Goal: Information Seeking & Learning: Learn about a topic

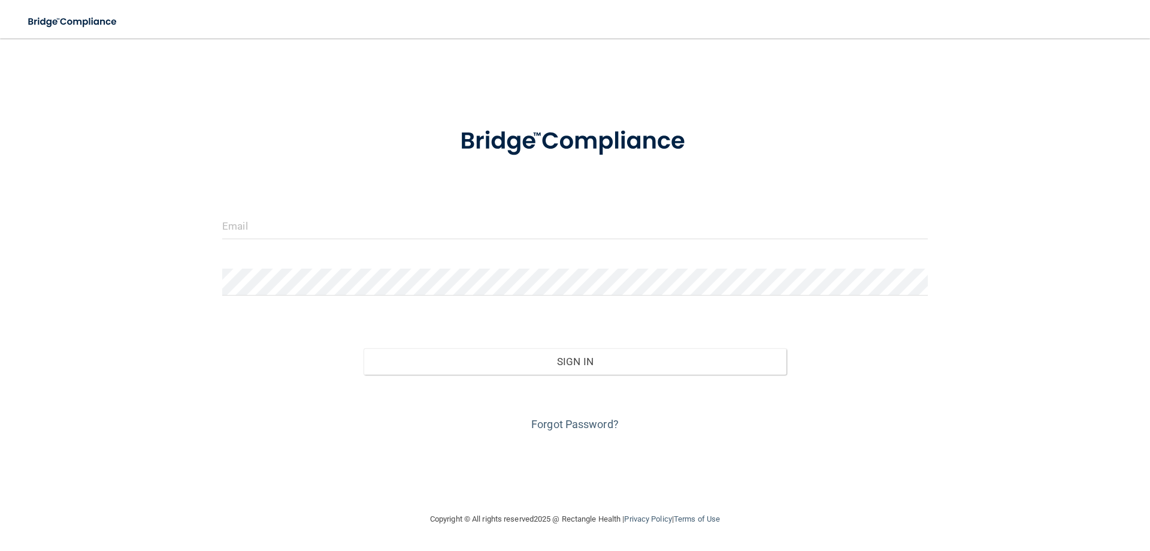
click at [282, 245] on div at bounding box center [575, 230] width 724 height 36
click at [264, 227] on input "email" at bounding box center [575, 225] width 706 height 27
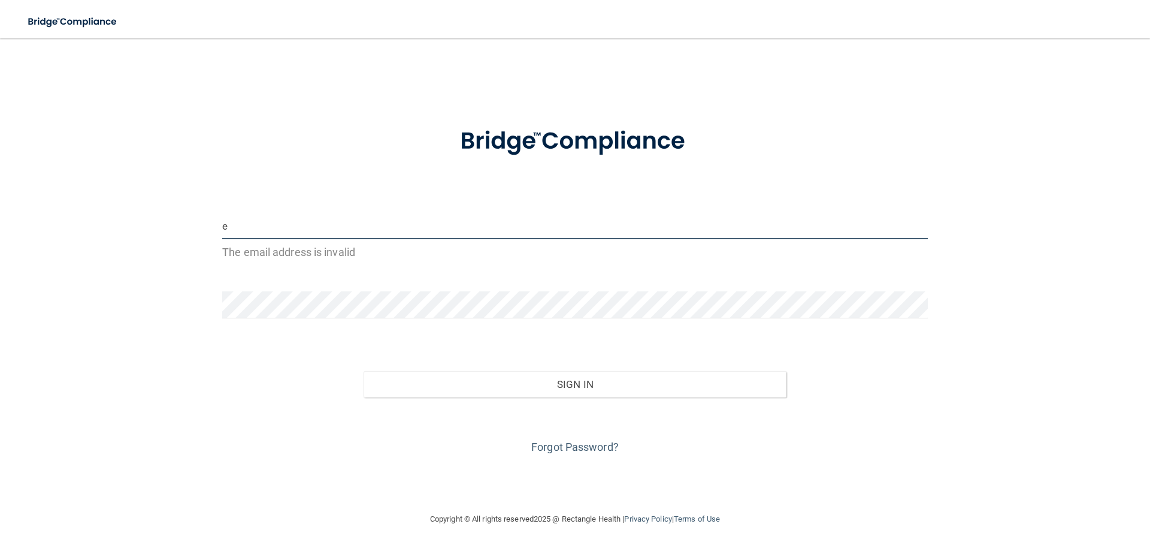
type input "[EMAIL_ADDRESS][DOMAIN_NAME]"
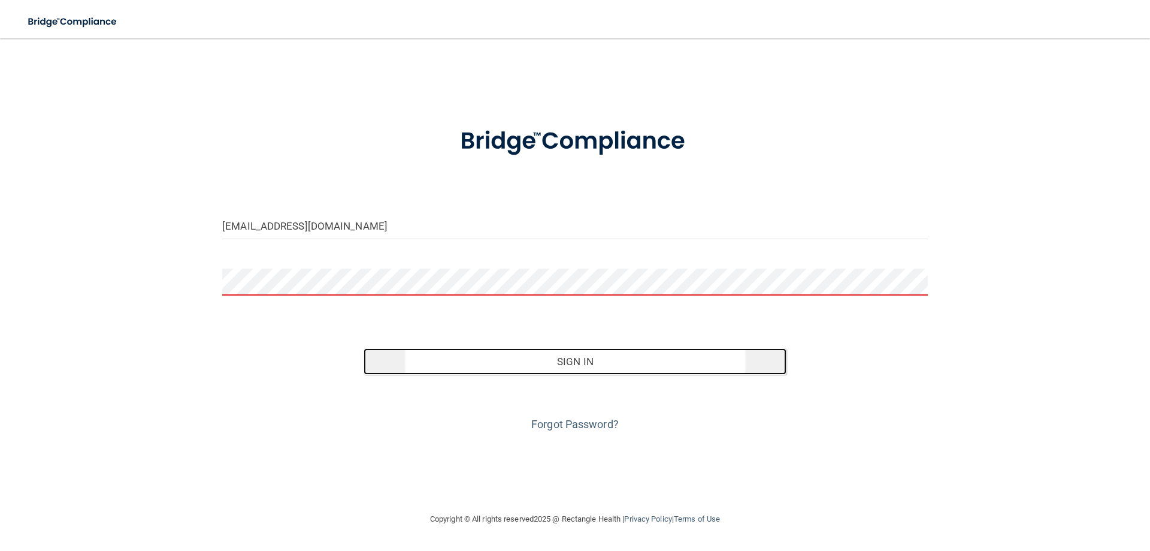
click at [594, 369] on button "Sign In" at bounding box center [576, 361] width 424 height 26
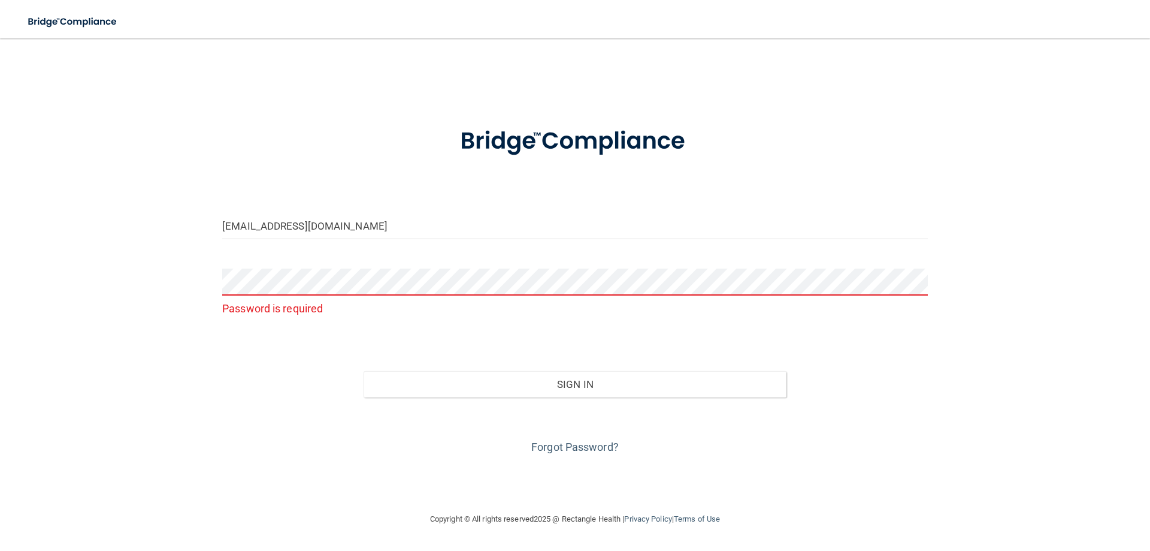
drag, startPoint x: 246, startPoint y: 307, endPoint x: 249, endPoint y: 296, distance: 11.2
click at [247, 304] on p "Password is required" at bounding box center [575, 308] width 706 height 20
click at [562, 447] on link "Forgot Password?" at bounding box center [574, 446] width 87 height 13
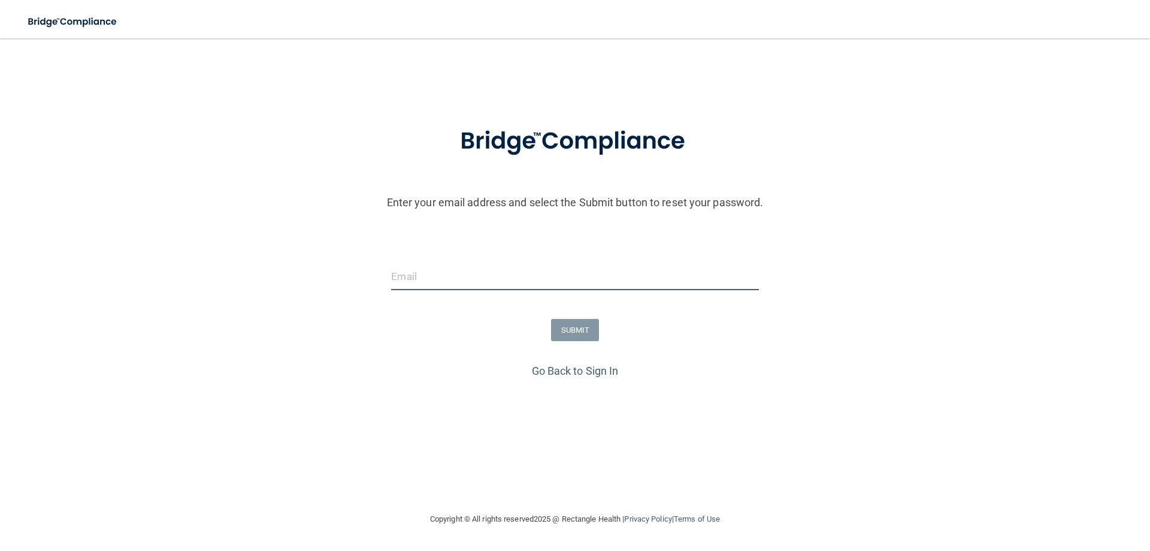
click at [404, 276] on input "email" at bounding box center [574, 276] width 367 height 27
type input "[EMAIL_ADDRESS][DOMAIN_NAME]"
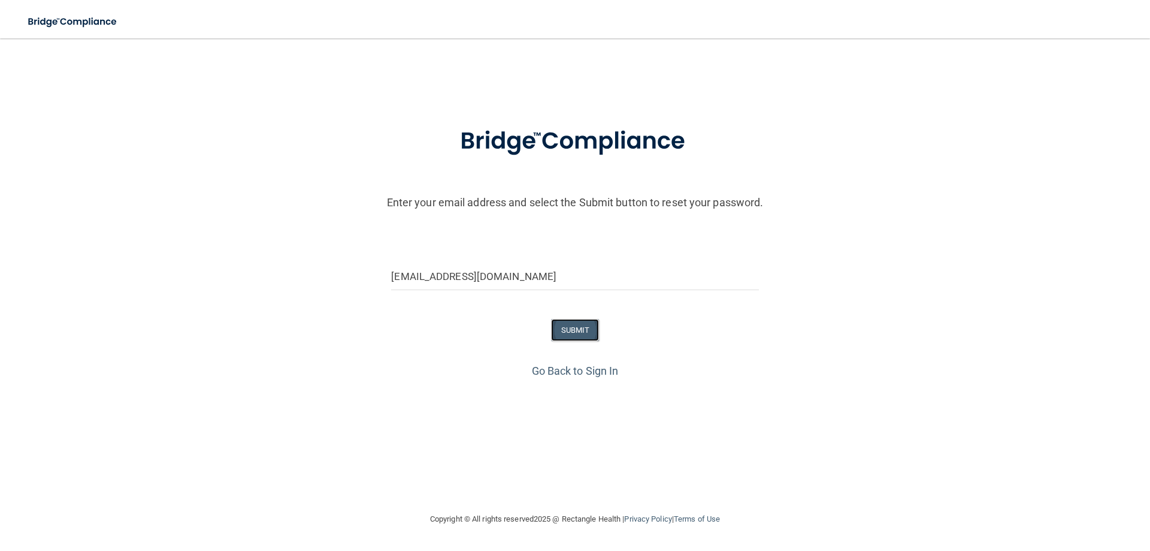
click at [580, 336] on button "SUBMIT" at bounding box center [575, 330] width 49 height 22
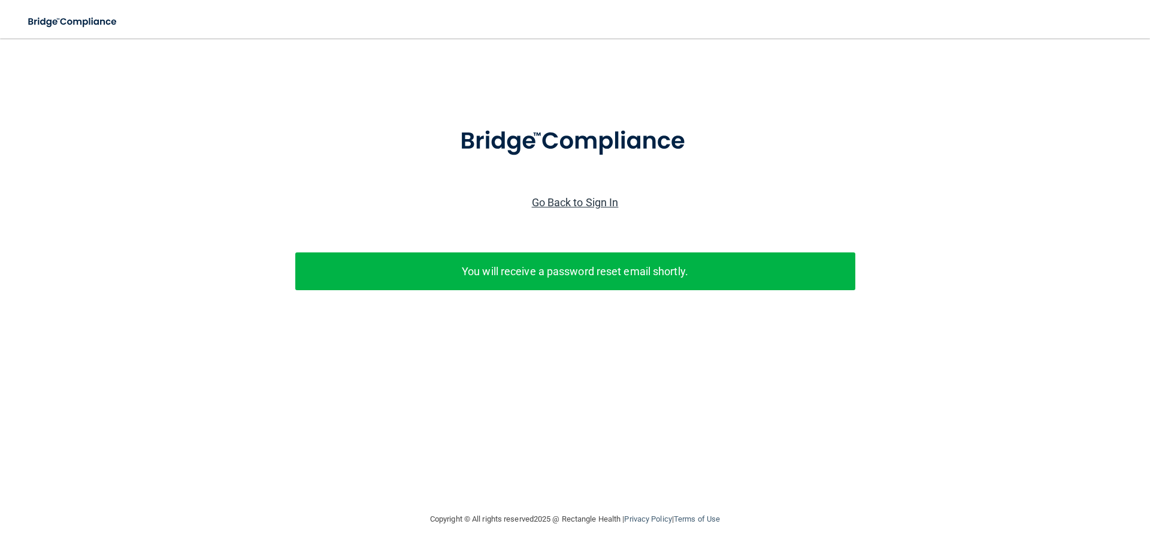
click at [585, 204] on link "Go Back to Sign In" at bounding box center [575, 202] width 87 height 13
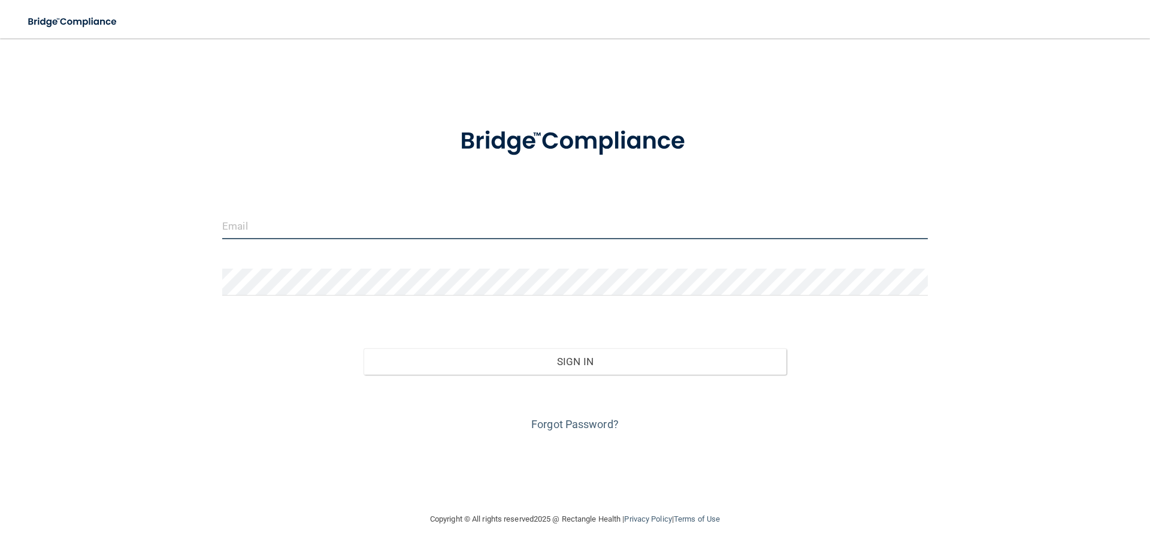
click at [255, 231] on input "email" at bounding box center [575, 225] width 706 height 27
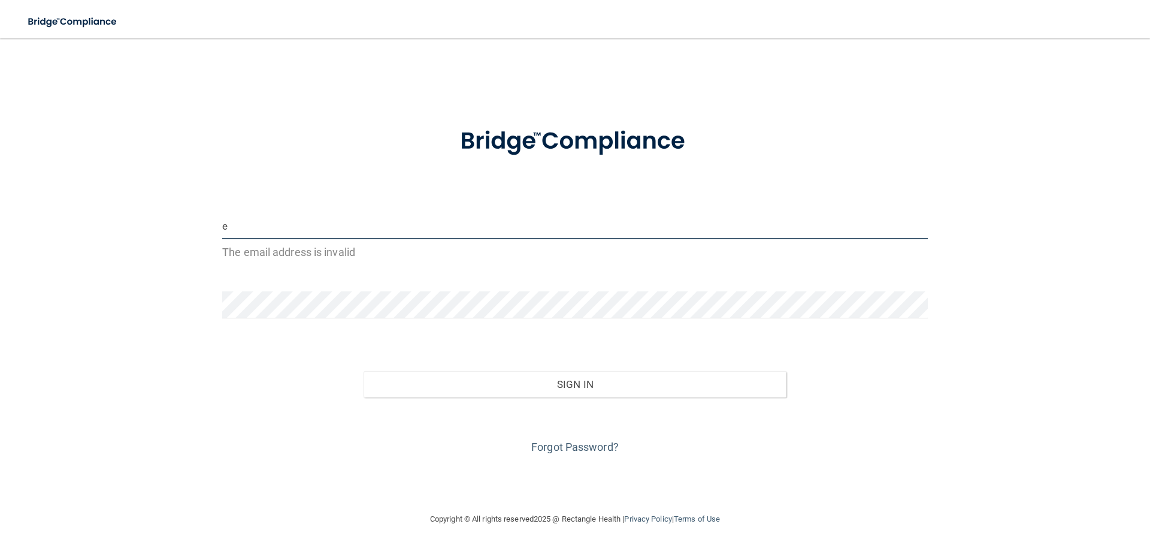
type input "[EMAIL_ADDRESS][DOMAIN_NAME]"
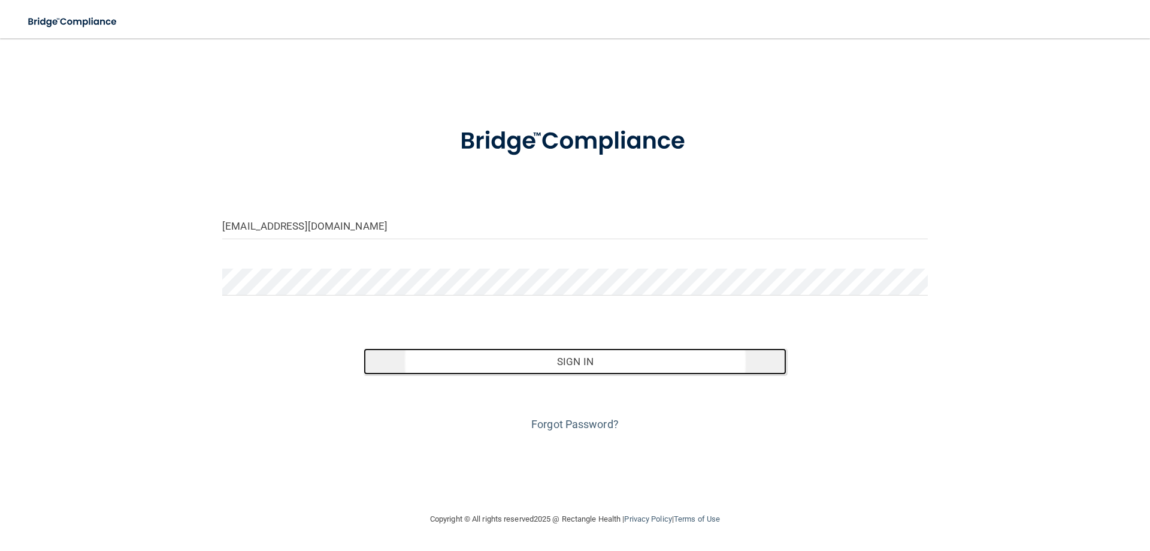
click at [483, 361] on button "Sign In" at bounding box center [576, 361] width 424 height 26
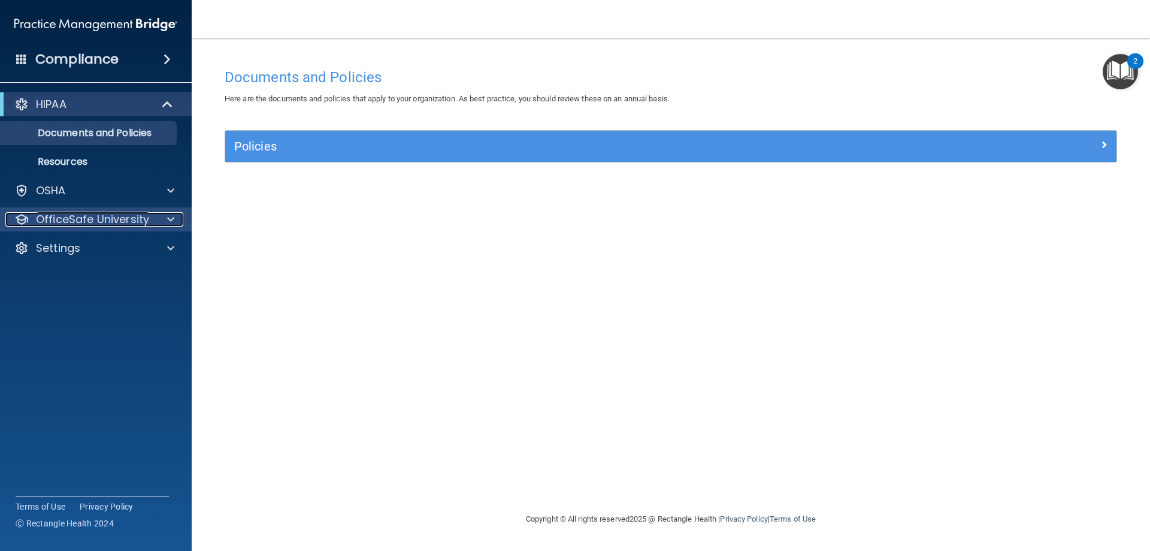
click at [141, 223] on p "OfficeSafe University" at bounding box center [92, 219] width 113 height 14
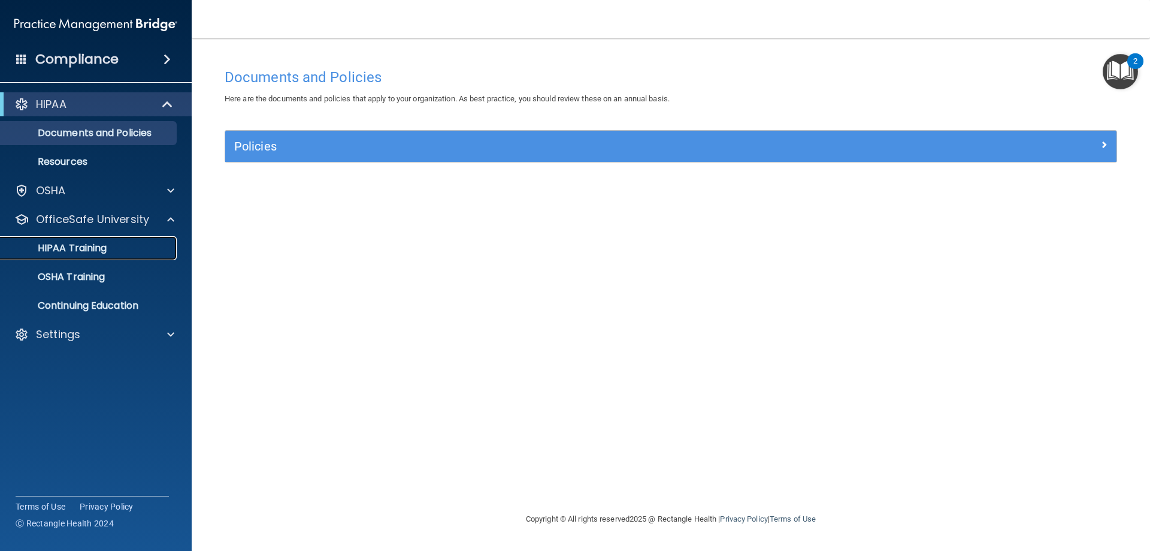
click at [101, 248] on p "HIPAA Training" at bounding box center [57, 248] width 99 height 12
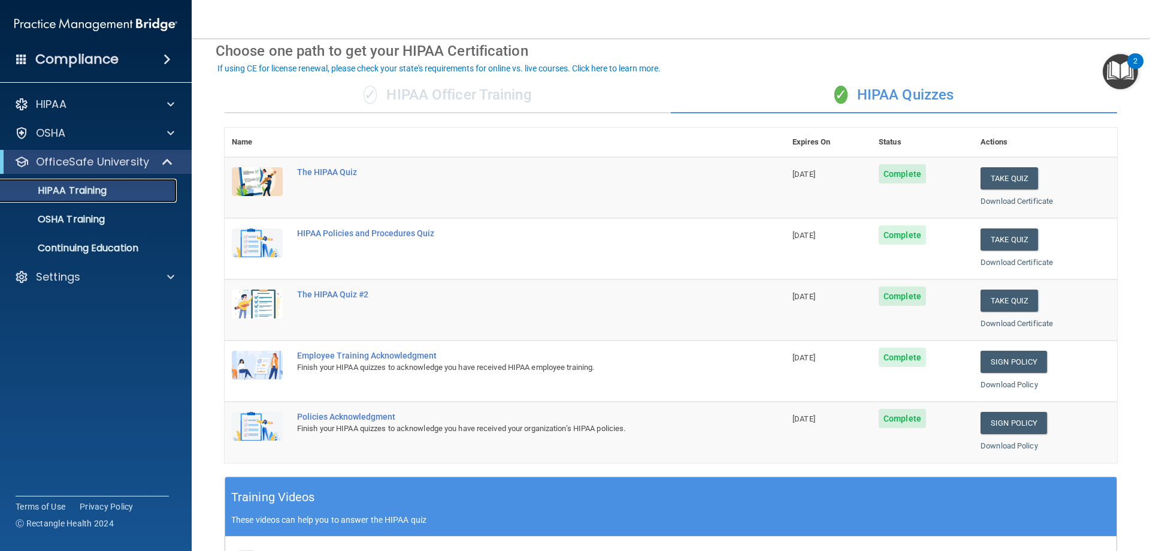
scroll to position [47, 0]
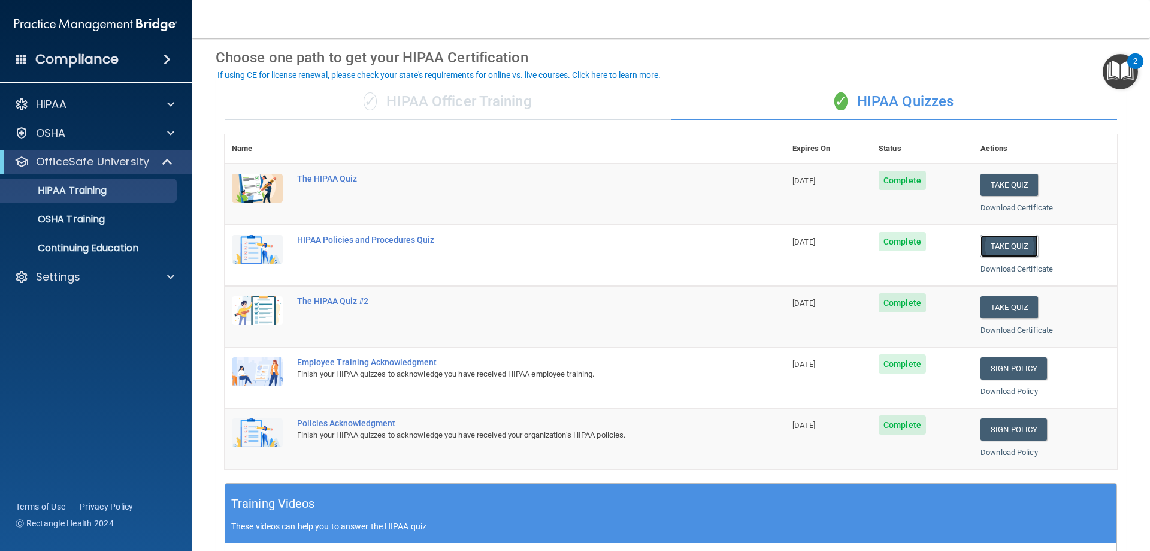
click at [994, 246] on button "Take Quiz" at bounding box center [1010, 246] width 58 height 22
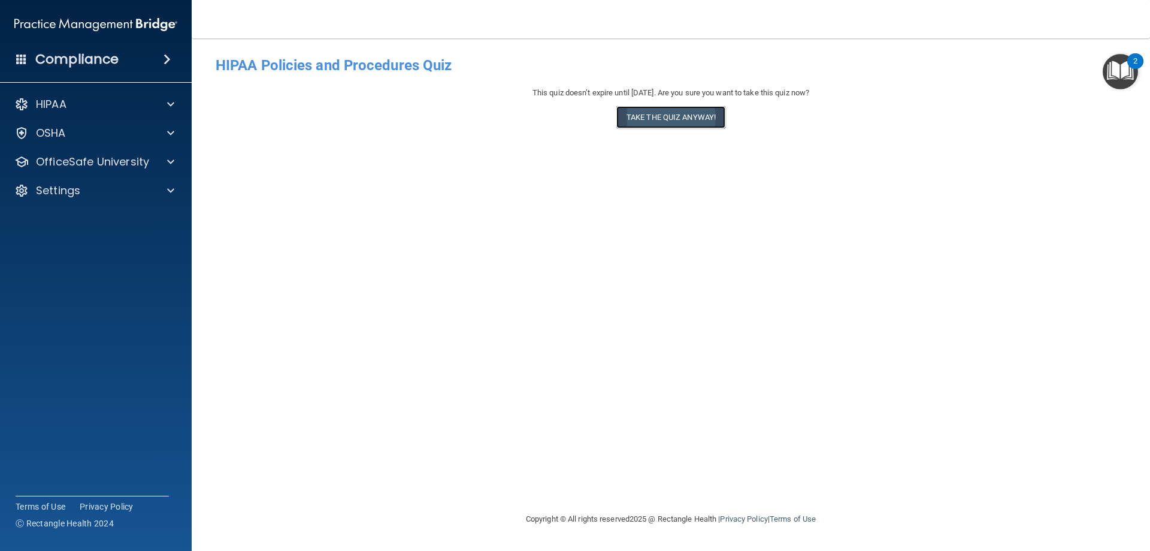
click at [666, 124] on button "Take the quiz anyway!" at bounding box center [670, 117] width 109 height 22
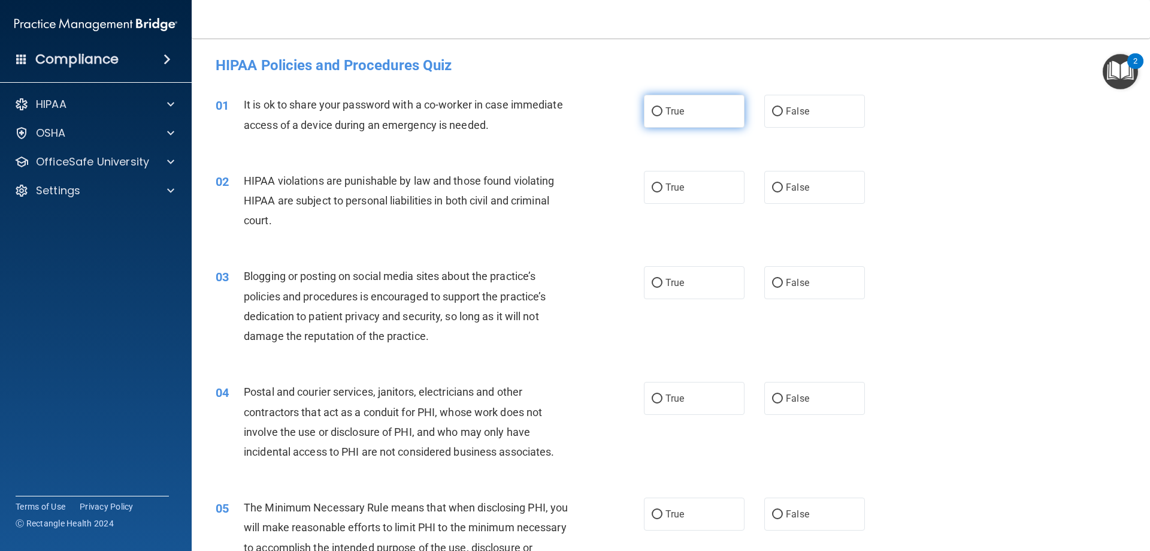
click at [654, 114] on input "True" at bounding box center [657, 111] width 11 height 9
radio input "true"
click at [654, 187] on input "True" at bounding box center [657, 187] width 11 height 9
radio input "true"
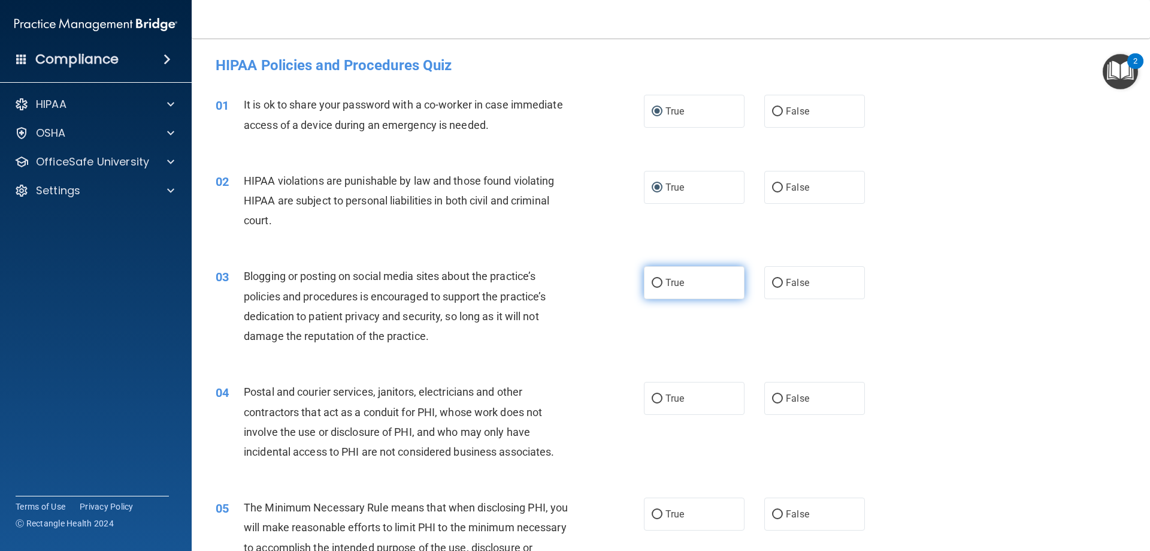
click at [652, 282] on input "True" at bounding box center [657, 283] width 11 height 9
radio input "true"
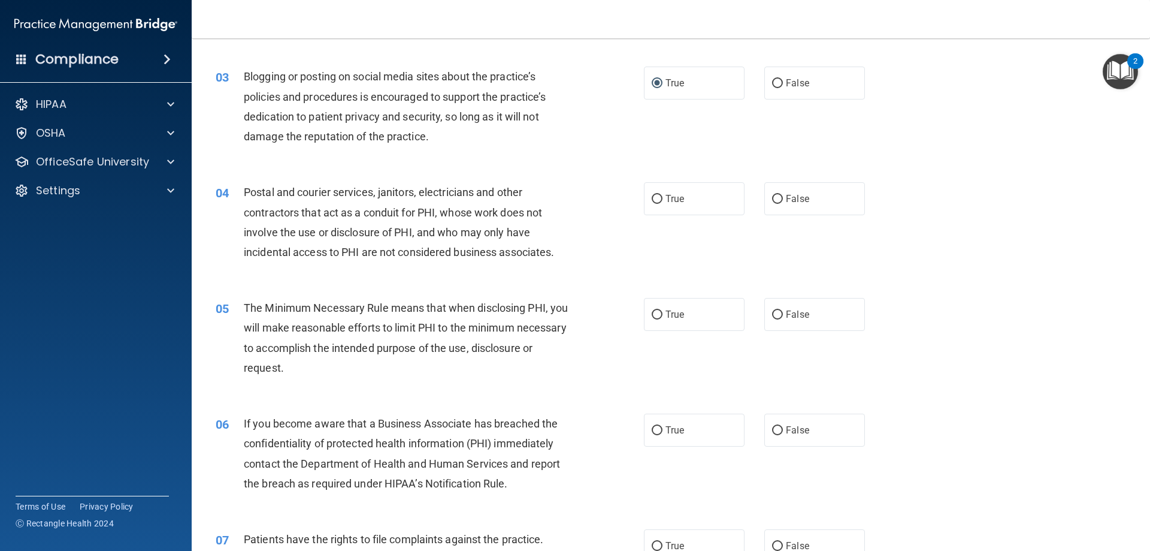
scroll to position [239, 0]
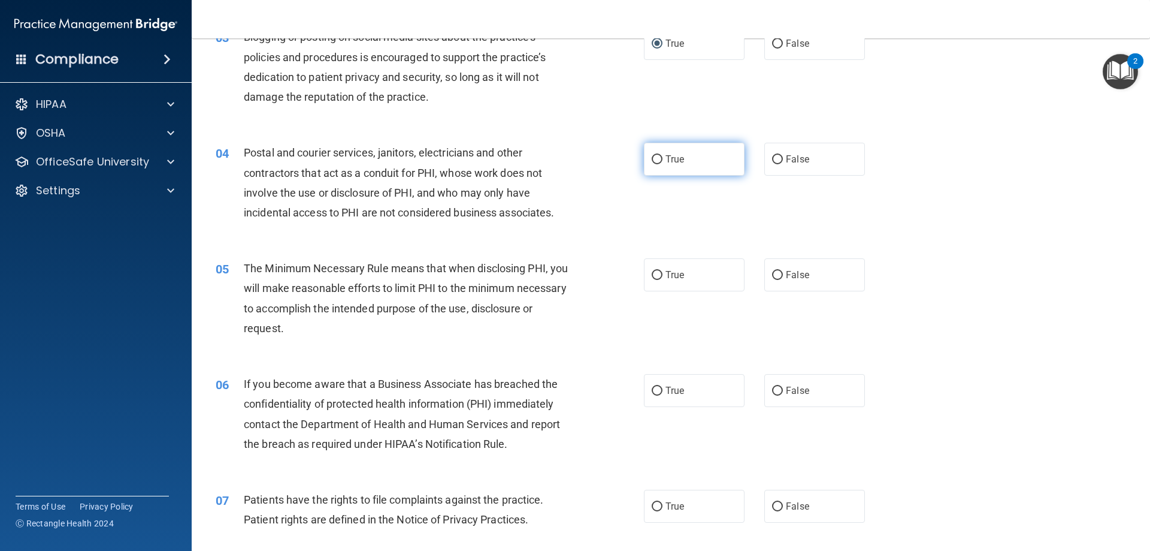
click at [655, 159] on input "True" at bounding box center [657, 159] width 11 height 9
radio input "true"
click at [653, 277] on input "True" at bounding box center [657, 275] width 11 height 9
radio input "true"
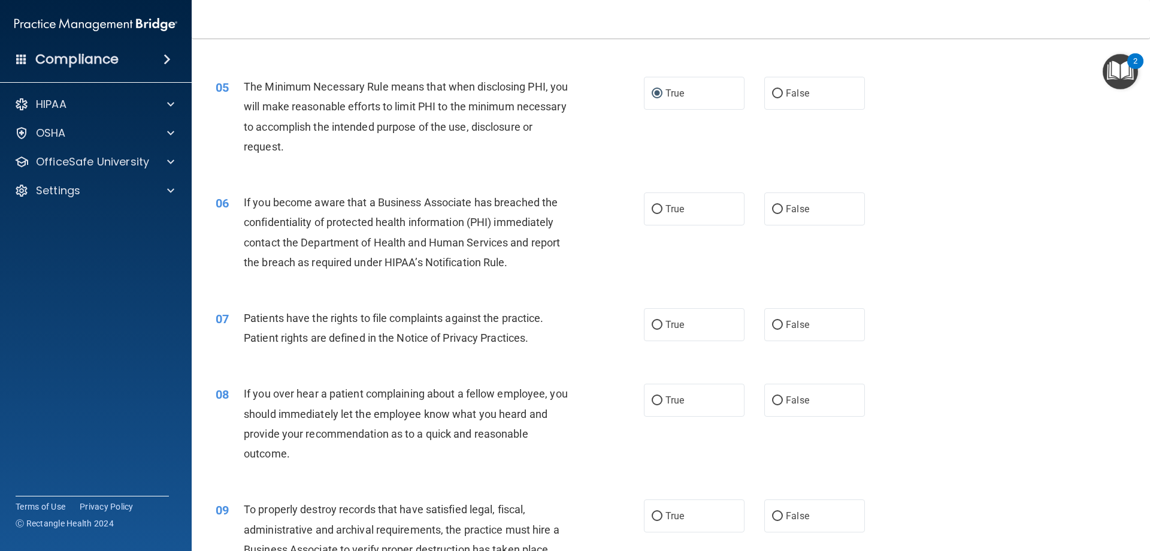
scroll to position [424, 0]
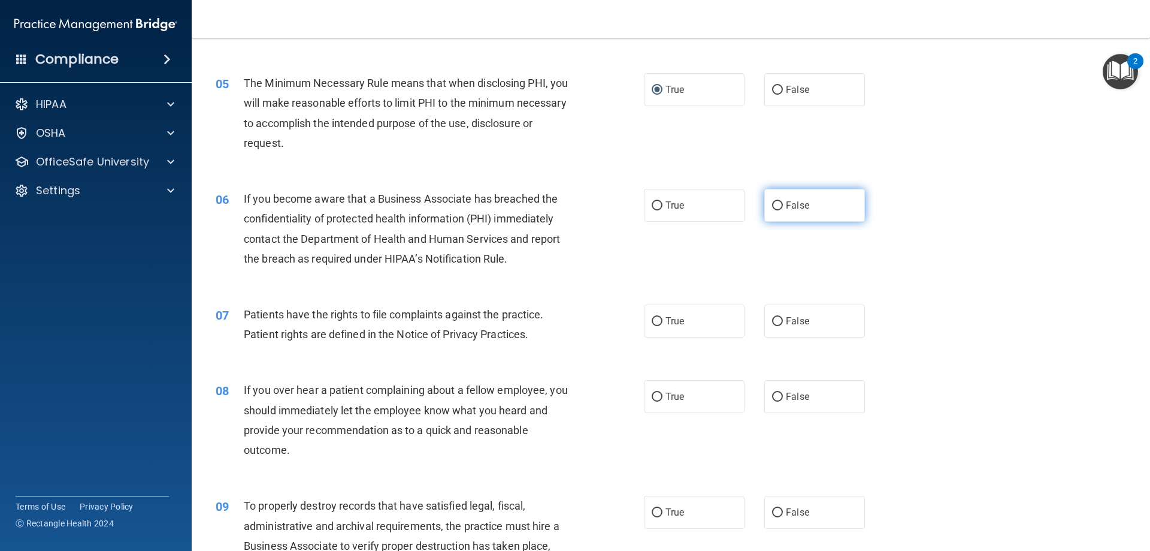
click at [774, 204] on input "False" at bounding box center [777, 205] width 11 height 9
radio input "true"
drag, startPoint x: 770, startPoint y: 317, endPoint x: 781, endPoint y: 317, distance: 10.2
click at [772, 317] on input "False" at bounding box center [777, 321] width 11 height 9
radio input "true"
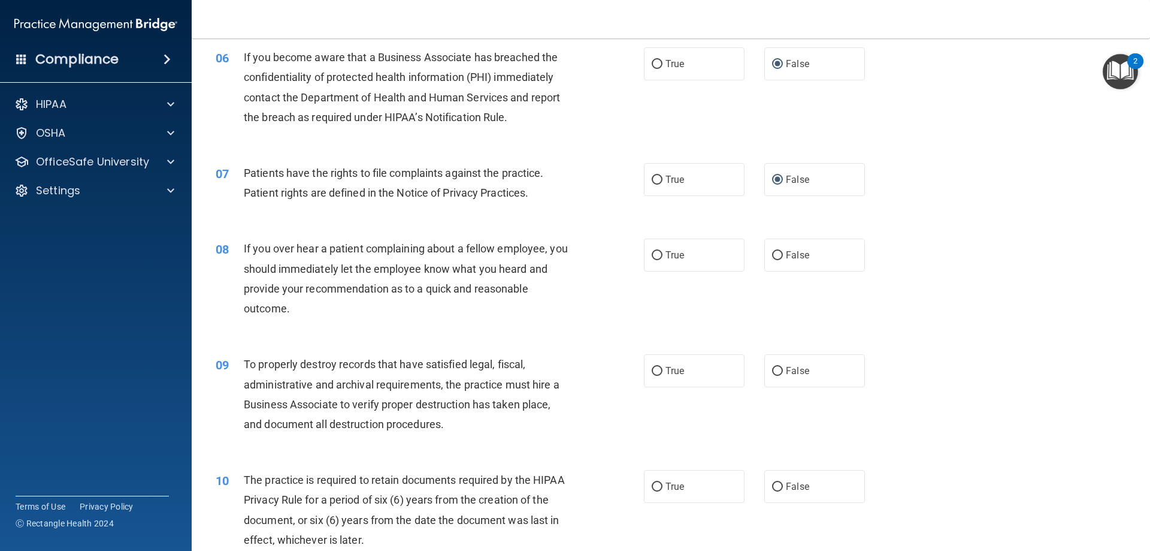
scroll to position [591, 0]
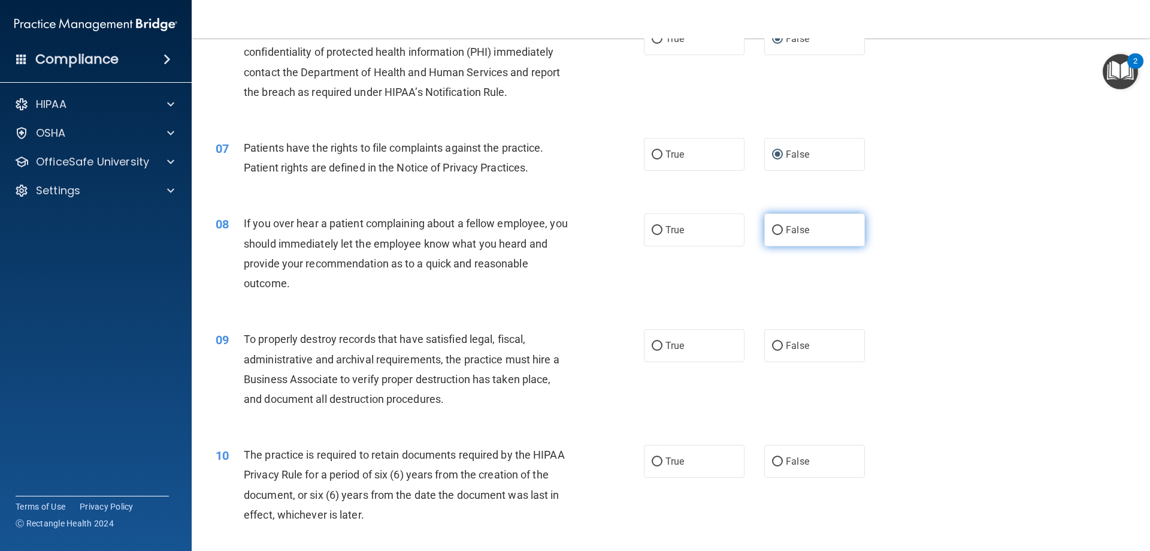
click at [775, 230] on input "False" at bounding box center [777, 230] width 11 height 9
radio input "true"
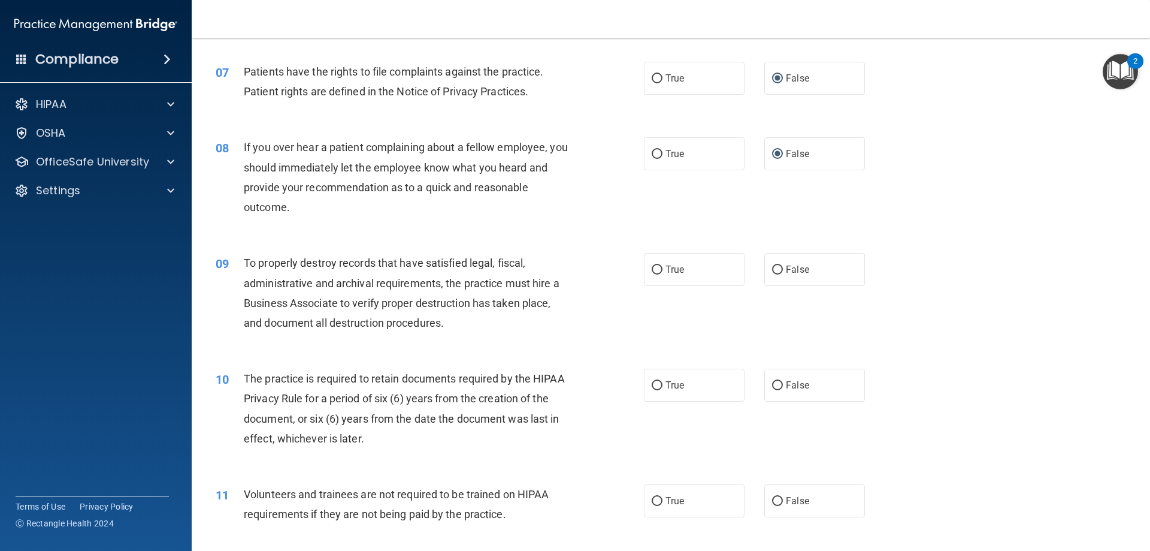
scroll to position [674, 0]
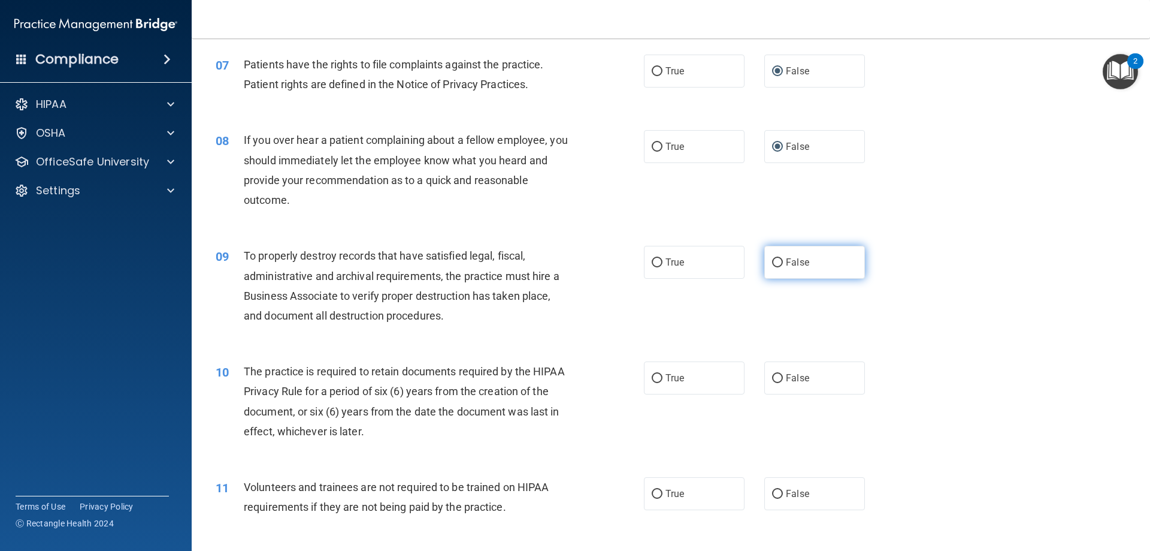
click at [772, 261] on input "False" at bounding box center [777, 262] width 11 height 9
radio input "true"
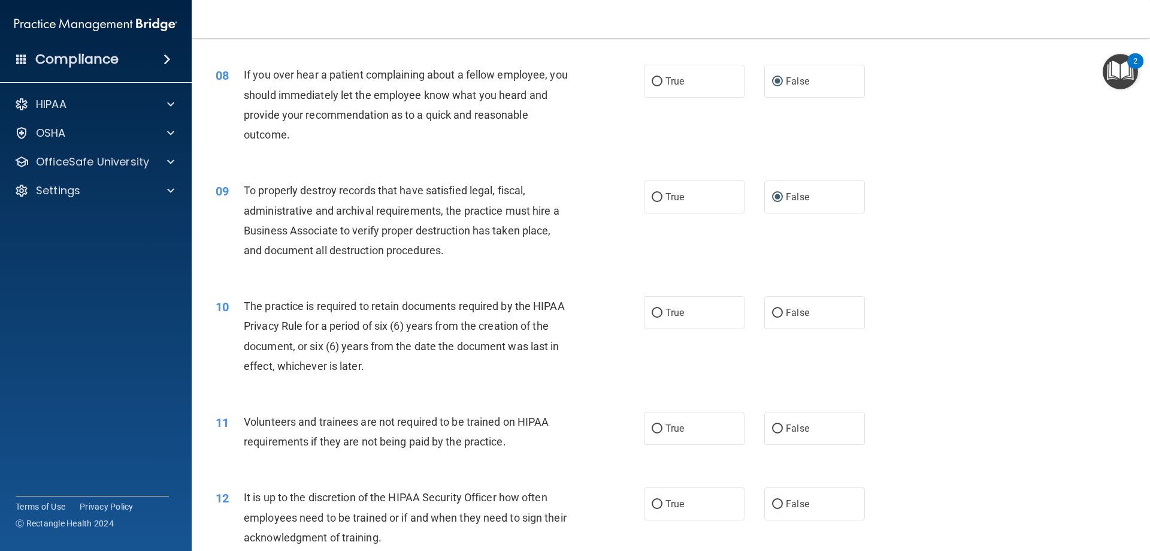
scroll to position [797, 0]
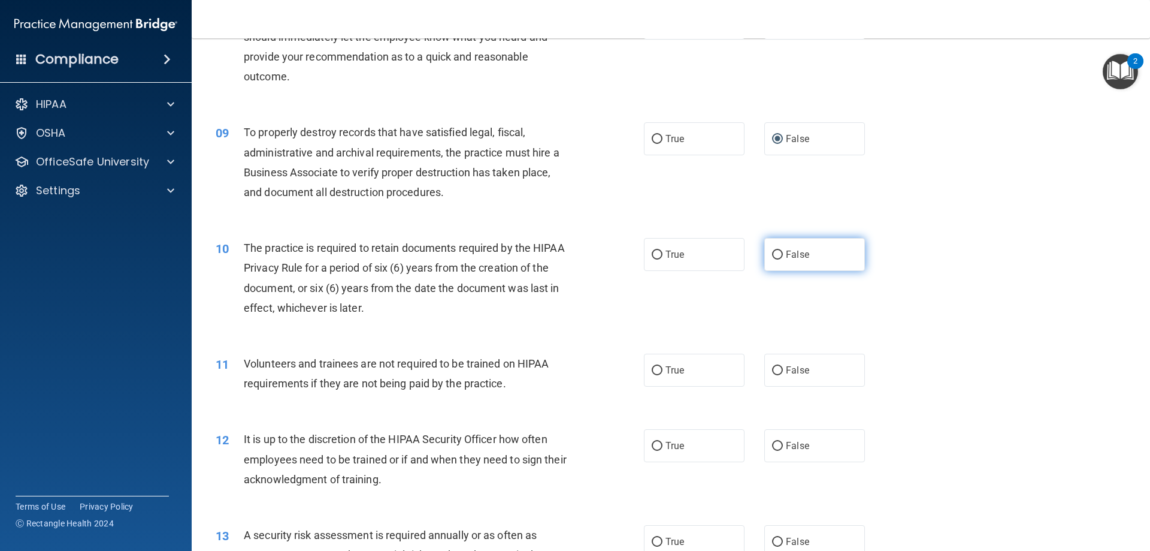
click at [772, 253] on input "False" at bounding box center [777, 254] width 11 height 9
radio input "true"
click at [776, 371] on input "False" at bounding box center [777, 370] width 11 height 9
radio input "true"
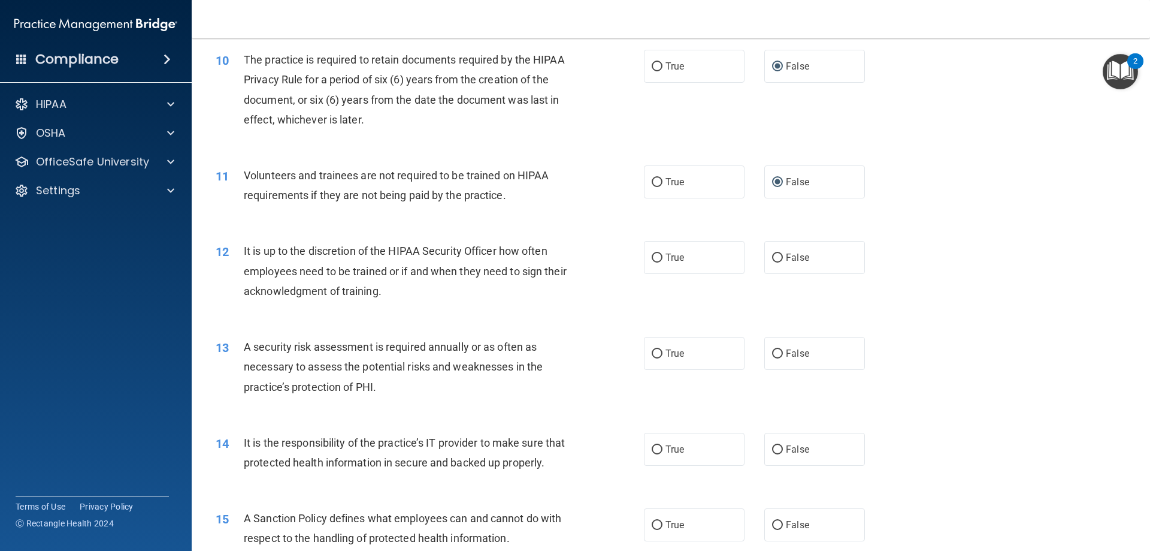
scroll to position [1080, 0]
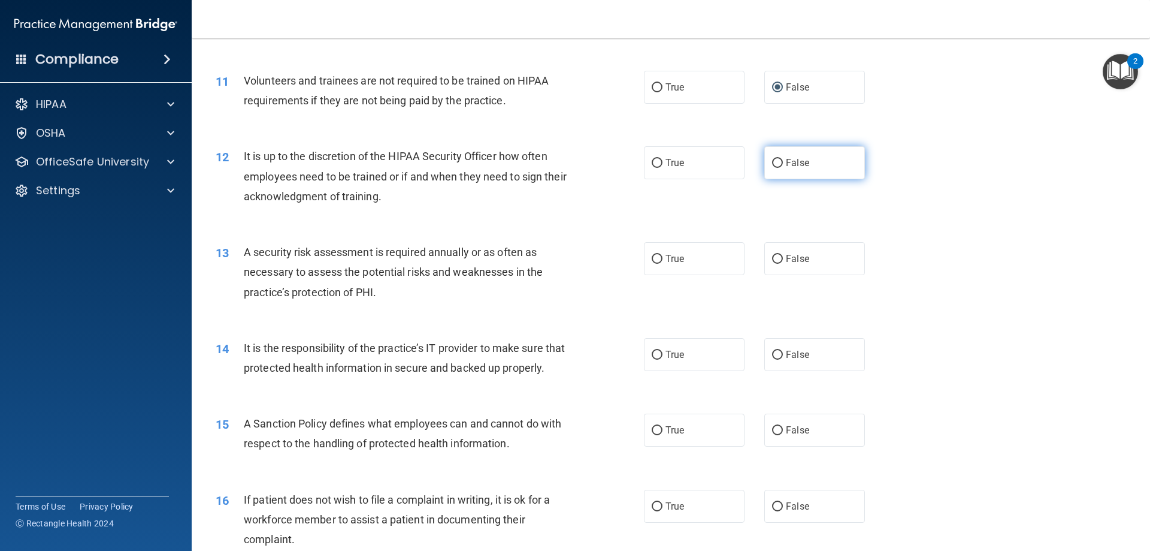
click at [772, 159] on input "False" at bounding box center [777, 163] width 11 height 9
radio input "true"
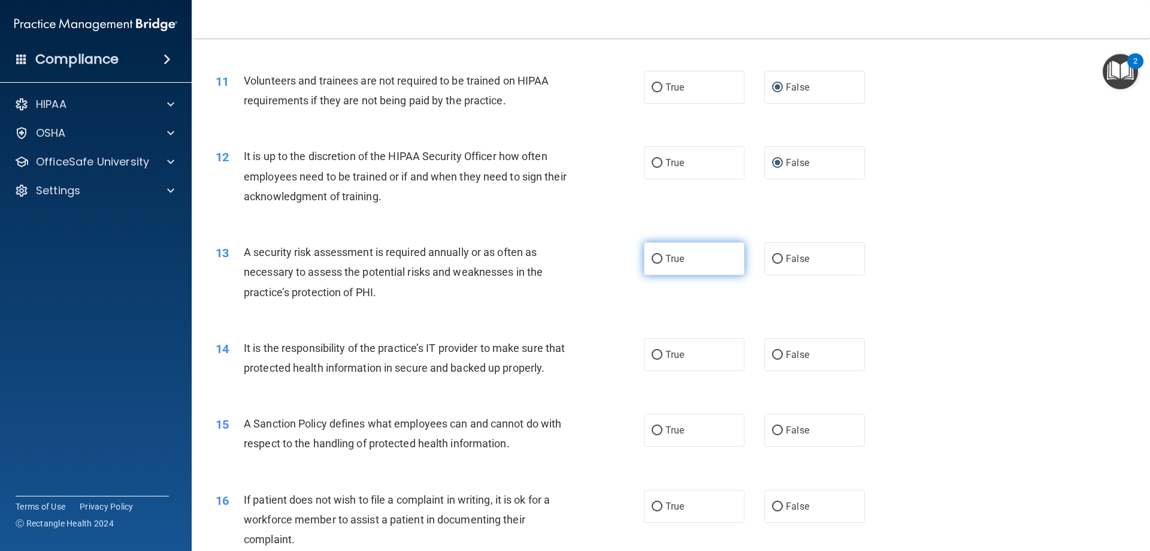
click at [654, 259] on input "True" at bounding box center [657, 259] width 11 height 9
radio input "true"
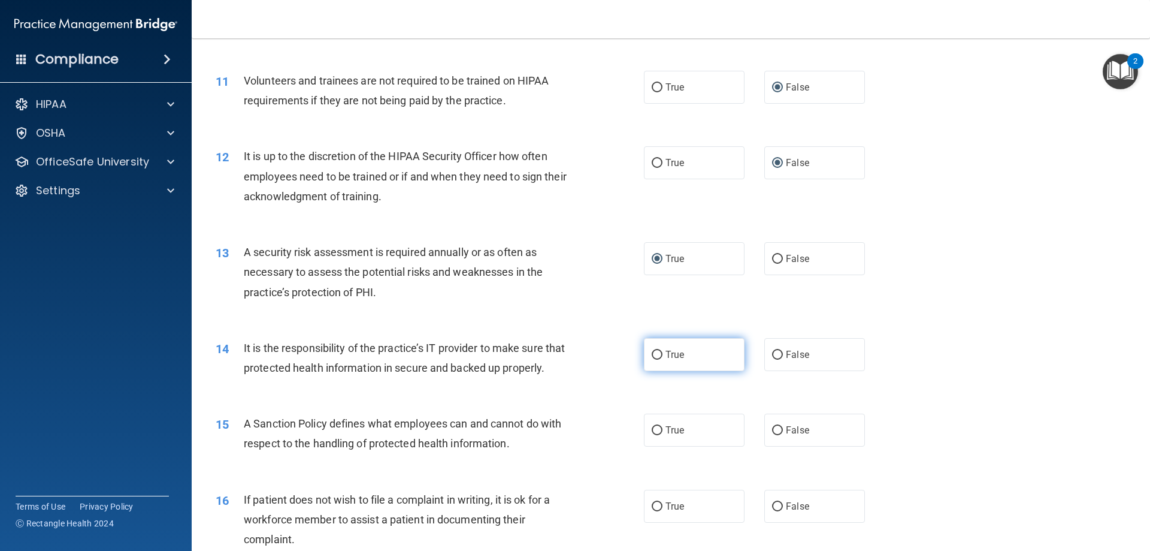
click at [652, 354] on input "True" at bounding box center [657, 354] width 11 height 9
radio input "true"
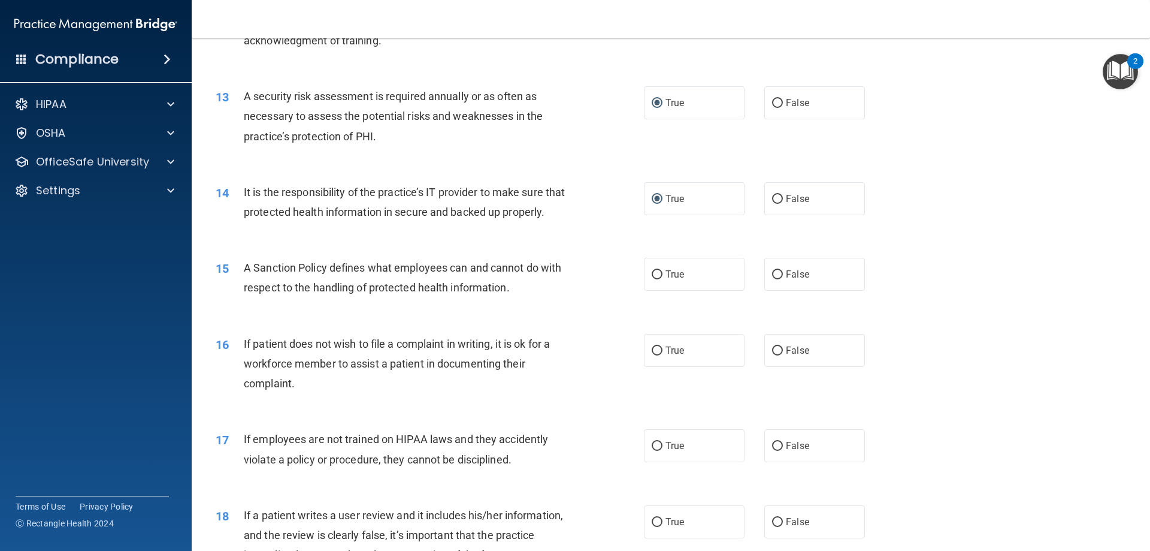
scroll to position [1243, 0]
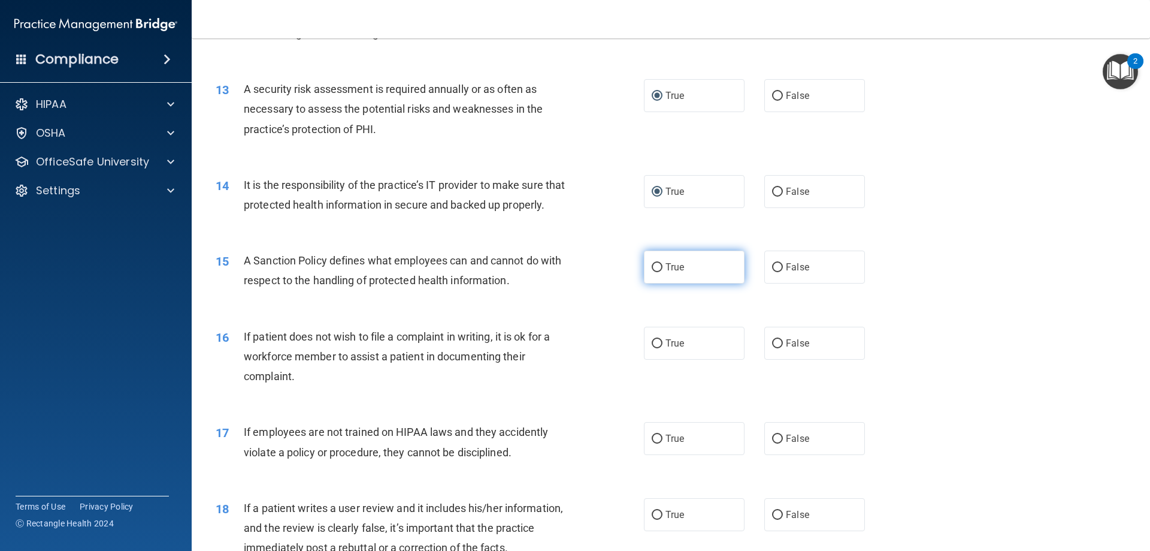
click at [654, 272] on input "True" at bounding box center [657, 267] width 11 height 9
radio input "true"
click at [775, 348] on input "False" at bounding box center [777, 343] width 11 height 9
radio input "true"
drag, startPoint x: 1138, startPoint y: 302, endPoint x: 1146, endPoint y: 326, distance: 25.4
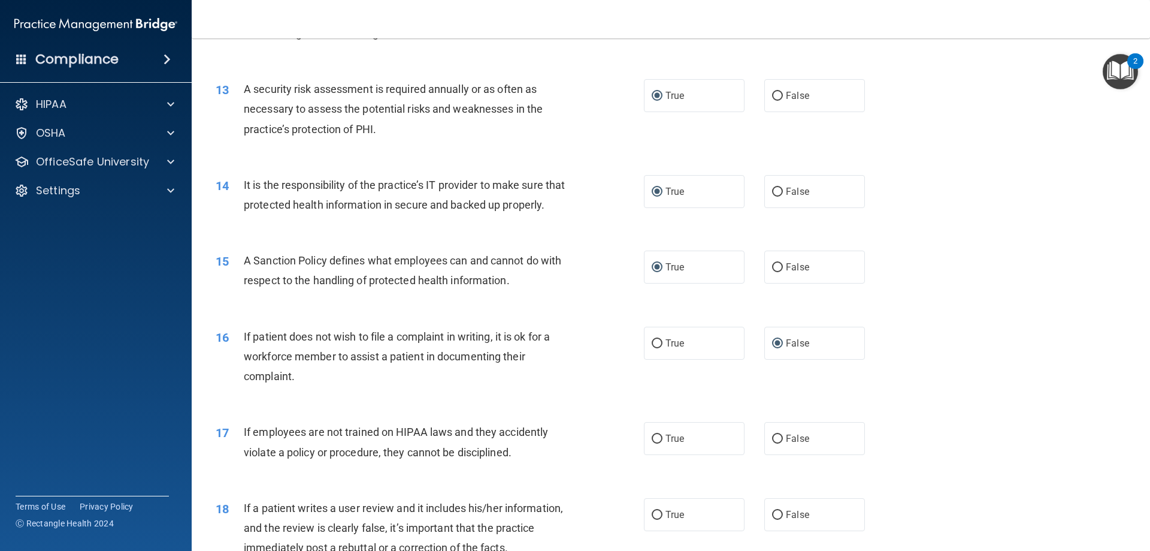
click at [1146, 326] on main "- HIPAA Policies and Procedures Quiz This quiz doesn’t expire until 11/06/2025.…" at bounding box center [671, 294] width 958 height 512
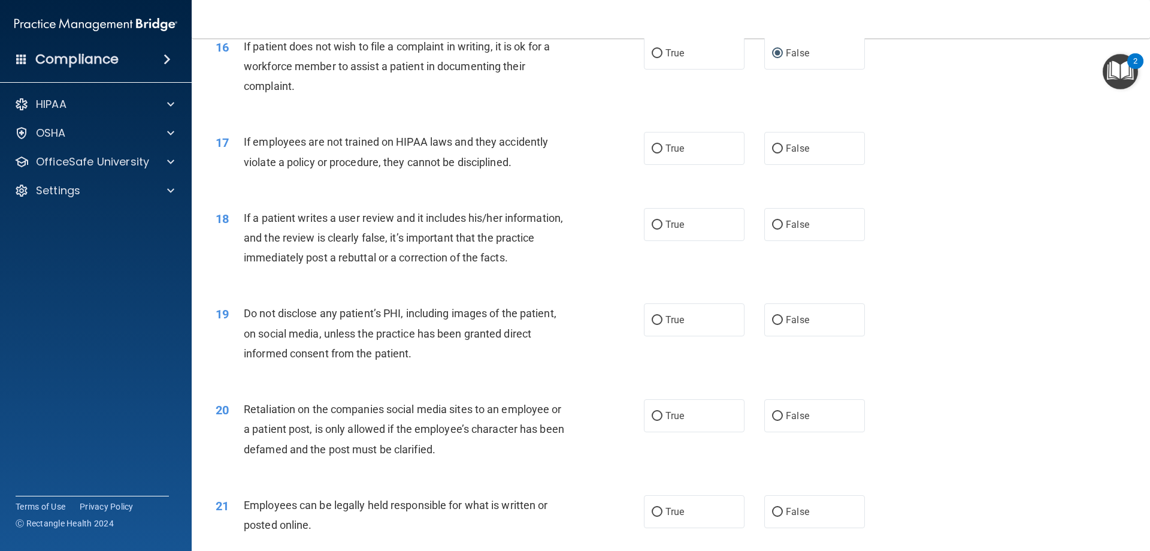
scroll to position [1529, 0]
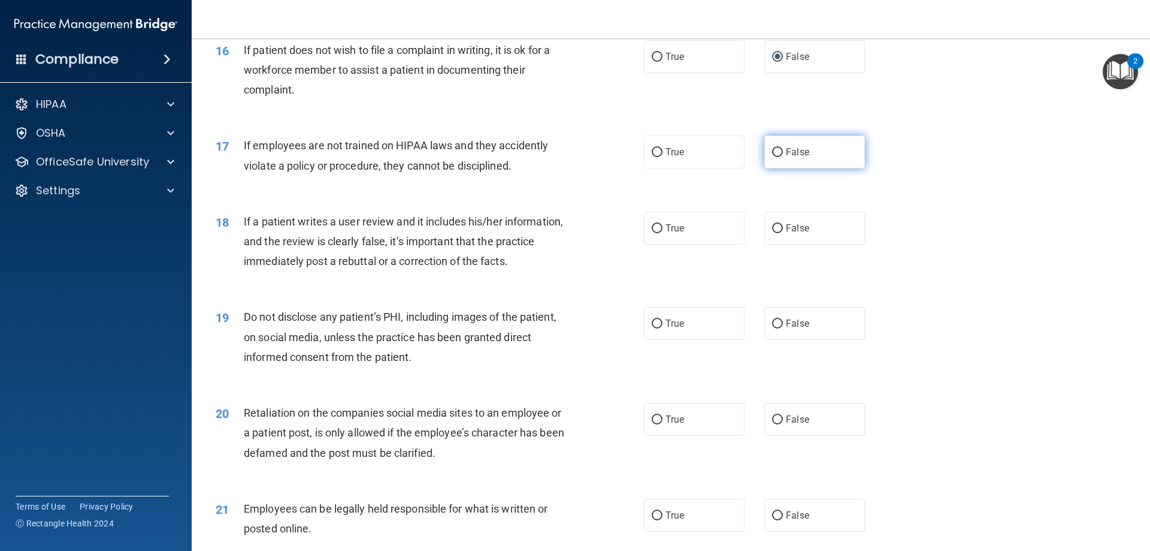
click at [773, 157] on input "False" at bounding box center [777, 152] width 11 height 9
radio input "true"
click at [775, 233] on input "False" at bounding box center [777, 228] width 11 height 9
radio input "true"
click at [652, 328] on input "True" at bounding box center [657, 323] width 11 height 9
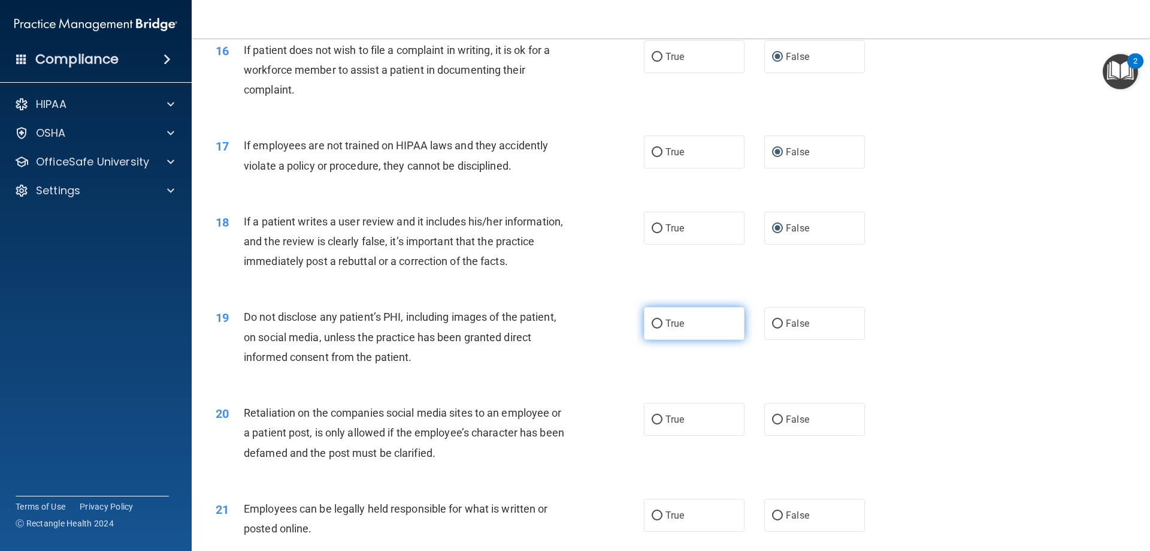
radio input "true"
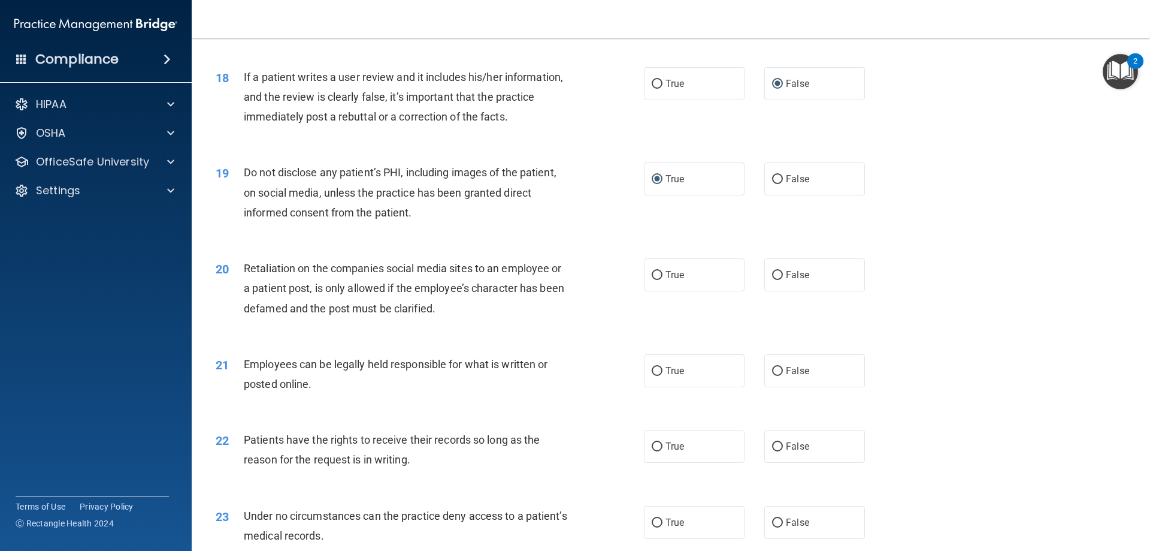
scroll to position [1703, 0]
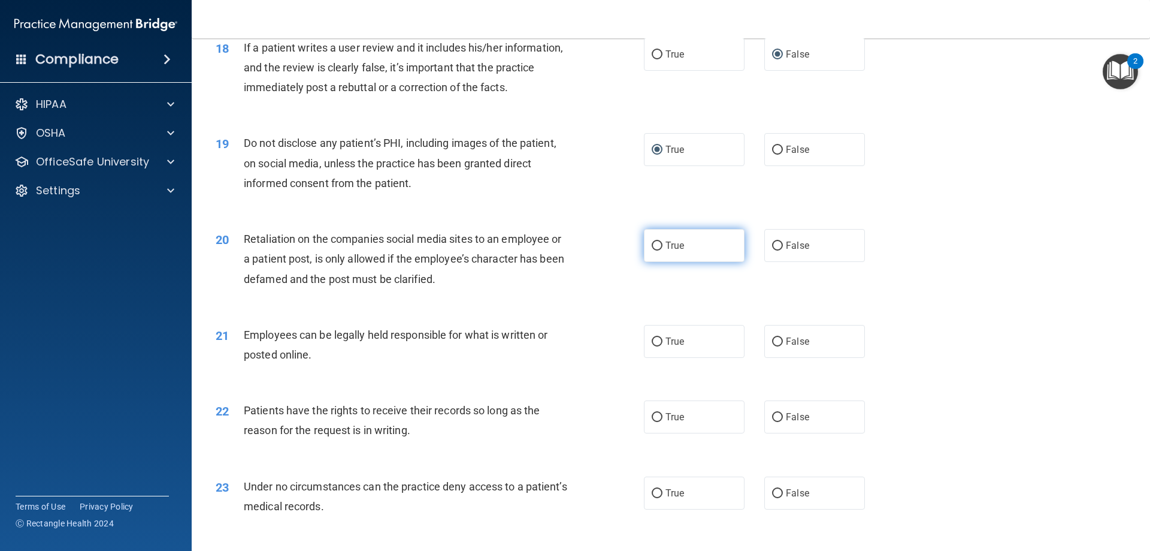
click at [658, 262] on label "True" at bounding box center [694, 245] width 101 height 33
click at [658, 250] on input "True" at bounding box center [657, 245] width 11 height 9
radio input "true"
click at [652, 346] on input "True" at bounding box center [657, 341] width 11 height 9
radio input "true"
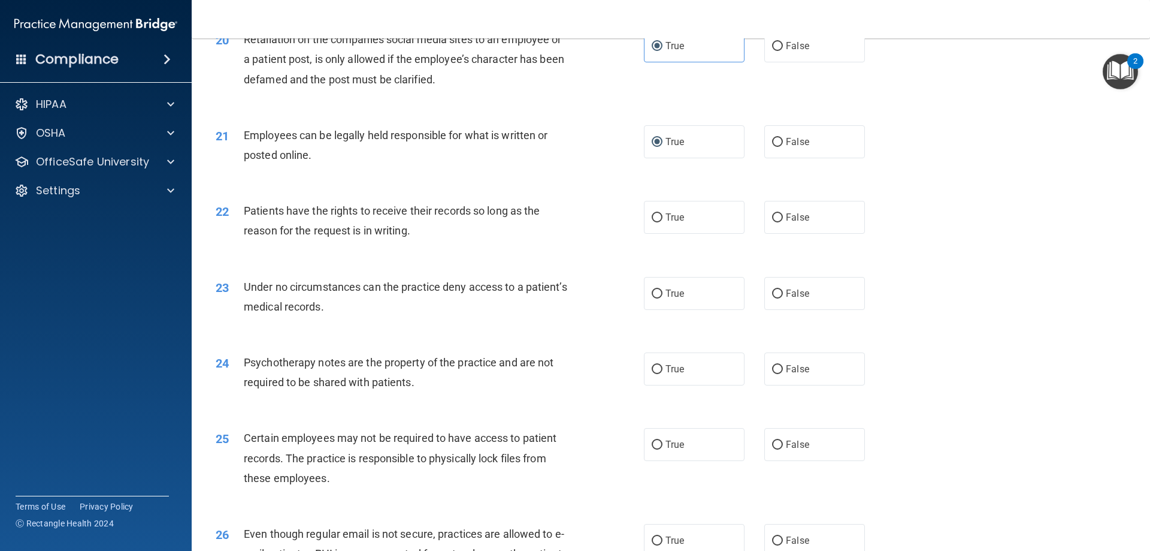
scroll to position [1920, 0]
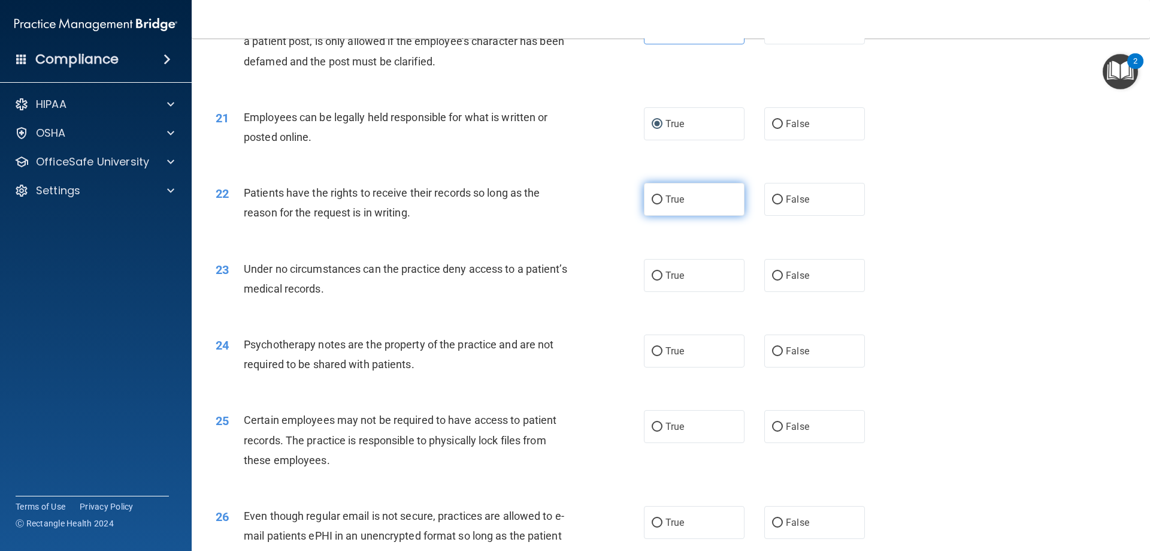
click at [654, 204] on input "True" at bounding box center [657, 199] width 11 height 9
radio input "true"
click at [652, 280] on input "True" at bounding box center [657, 275] width 11 height 9
radio input "true"
click at [655, 356] on input "True" at bounding box center [657, 351] width 11 height 9
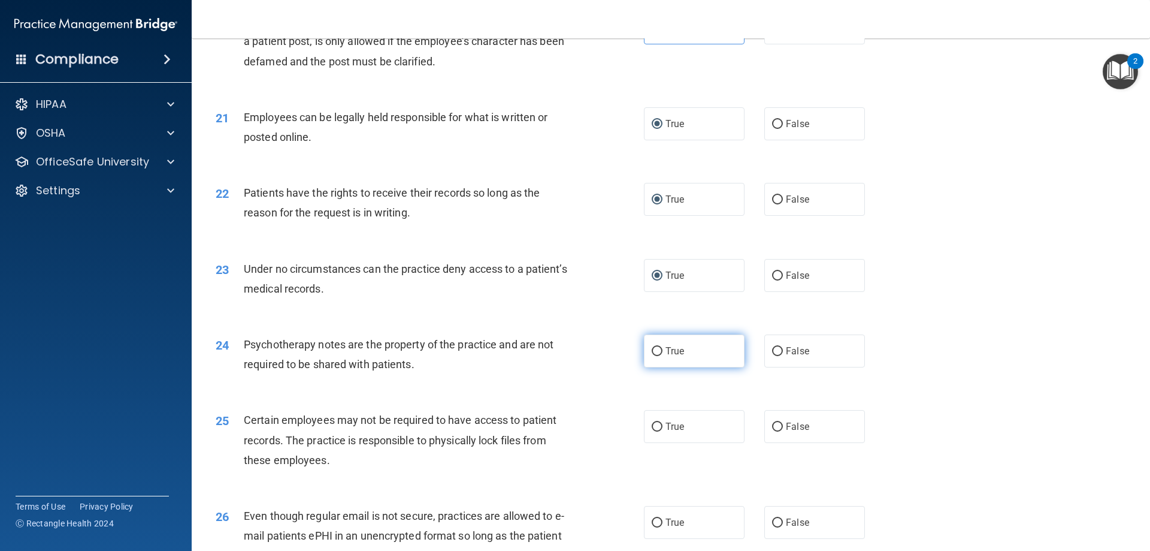
radio input "true"
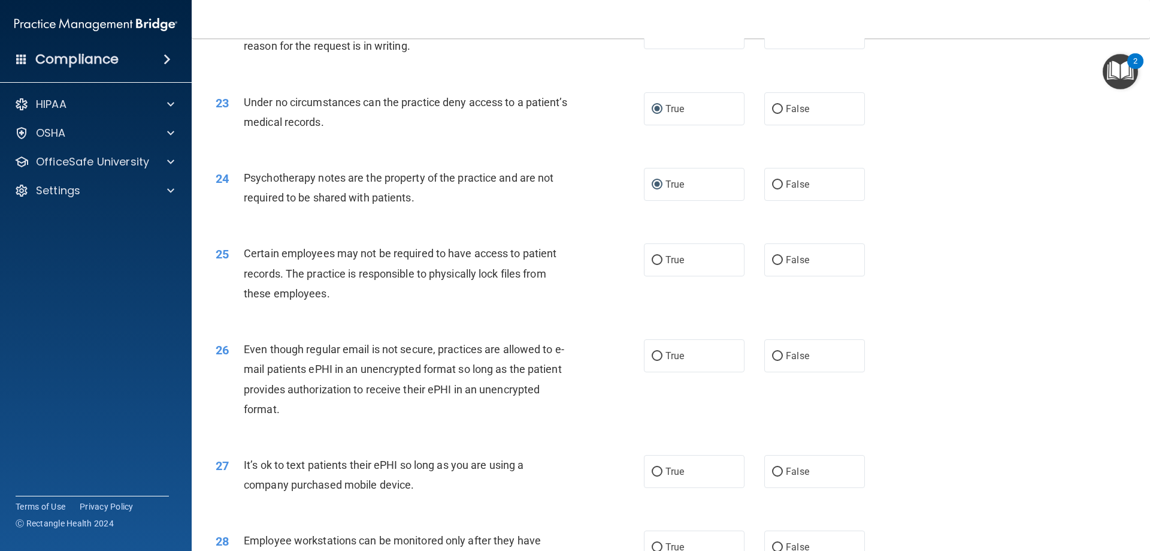
scroll to position [2091, 0]
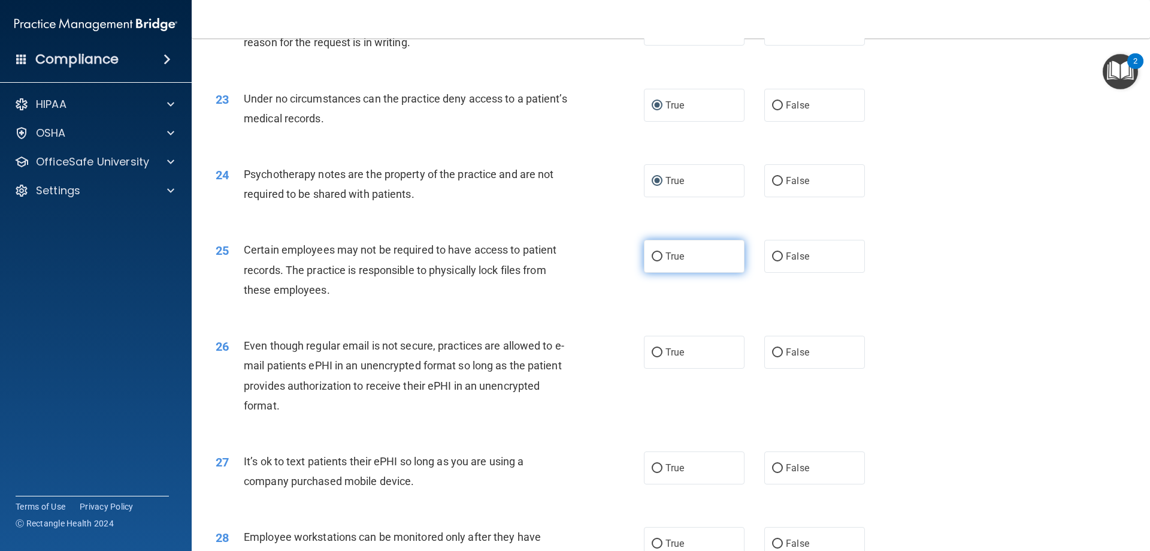
click at [655, 273] on label "True" at bounding box center [694, 256] width 101 height 33
click at [655, 261] on input "True" at bounding box center [657, 256] width 11 height 9
radio input "true"
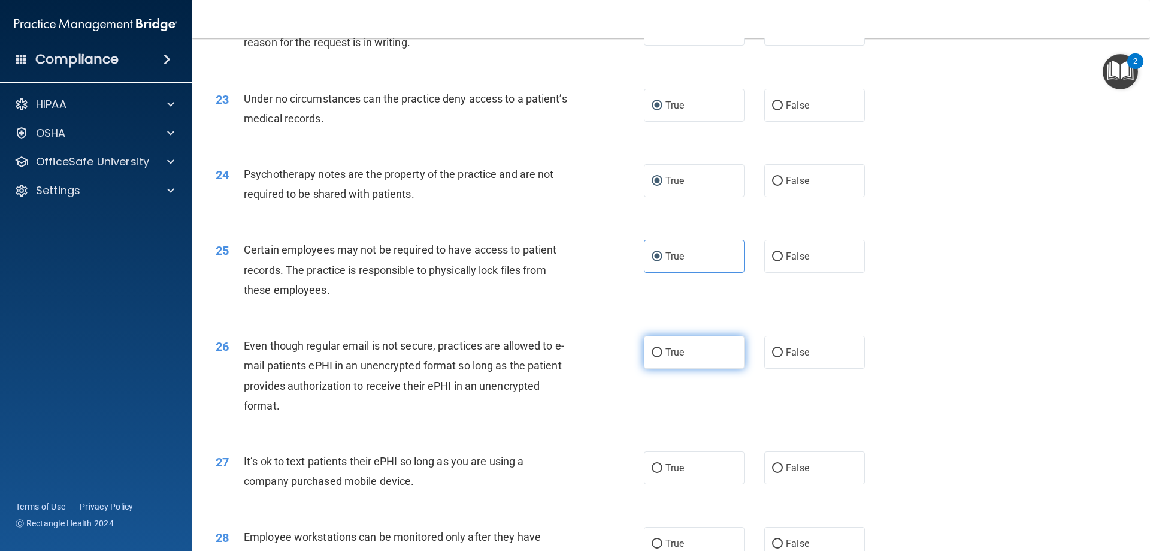
click at [652, 357] on input "True" at bounding box center [657, 352] width 11 height 9
radio input "true"
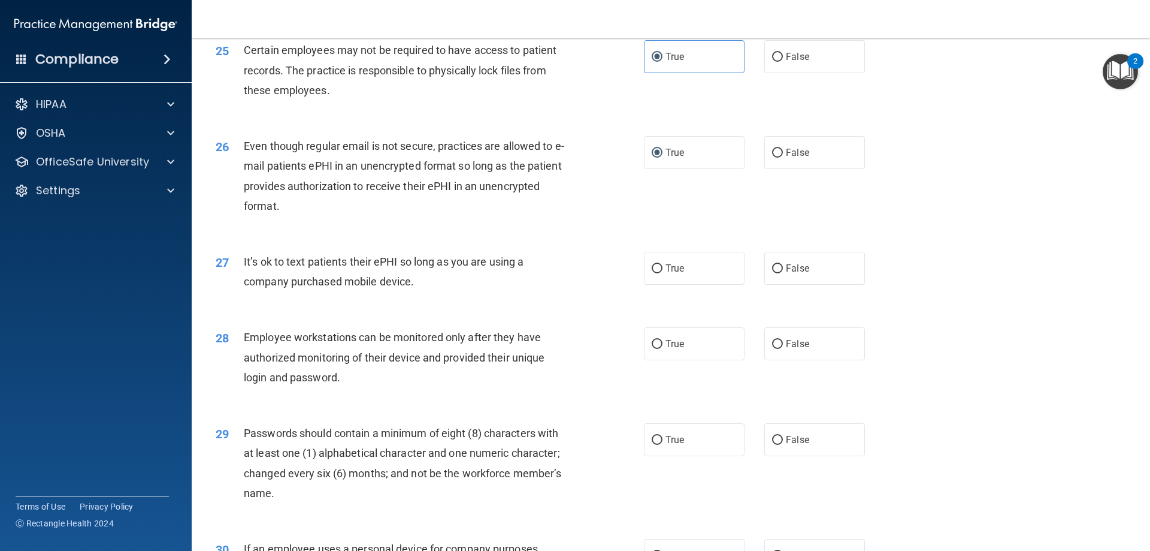
scroll to position [2294, 0]
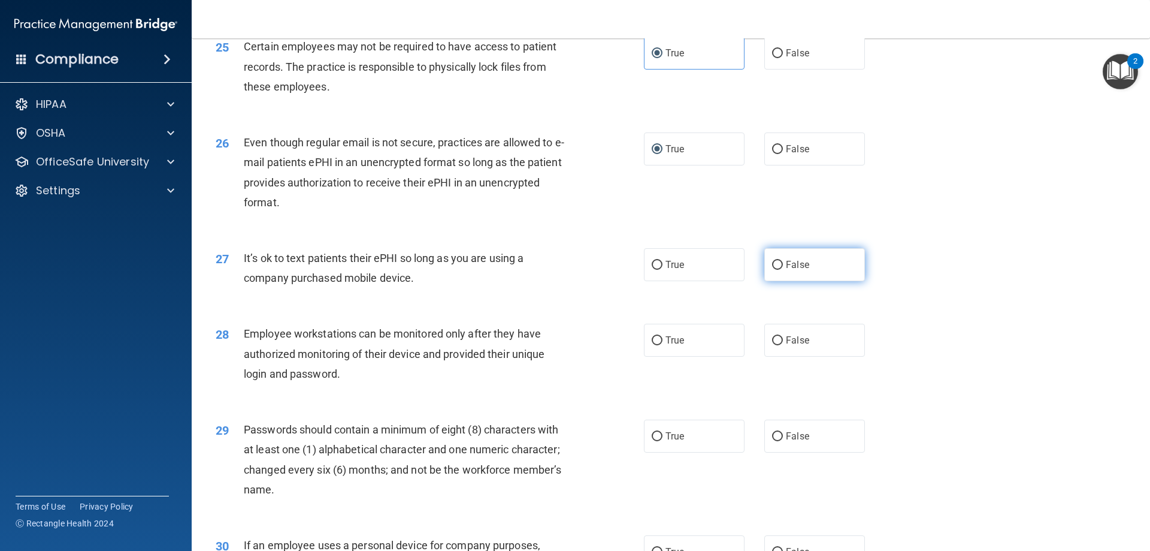
click at [772, 270] on input "False" at bounding box center [777, 265] width 11 height 9
radio input "true"
click at [773, 345] on input "False" at bounding box center [777, 340] width 11 height 9
radio input "true"
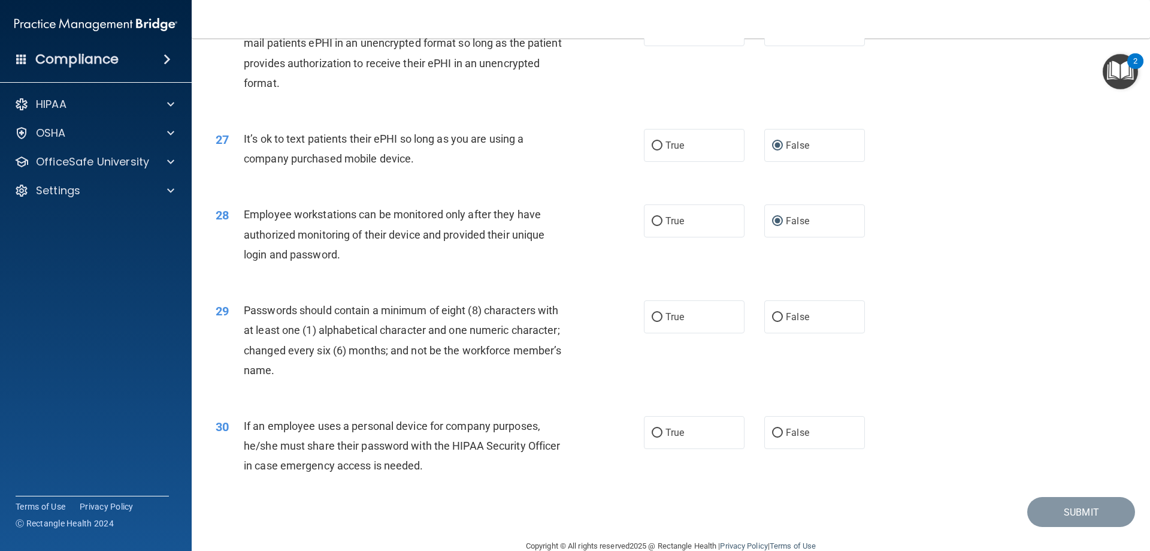
scroll to position [2424, 0]
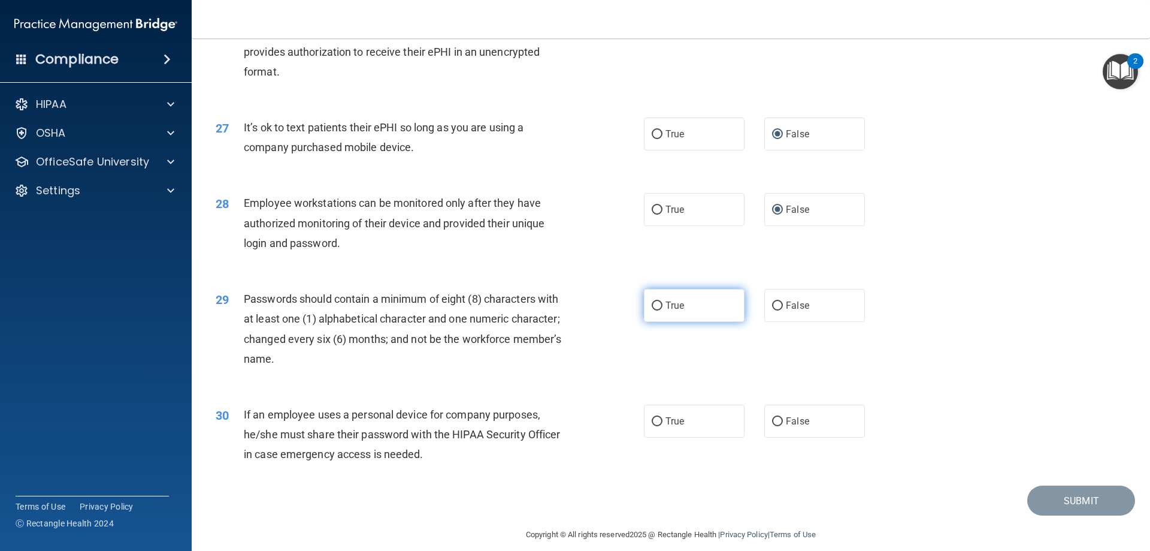
click at [657, 310] on input "True" at bounding box center [657, 305] width 11 height 9
radio input "true"
click at [652, 434] on label "True" at bounding box center [694, 420] width 101 height 33
click at [652, 426] on input "True" at bounding box center [657, 421] width 11 height 9
radio input "true"
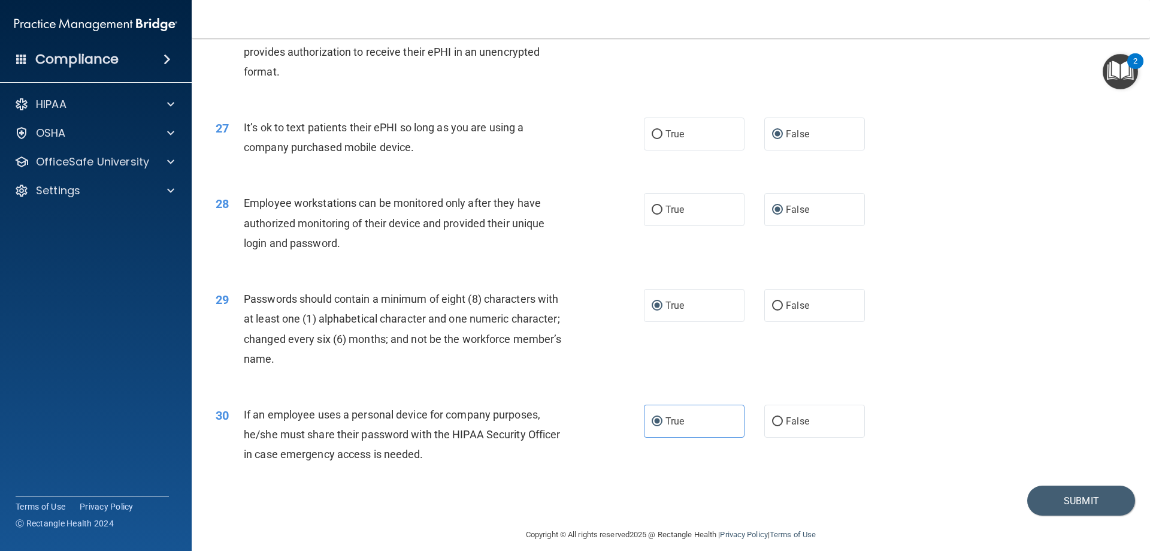
scroll to position [2457, 0]
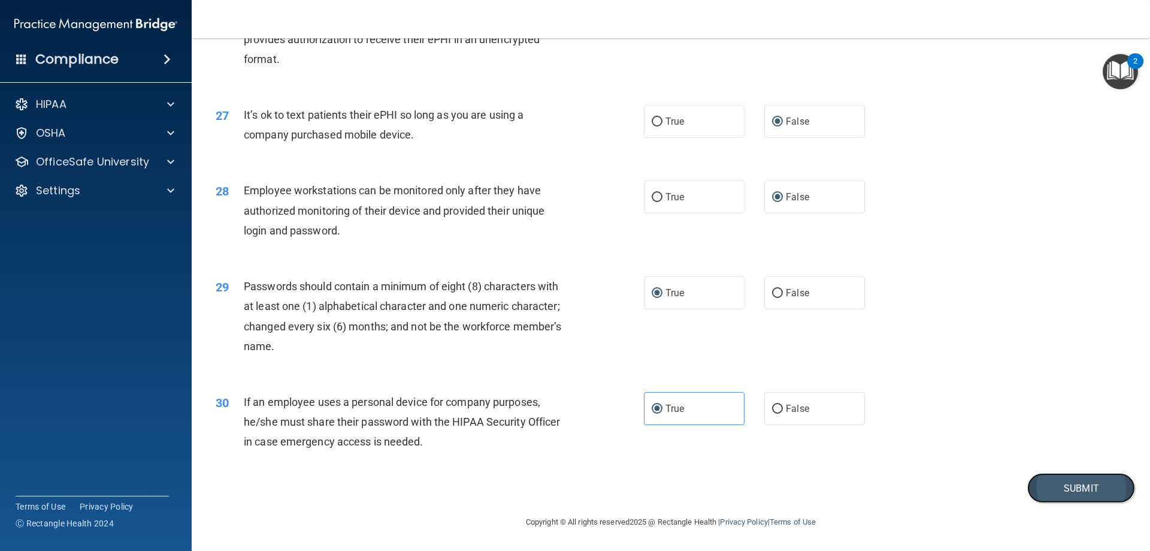
click at [1053, 482] on button "Submit" at bounding box center [1081, 488] width 108 height 31
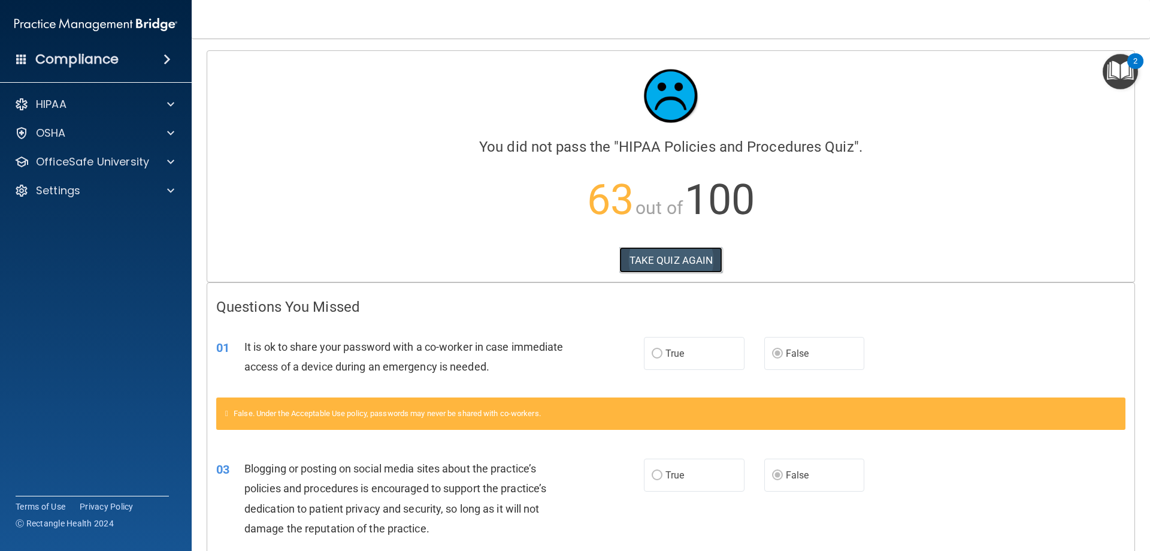
click at [654, 264] on button "TAKE QUIZ AGAIN" at bounding box center [671, 260] width 104 height 26
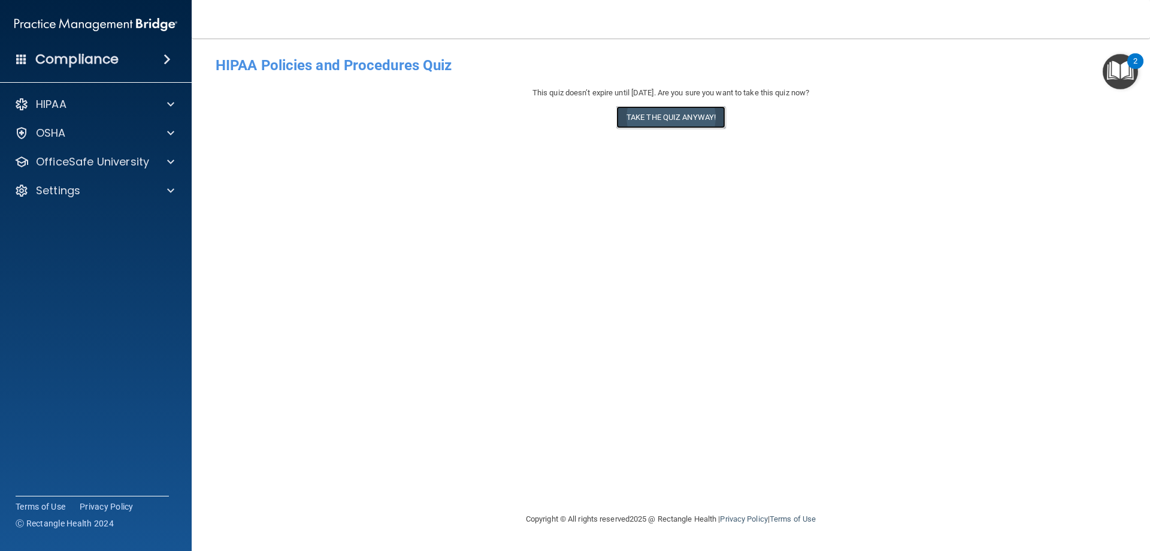
click at [673, 114] on button "Take the quiz anyway!" at bounding box center [670, 117] width 109 height 22
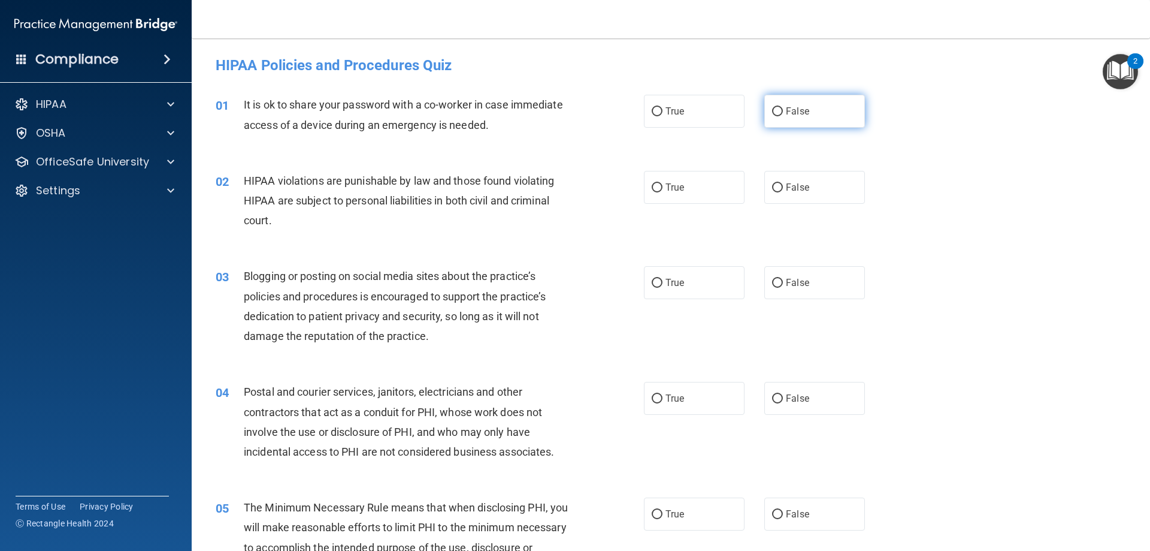
click at [772, 109] on input "False" at bounding box center [777, 111] width 11 height 9
radio input "true"
click at [655, 188] on input "True" at bounding box center [657, 187] width 11 height 9
radio input "true"
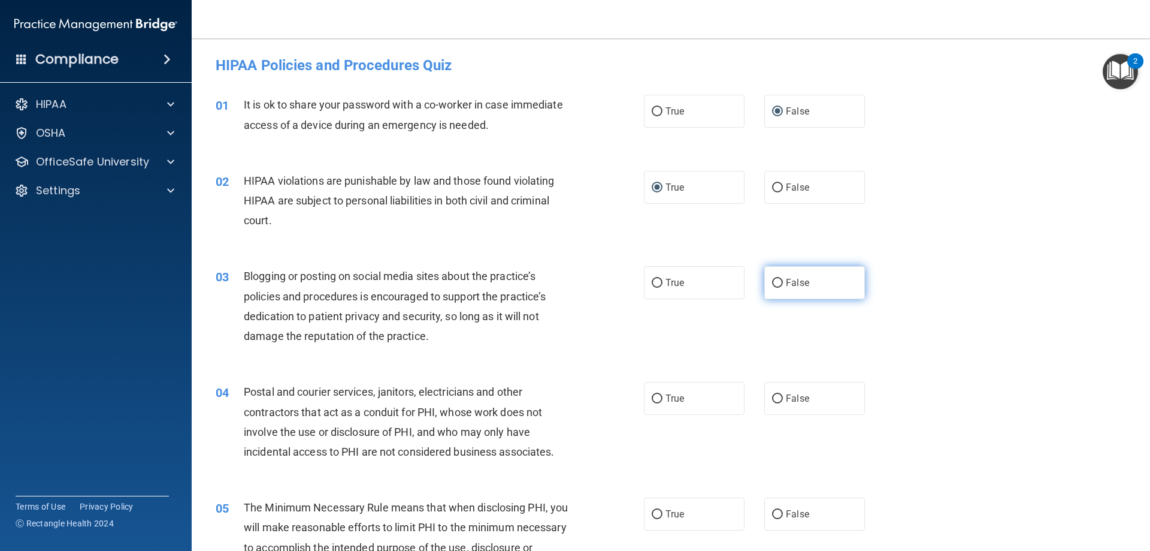
click at [772, 282] on input "False" at bounding box center [777, 283] width 11 height 9
radio input "true"
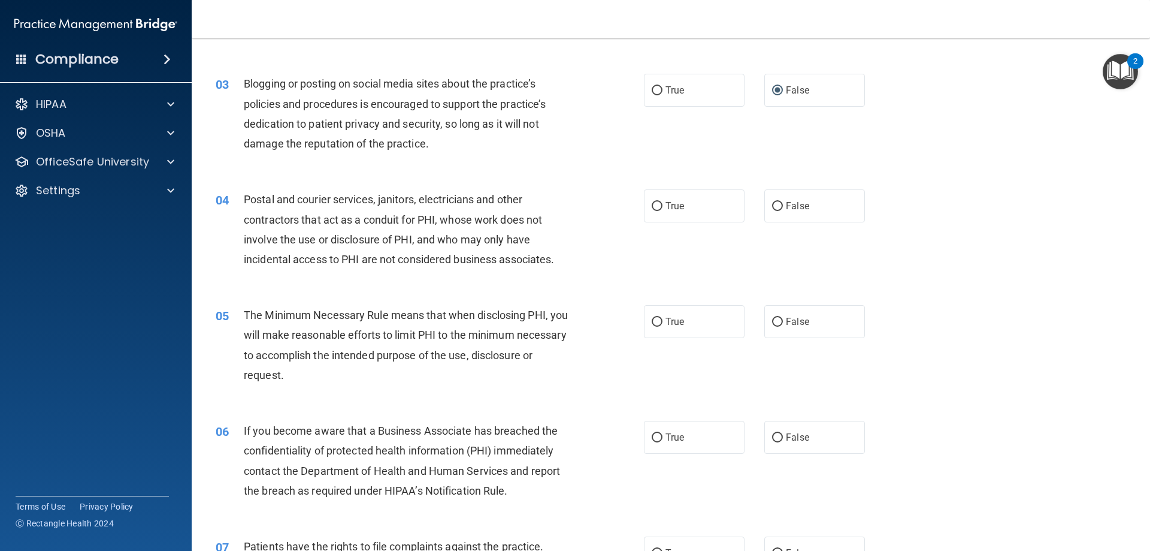
scroll to position [207, 0]
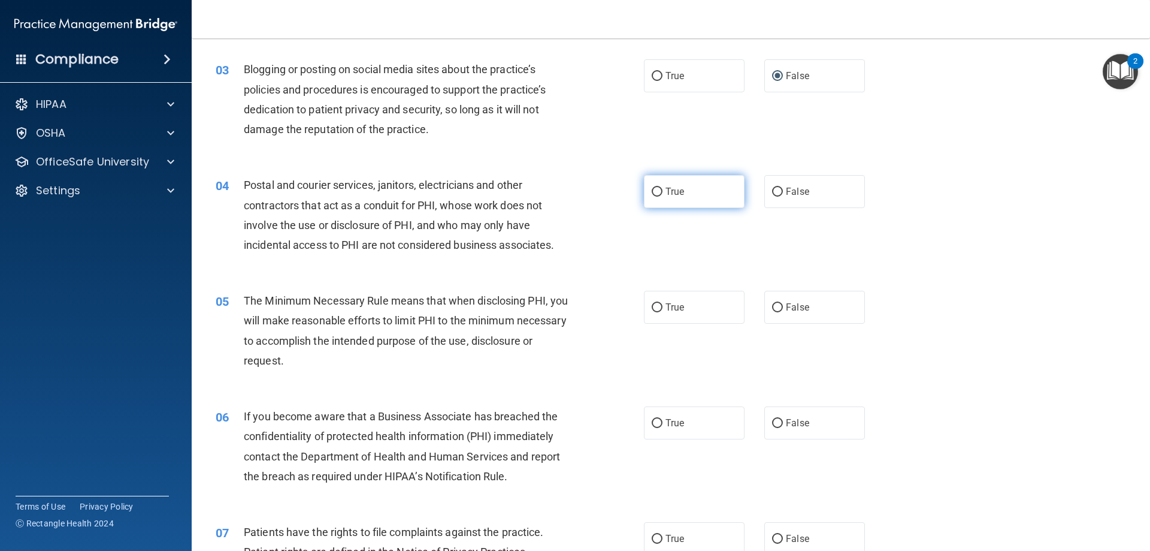
click at [654, 193] on input "True" at bounding box center [657, 191] width 11 height 9
radio input "true"
click at [652, 309] on input "True" at bounding box center [657, 307] width 11 height 9
radio input "true"
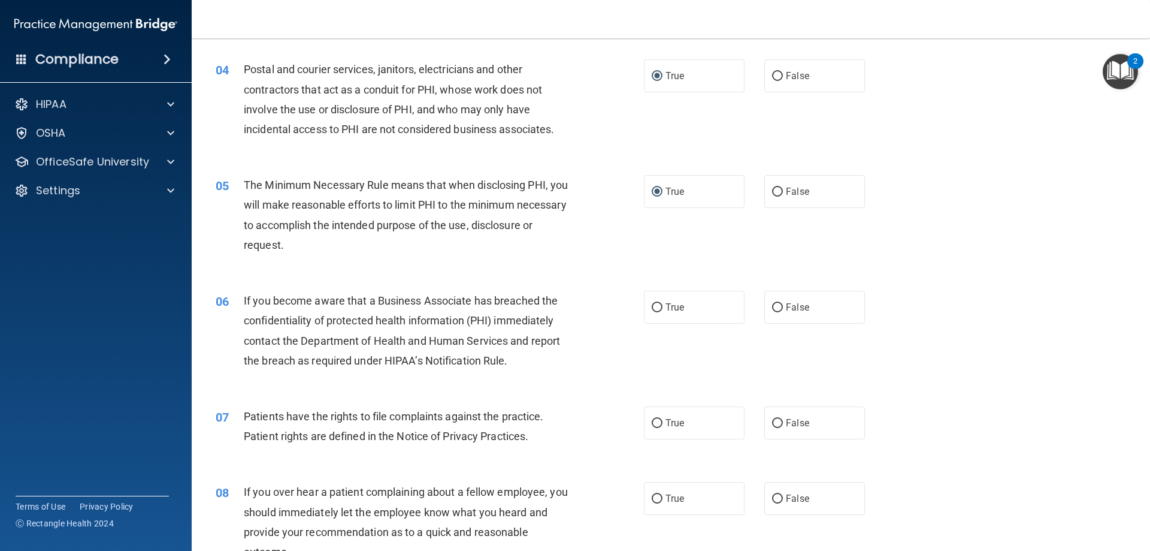
scroll to position [377, 0]
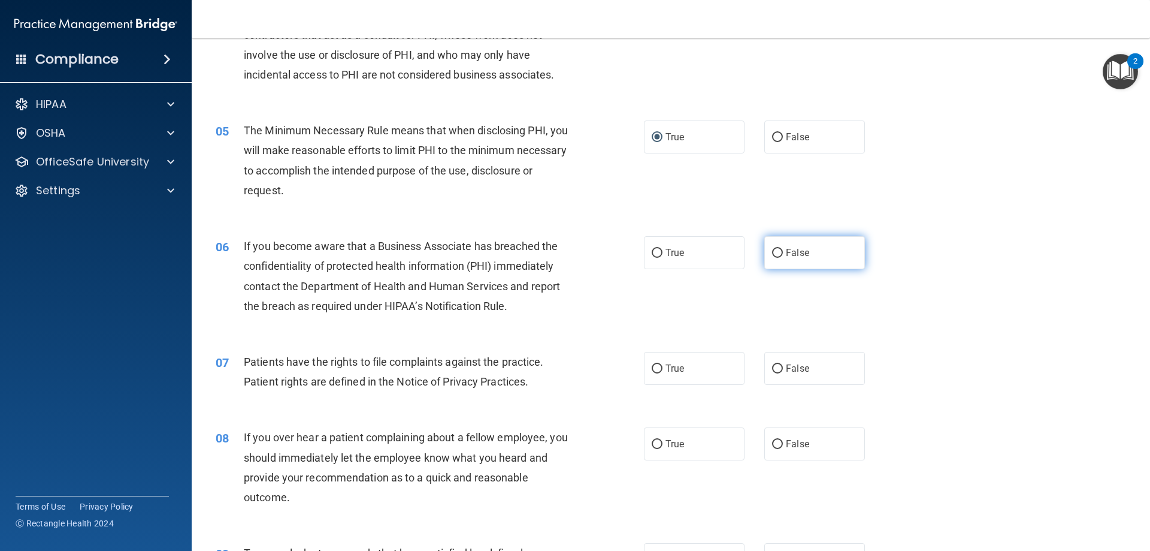
click at [772, 252] on input "False" at bounding box center [777, 253] width 11 height 9
radio input "true"
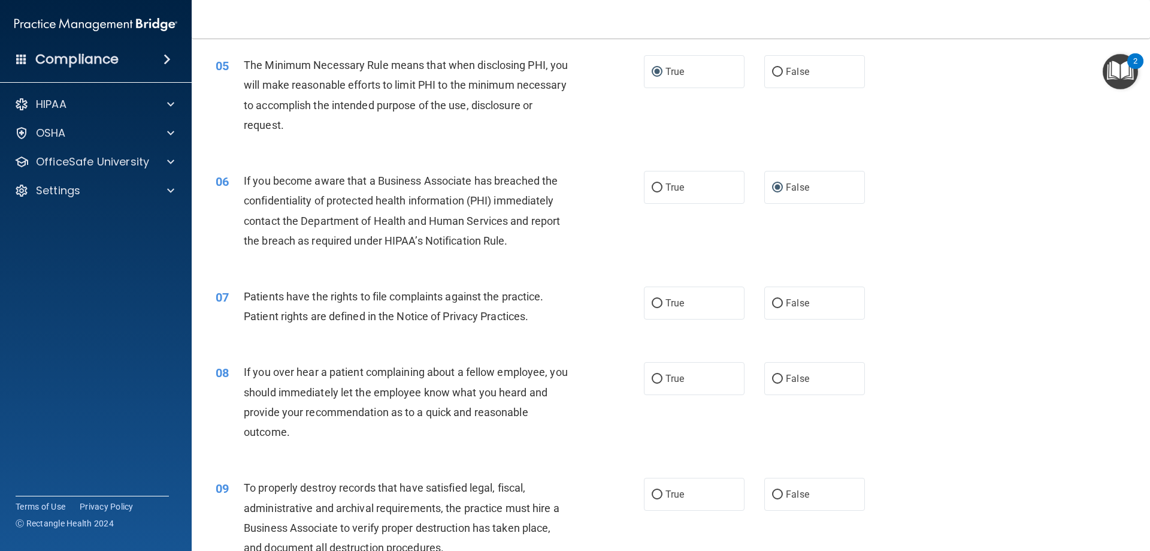
scroll to position [467, 0]
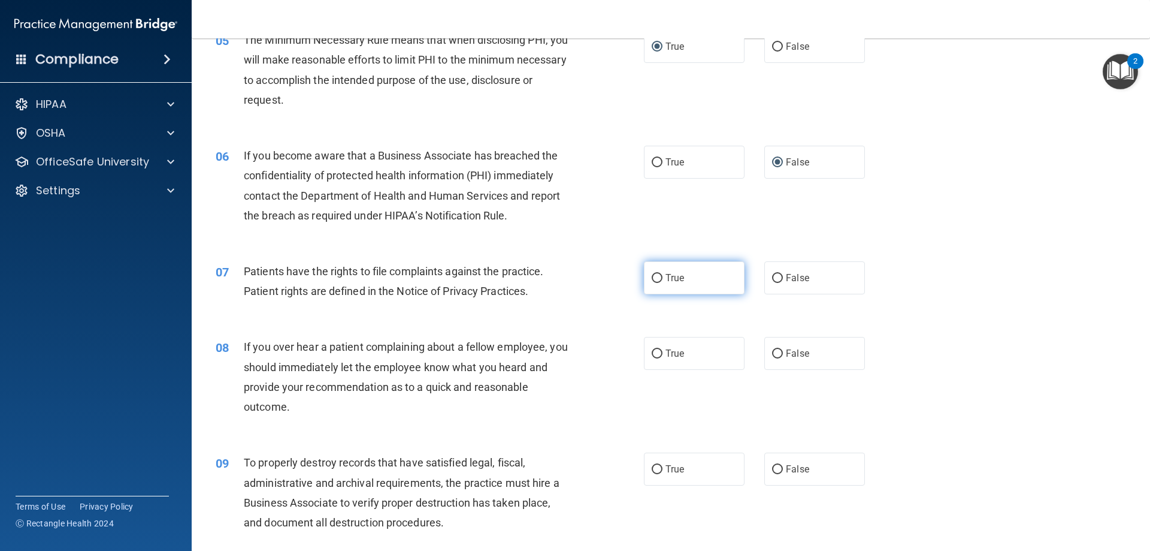
click at [656, 278] on input "True" at bounding box center [657, 278] width 11 height 9
radio input "true"
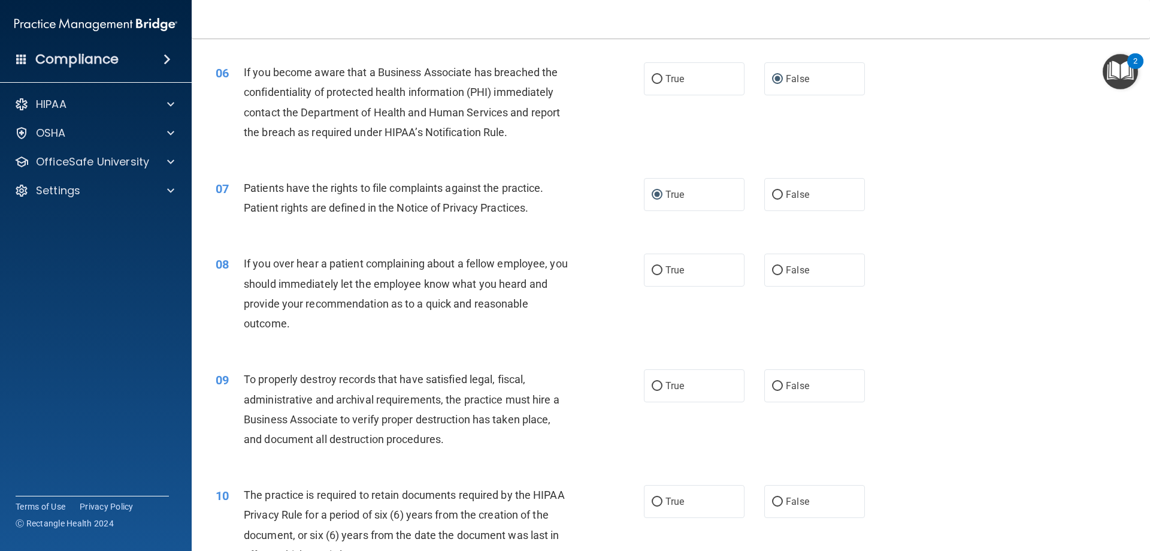
scroll to position [558, 0]
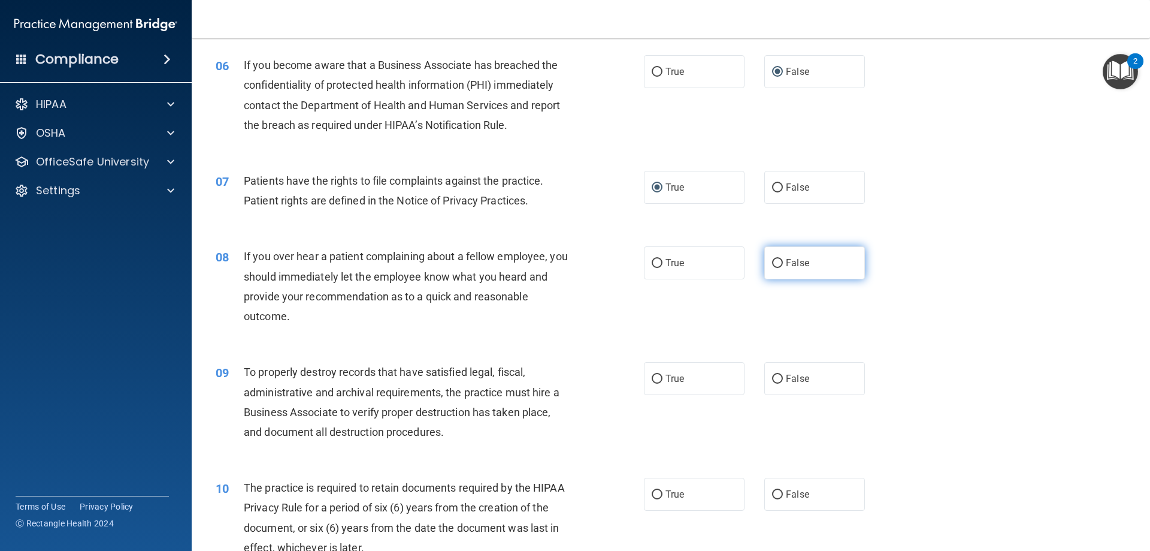
click at [772, 260] on input "False" at bounding box center [777, 263] width 11 height 9
radio input "true"
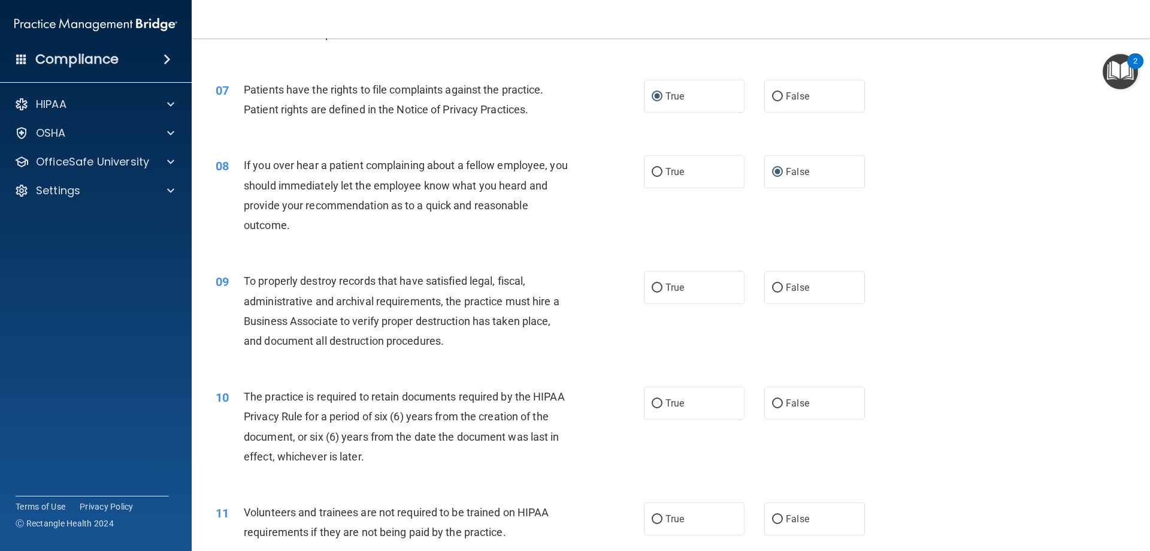
scroll to position [674, 0]
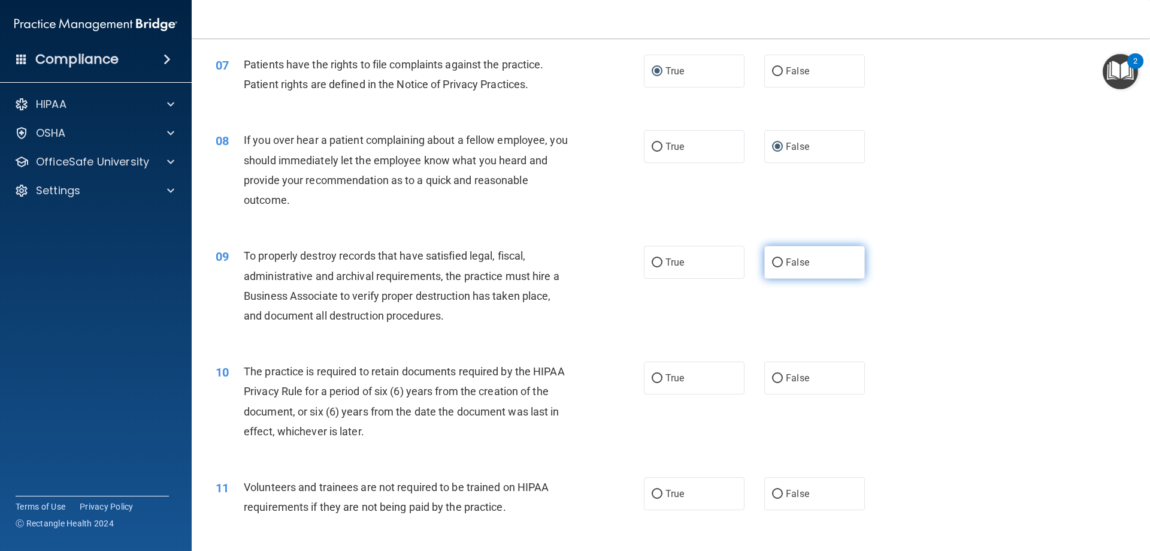
drag, startPoint x: 768, startPoint y: 261, endPoint x: 813, endPoint y: 259, distance: 44.9
click at [772, 260] on input "False" at bounding box center [777, 262] width 11 height 9
radio input "true"
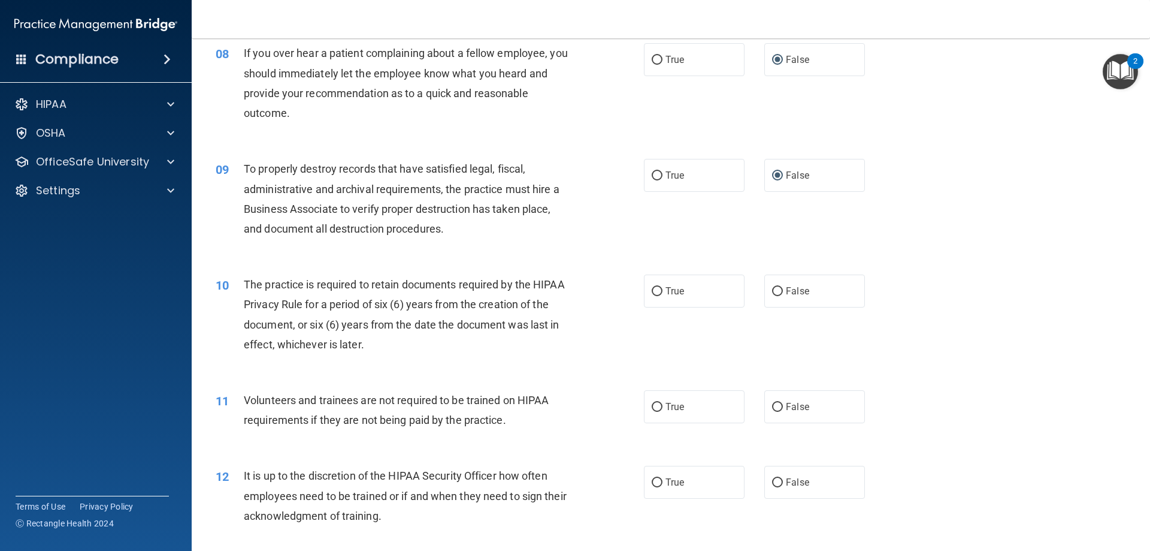
scroll to position [790, 0]
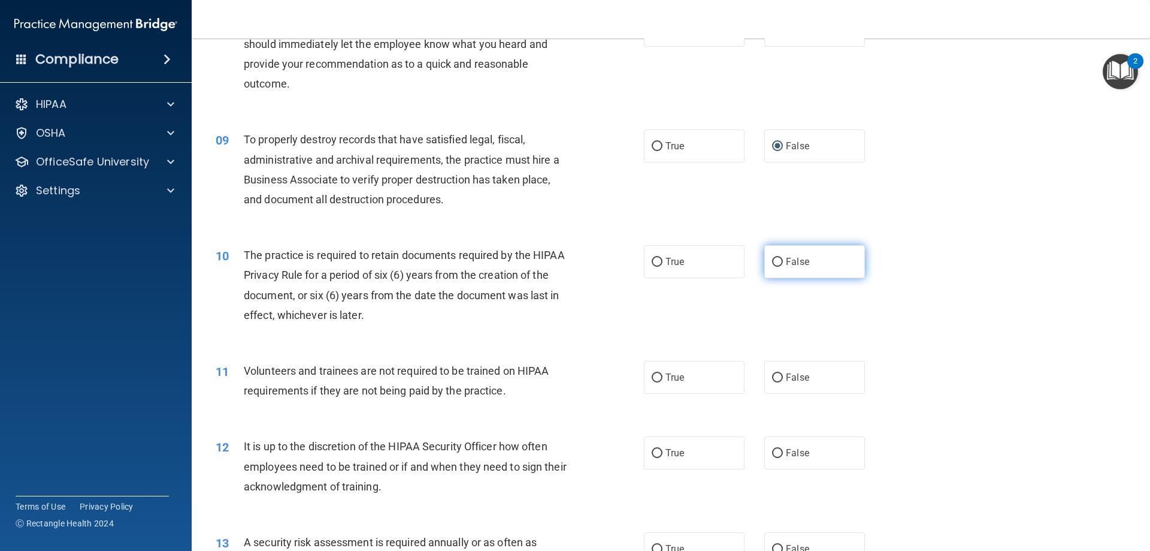
click at [772, 259] on input "False" at bounding box center [777, 262] width 11 height 9
radio input "true"
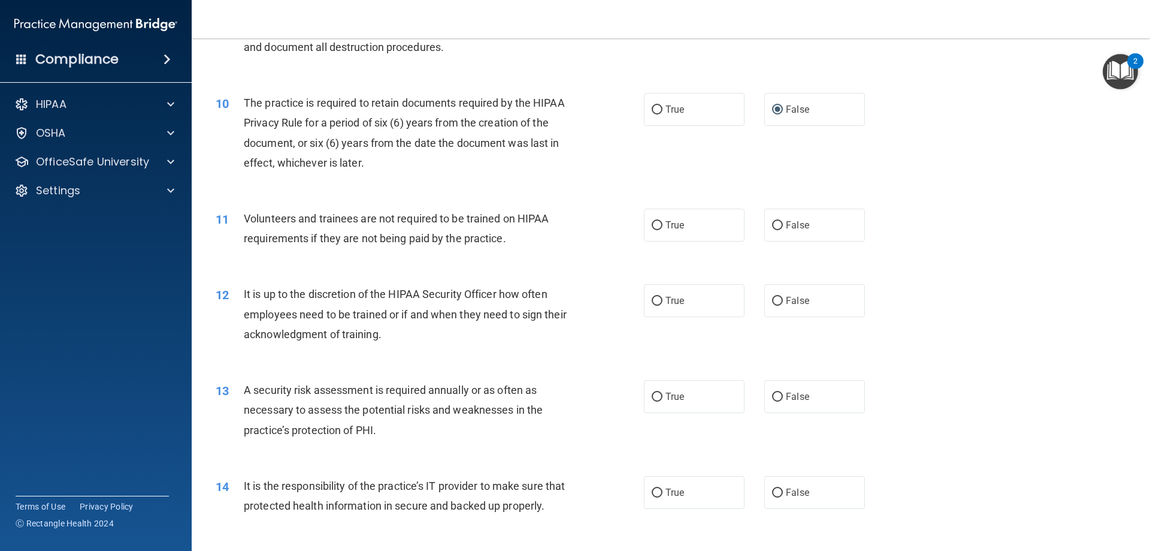
scroll to position [946, 0]
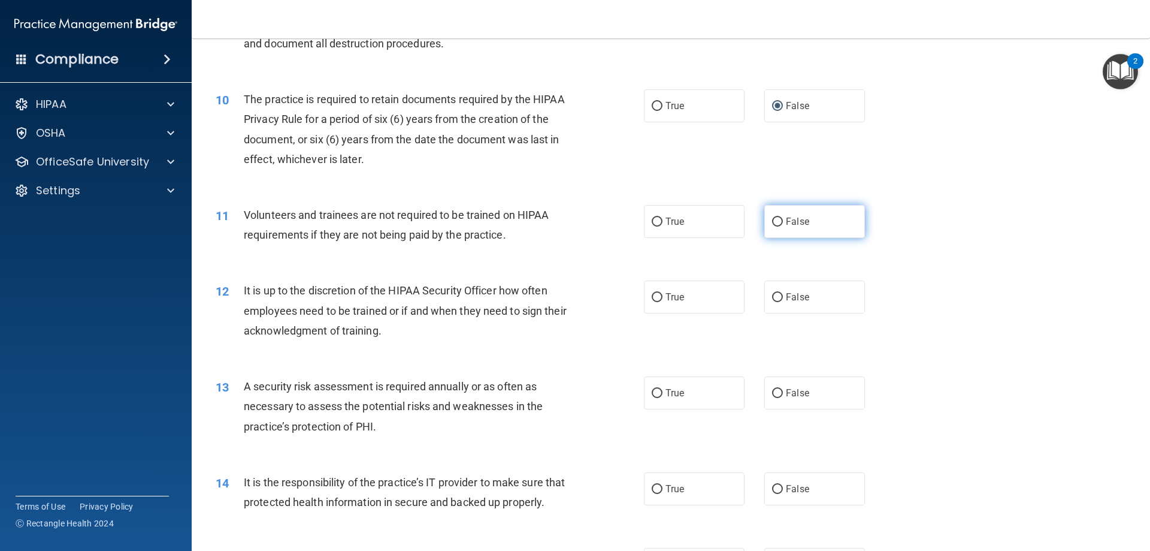
click at [774, 224] on input "False" at bounding box center [777, 221] width 11 height 9
radio input "true"
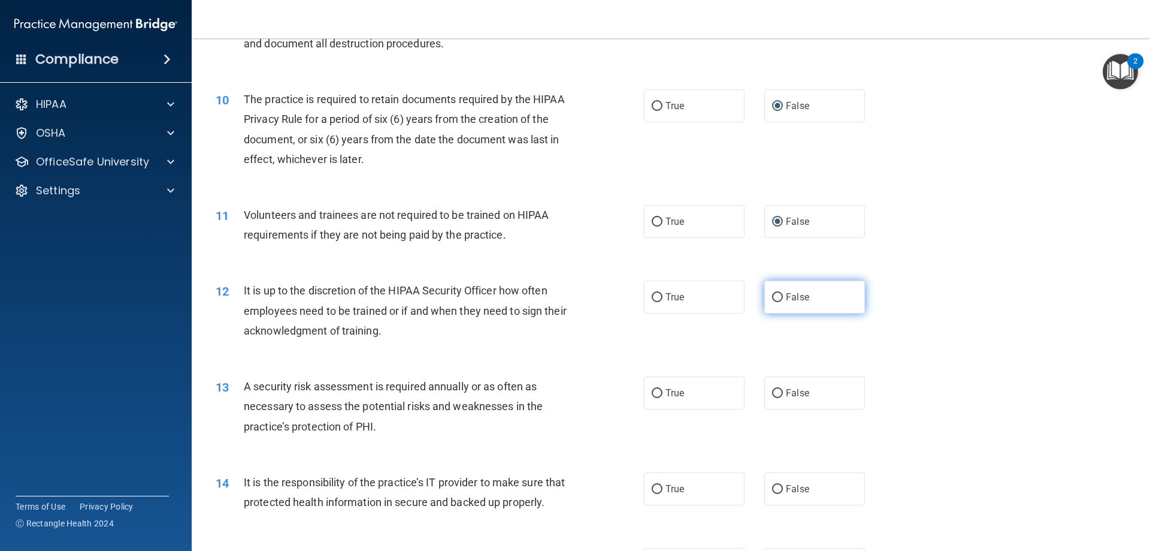
click at [773, 293] on input "False" at bounding box center [777, 297] width 11 height 9
radio input "true"
click at [652, 389] on input "True" at bounding box center [657, 393] width 11 height 9
radio input "true"
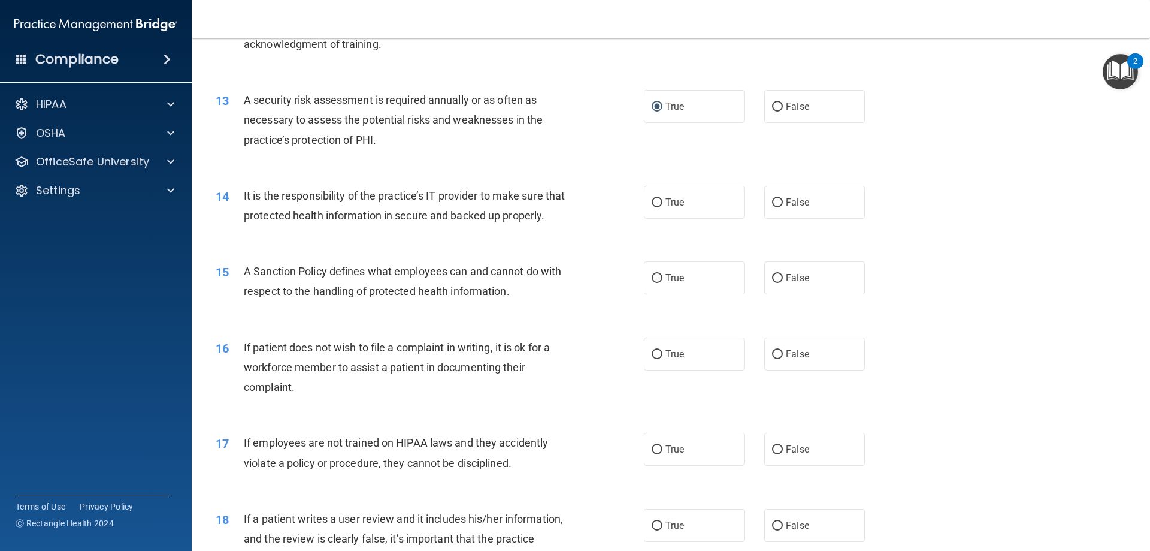
scroll to position [1254, 0]
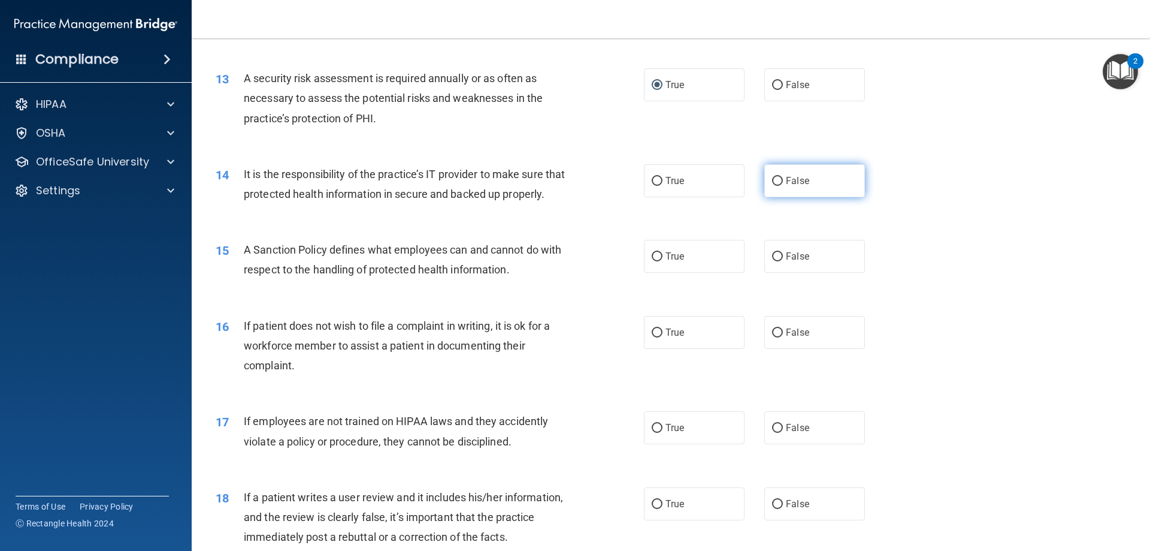
click at [772, 177] on input "False" at bounding box center [777, 181] width 11 height 9
radio input "true"
click at [772, 261] on input "False" at bounding box center [777, 256] width 11 height 9
radio input "true"
click at [653, 337] on input "True" at bounding box center [657, 332] width 11 height 9
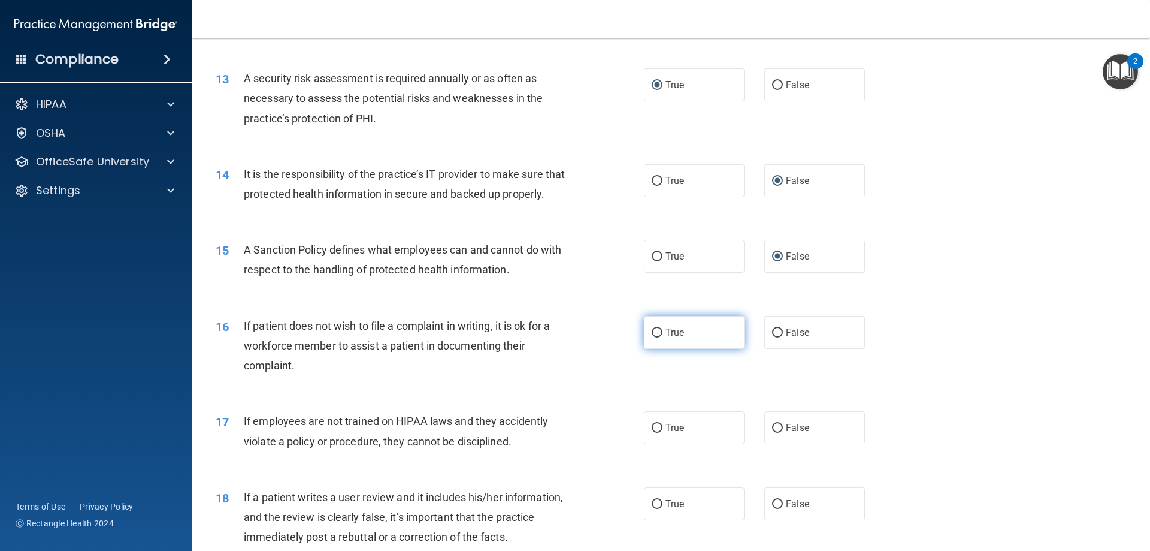
radio input "true"
click at [772, 432] on input "False" at bounding box center [777, 428] width 11 height 9
radio input "true"
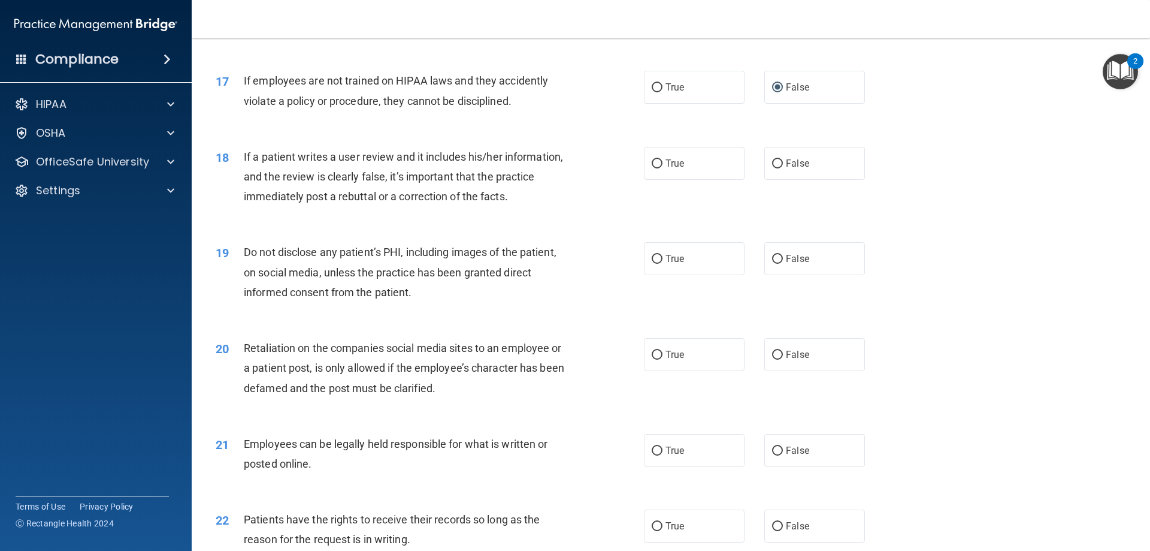
scroll to position [1645, 0]
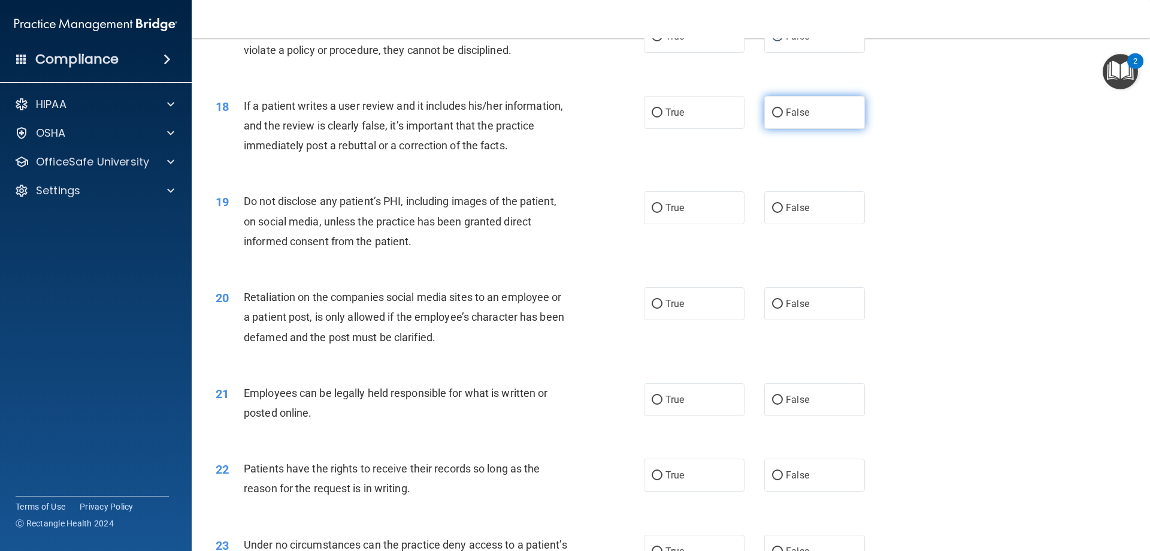
click at [772, 117] on input "False" at bounding box center [777, 112] width 11 height 9
radio input "true"
click at [652, 213] on input "True" at bounding box center [657, 208] width 11 height 9
radio input "true"
click at [775, 309] on input "False" at bounding box center [777, 304] width 11 height 9
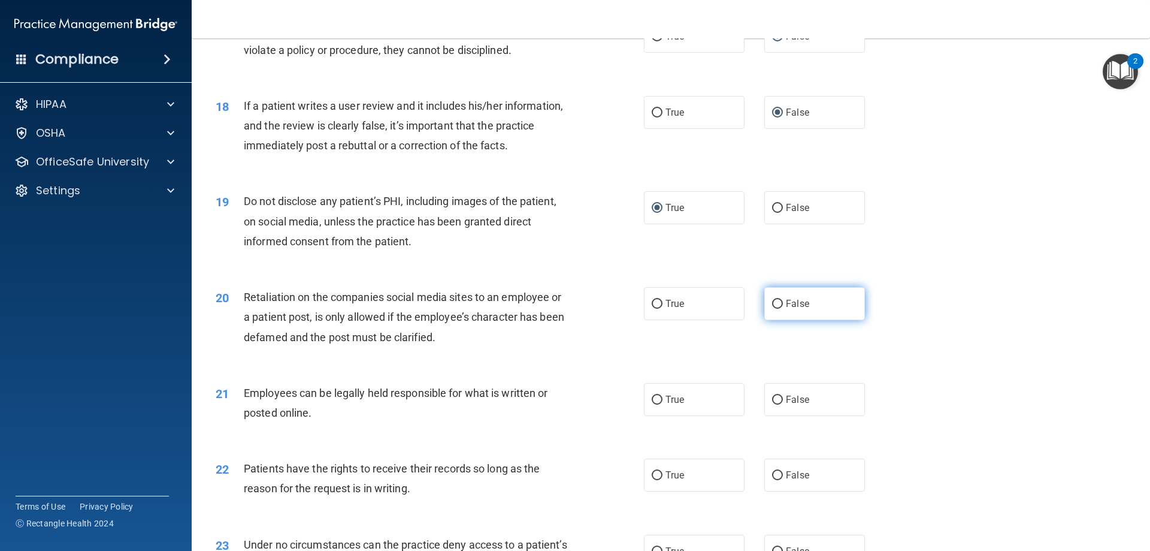
radio input "true"
click at [654, 404] on input "True" at bounding box center [657, 399] width 11 height 9
radio input "true"
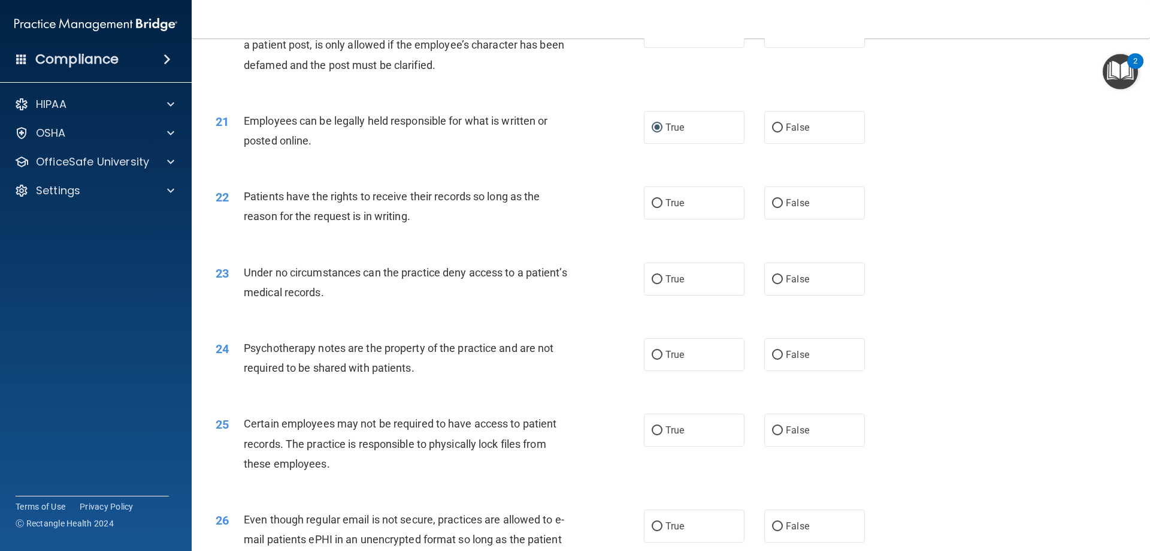
scroll to position [1938, 0]
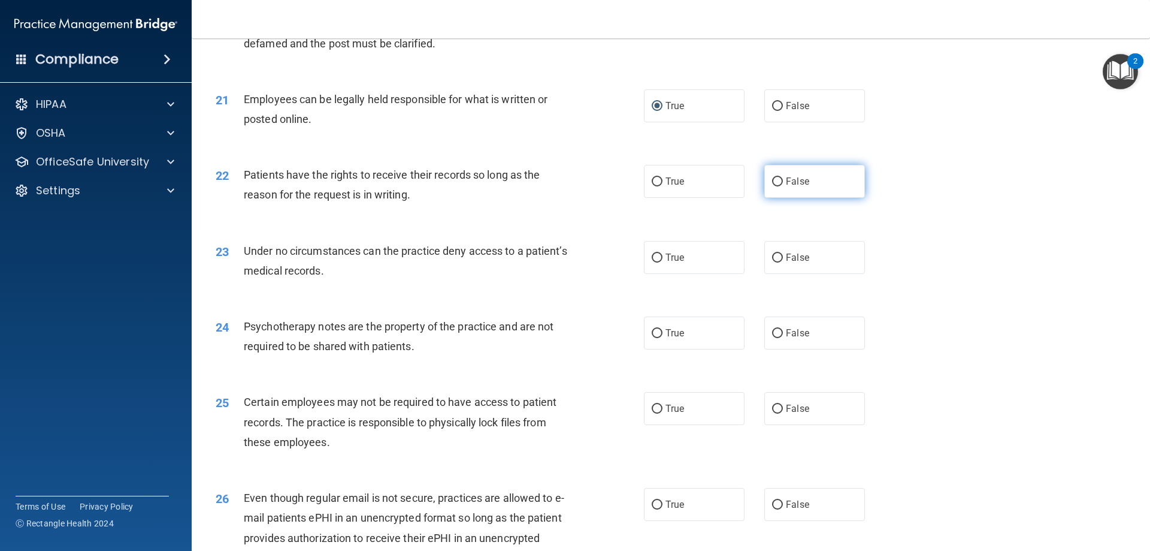
click at [772, 186] on input "False" at bounding box center [777, 181] width 11 height 9
radio input "true"
click at [774, 262] on input "False" at bounding box center [777, 257] width 11 height 9
radio input "true"
click at [654, 338] on input "True" at bounding box center [657, 333] width 11 height 9
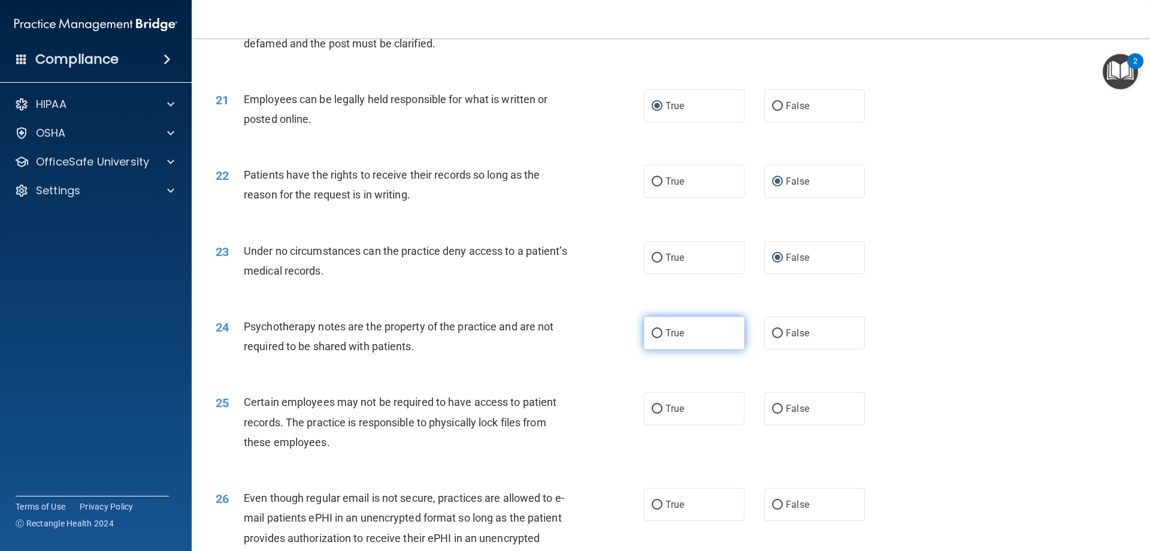
radio input "true"
click at [652, 413] on input "True" at bounding box center [657, 408] width 11 height 9
radio input "true"
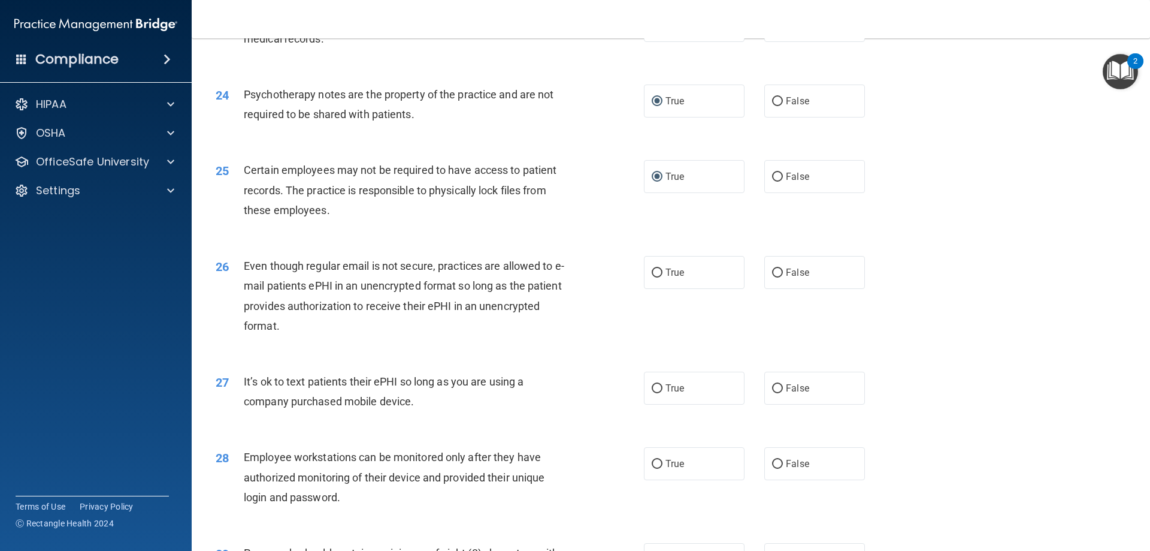
scroll to position [2177, 0]
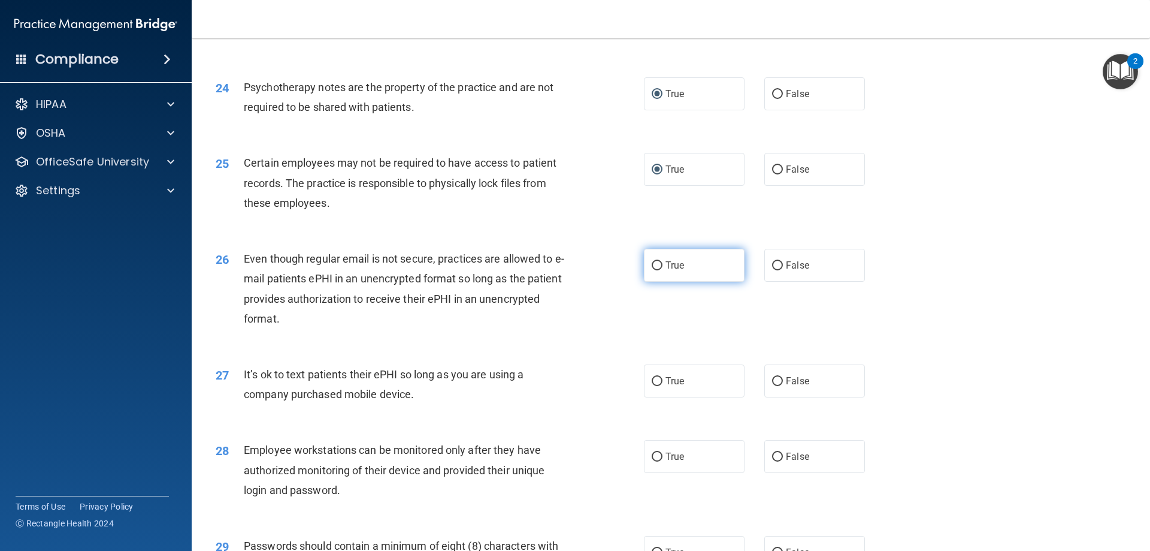
click at [652, 270] on input "True" at bounding box center [657, 265] width 11 height 9
radio input "true"
click at [772, 386] on input "False" at bounding box center [777, 381] width 11 height 9
radio input "true"
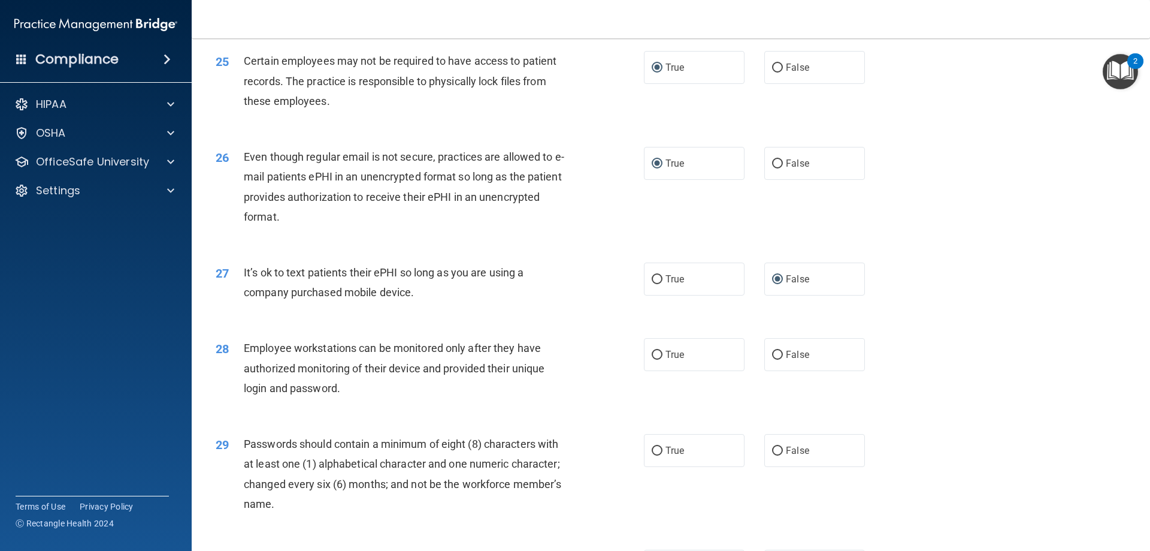
scroll to position [2326, 0]
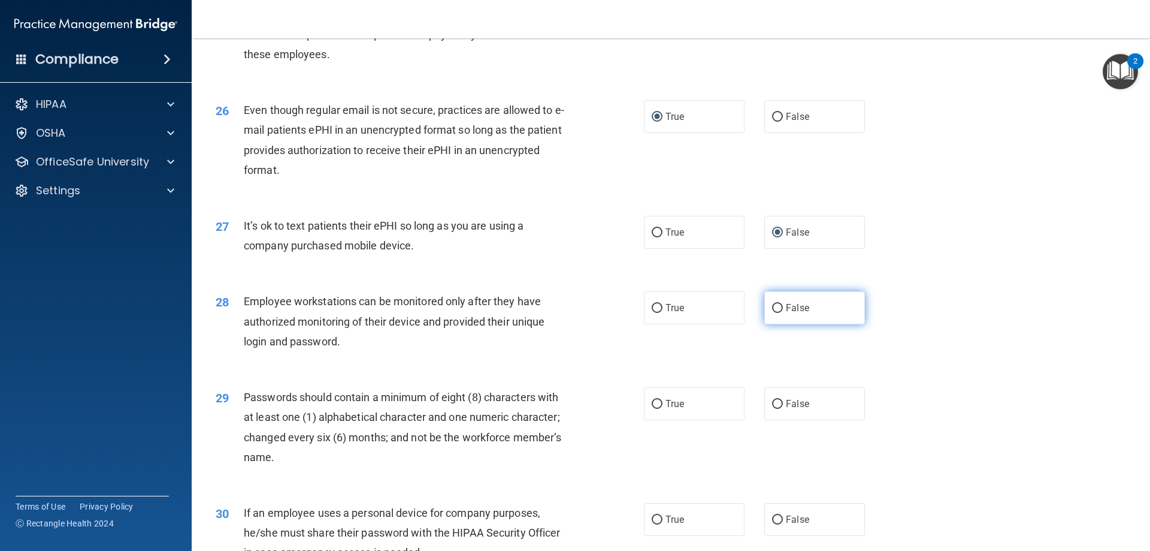
click at [776, 313] on input "False" at bounding box center [777, 308] width 11 height 9
radio input "true"
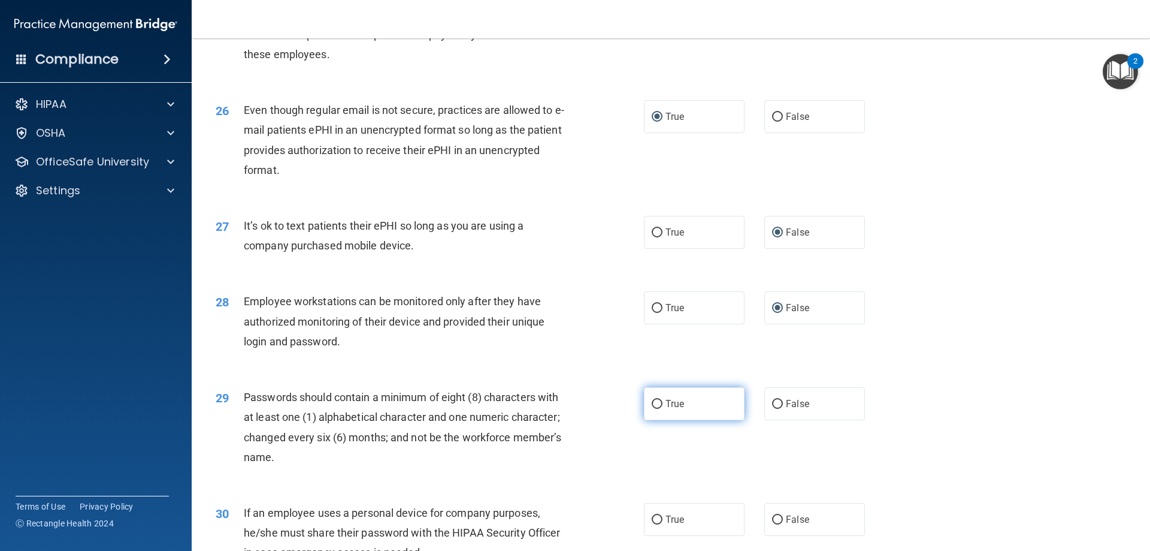
click at [655, 409] on input "True" at bounding box center [657, 404] width 11 height 9
radio input "true"
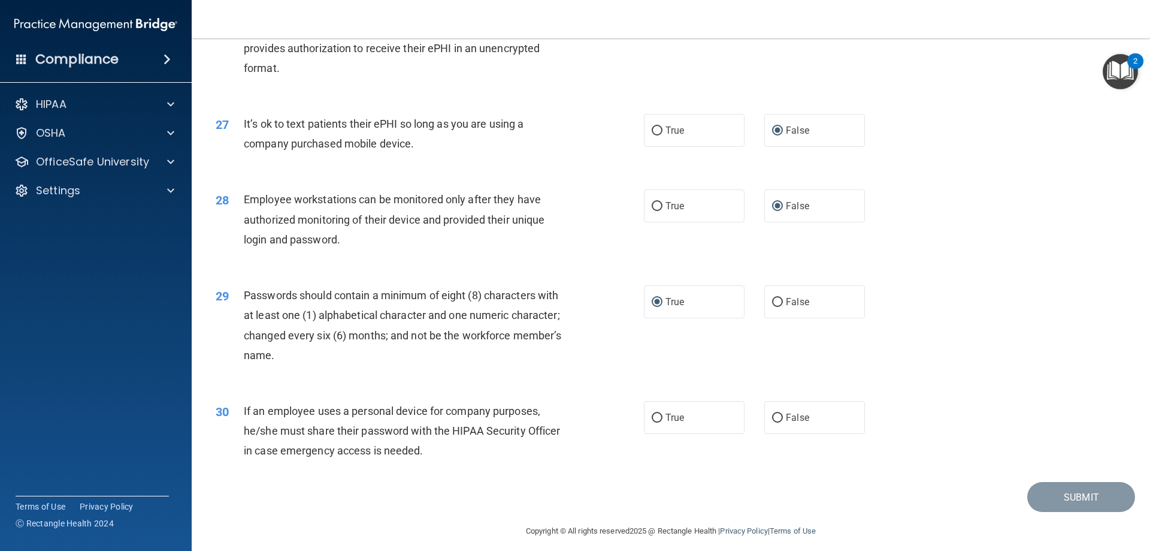
scroll to position [2457, 0]
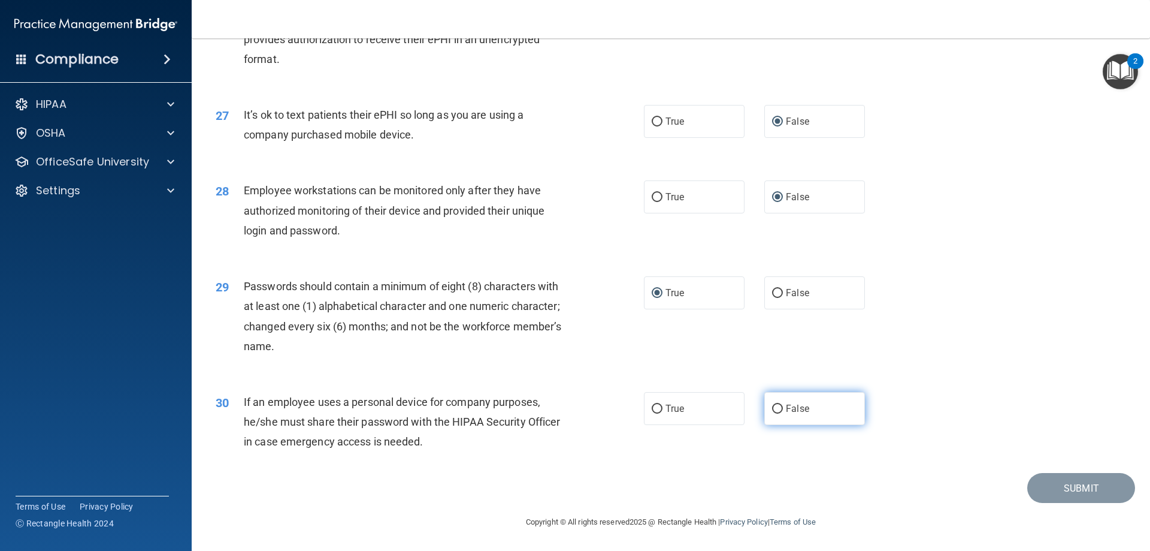
click at [774, 407] on input "False" at bounding box center [777, 408] width 11 height 9
radio input "true"
click at [1059, 490] on button "Submit" at bounding box center [1081, 488] width 108 height 31
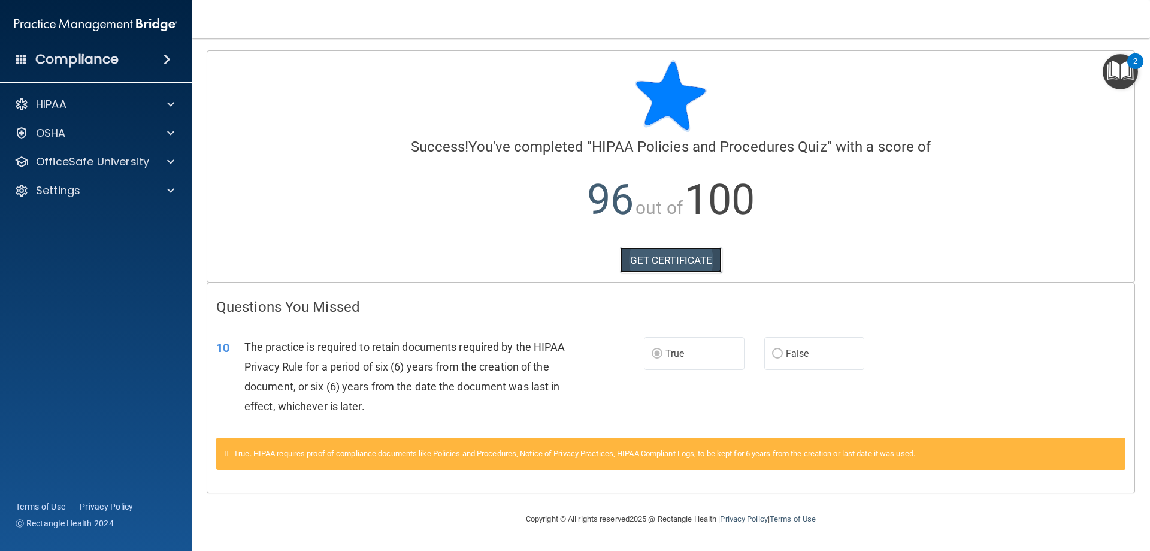
click at [642, 262] on link "GET CERTIFICATE" at bounding box center [671, 260] width 102 height 26
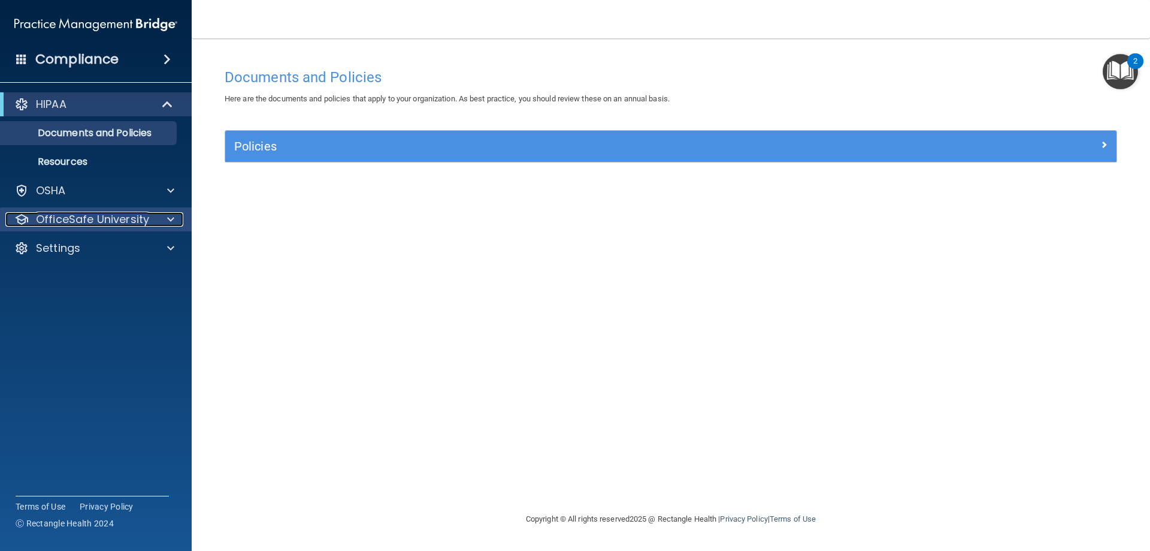
click at [122, 225] on p "OfficeSafe University" at bounding box center [92, 219] width 113 height 14
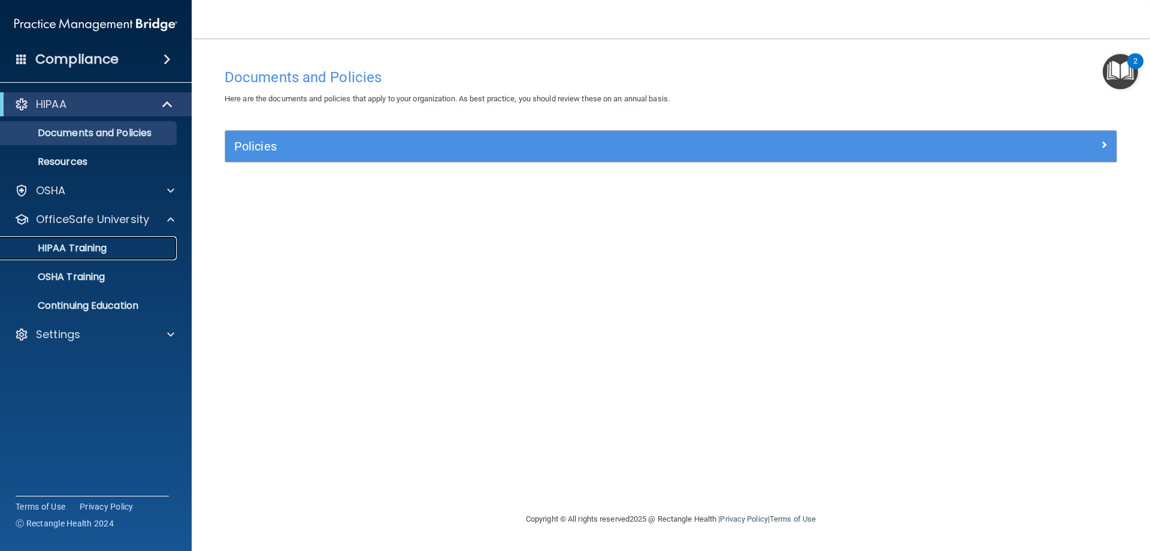
click at [96, 246] on p "HIPAA Training" at bounding box center [57, 248] width 99 height 12
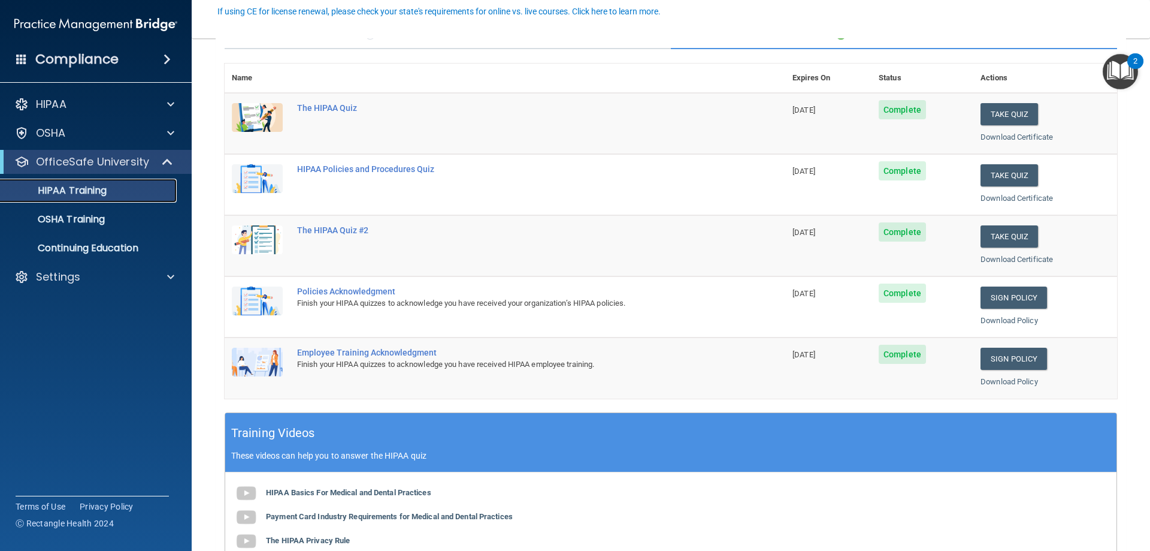
scroll to position [122, 0]
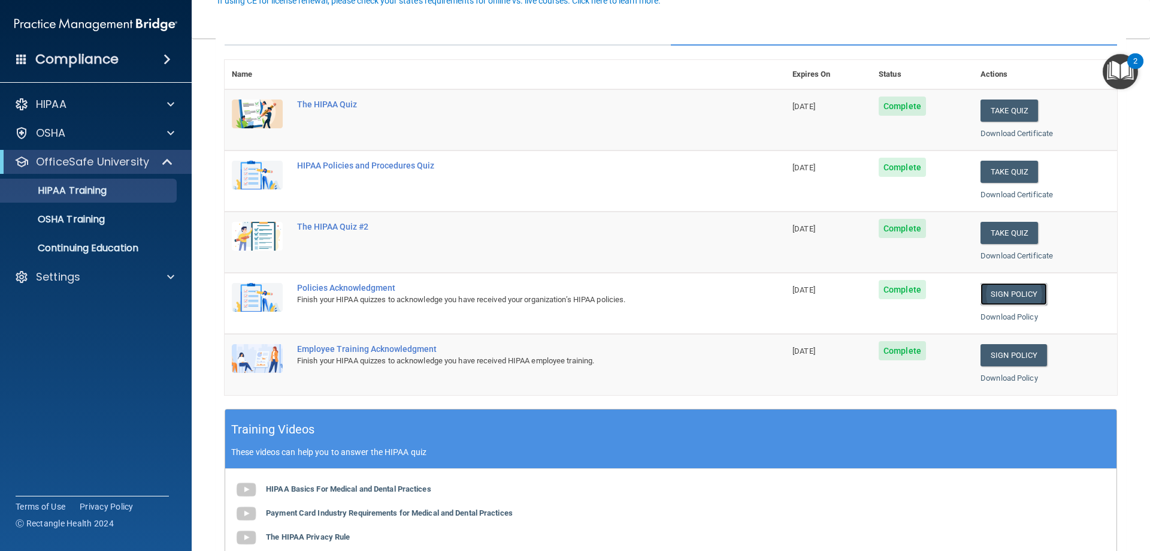
click at [1007, 295] on link "Sign Policy" at bounding box center [1014, 294] width 66 height 22
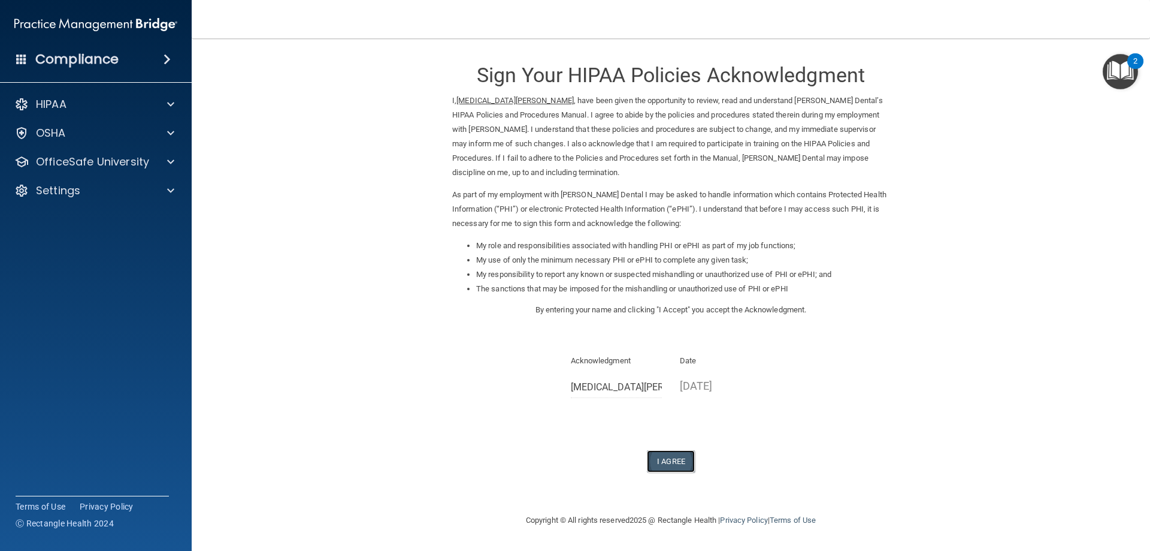
click at [672, 462] on button "I Agree" at bounding box center [671, 461] width 48 height 22
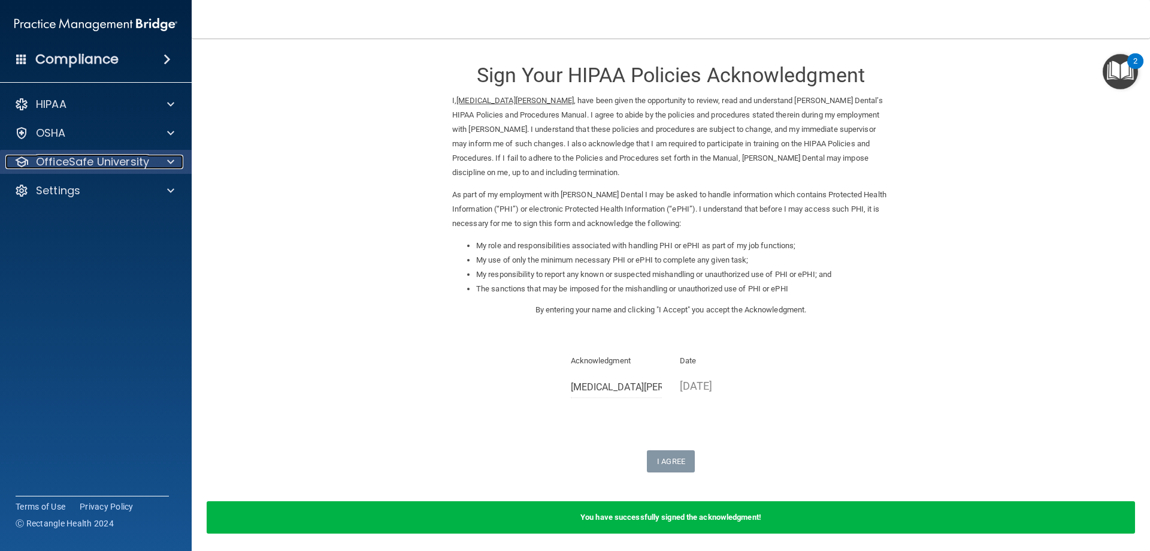
click at [171, 167] on span at bounding box center [170, 162] width 7 height 14
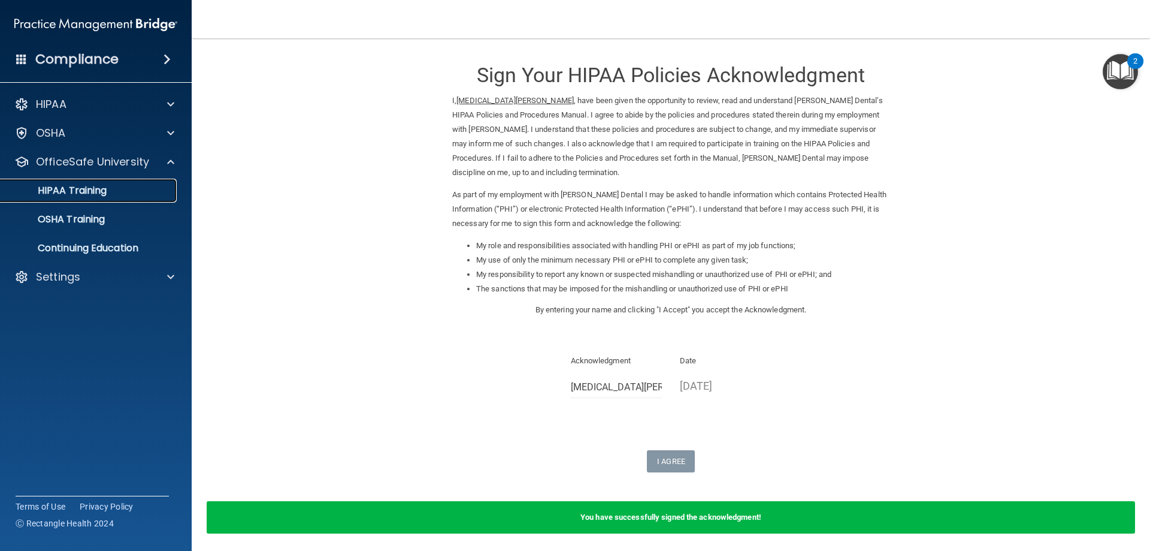
click at [92, 186] on p "HIPAA Training" at bounding box center [57, 191] width 99 height 12
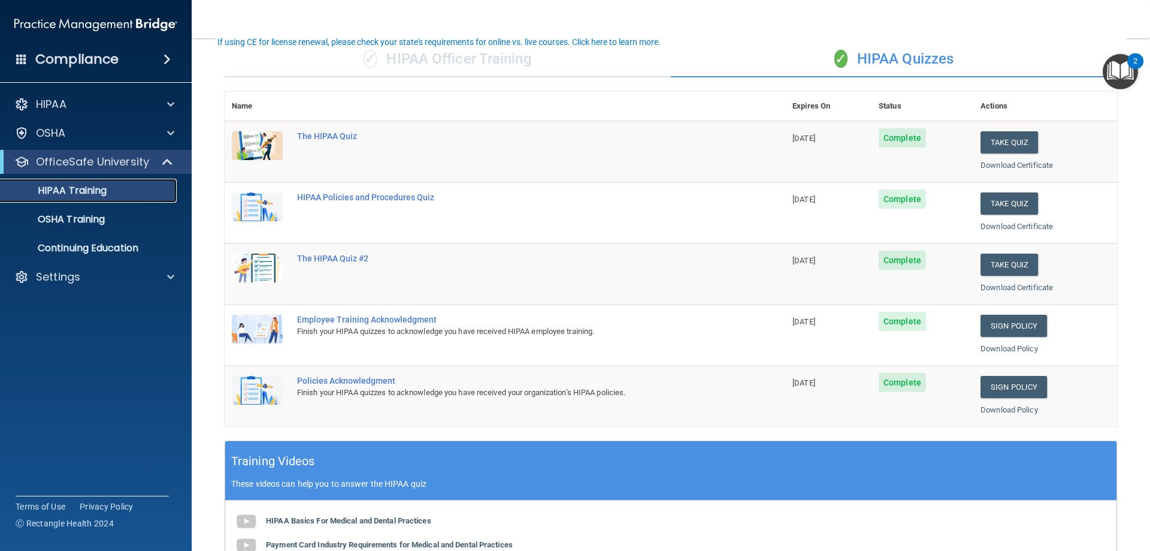
scroll to position [110, 0]
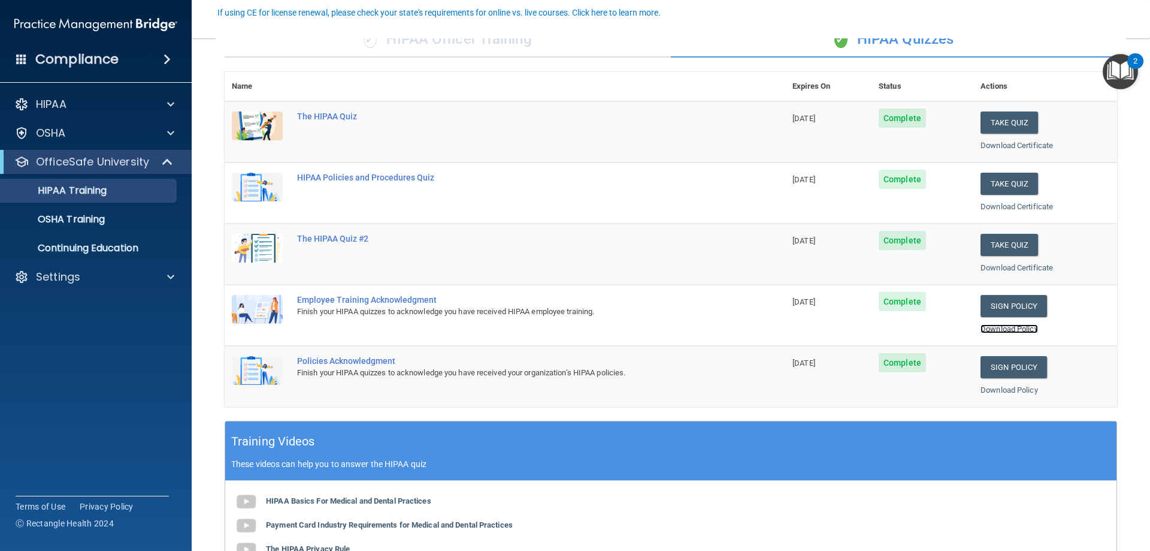
click at [1006, 329] on link "Download Policy" at bounding box center [1010, 328] width 58 height 9
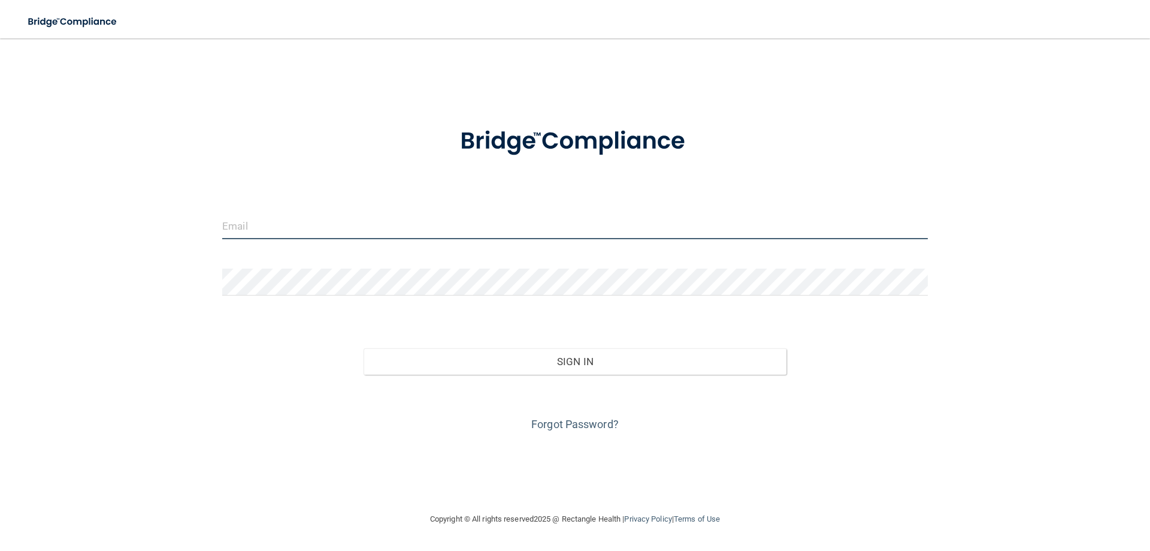
click at [233, 220] on input "email" at bounding box center [575, 225] width 706 height 27
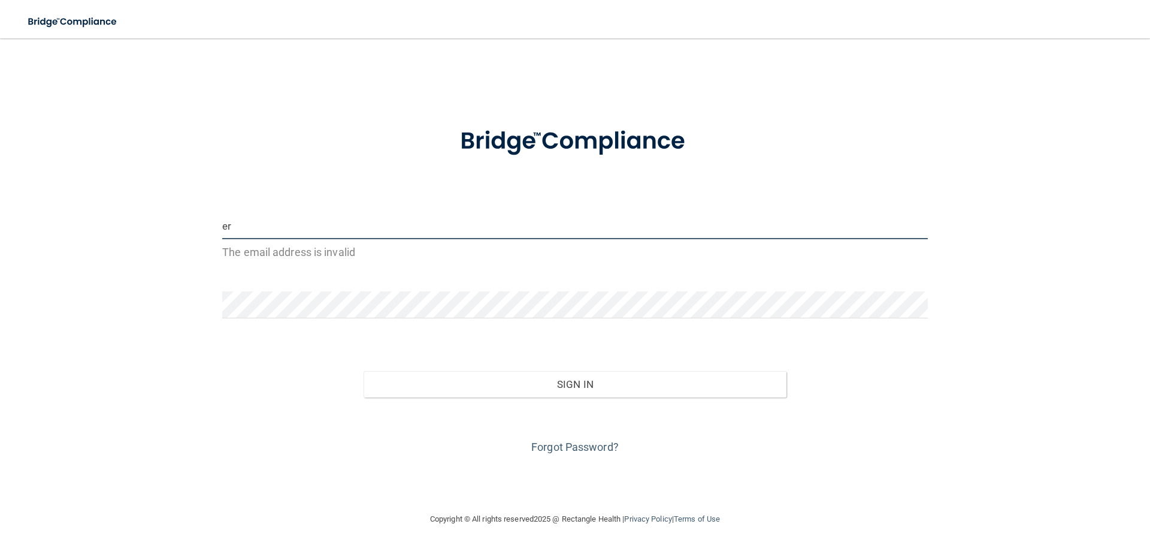
type input "[EMAIL_ADDRESS][DOMAIN_NAME]"
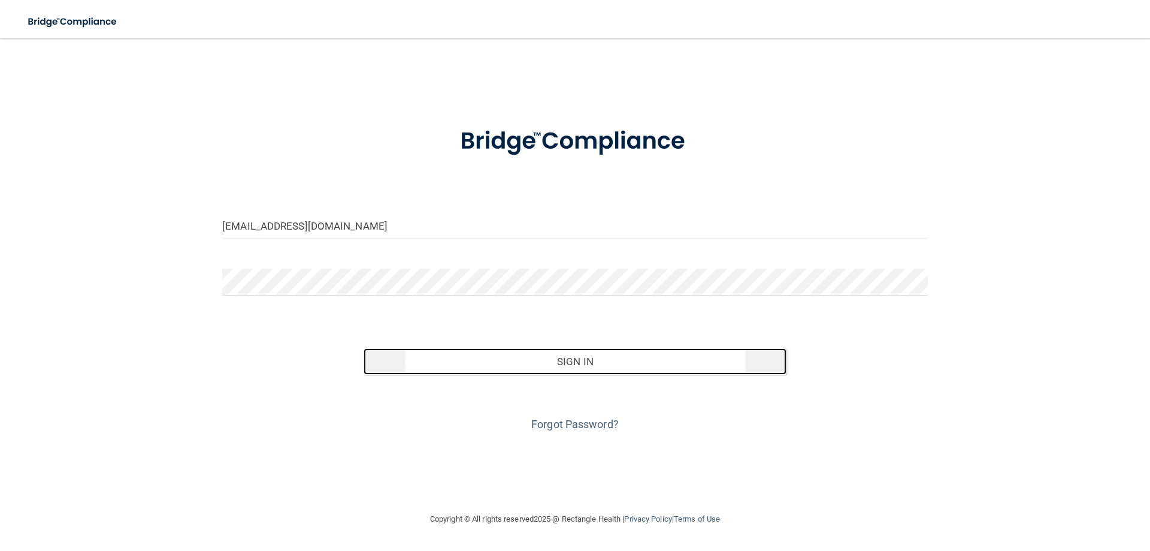
click at [418, 354] on button "Sign In" at bounding box center [576, 361] width 424 height 26
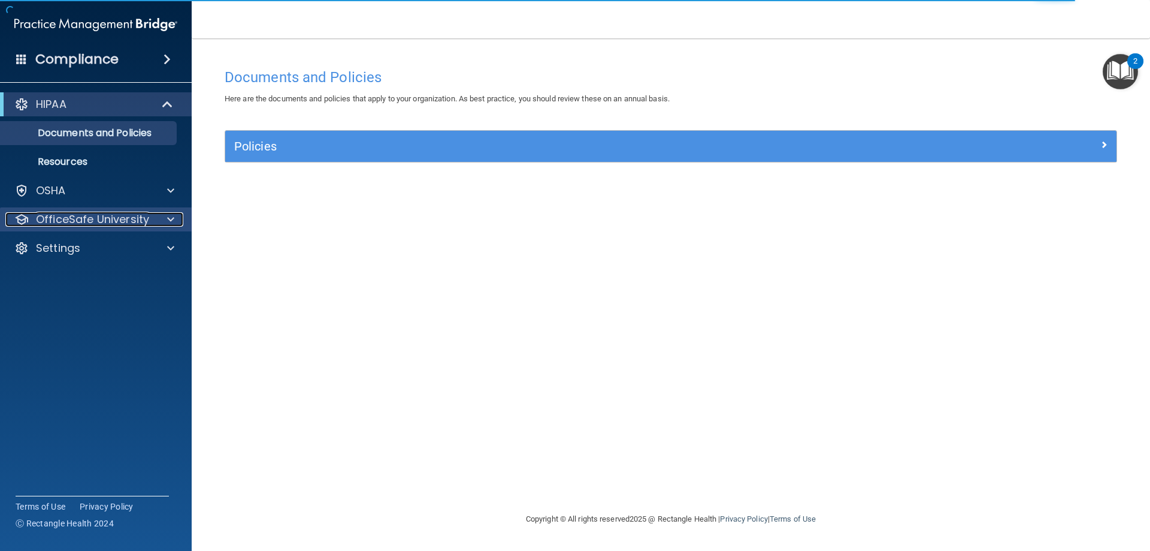
click at [120, 212] on p "OfficeSafe University" at bounding box center [92, 219] width 113 height 14
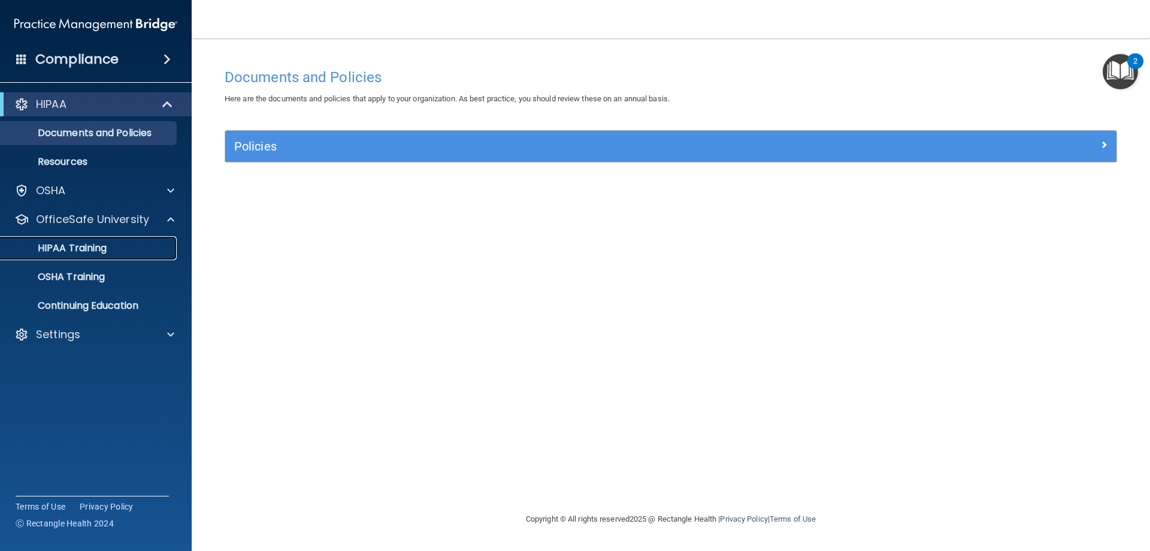
click at [115, 252] on div "HIPAA Training" at bounding box center [90, 248] width 164 height 12
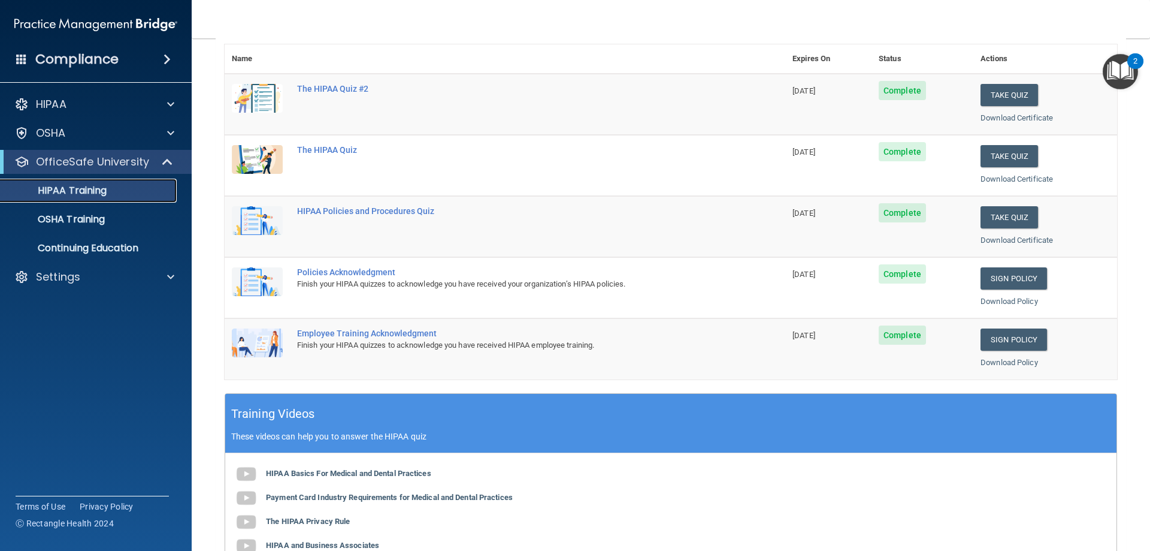
scroll to position [138, 0]
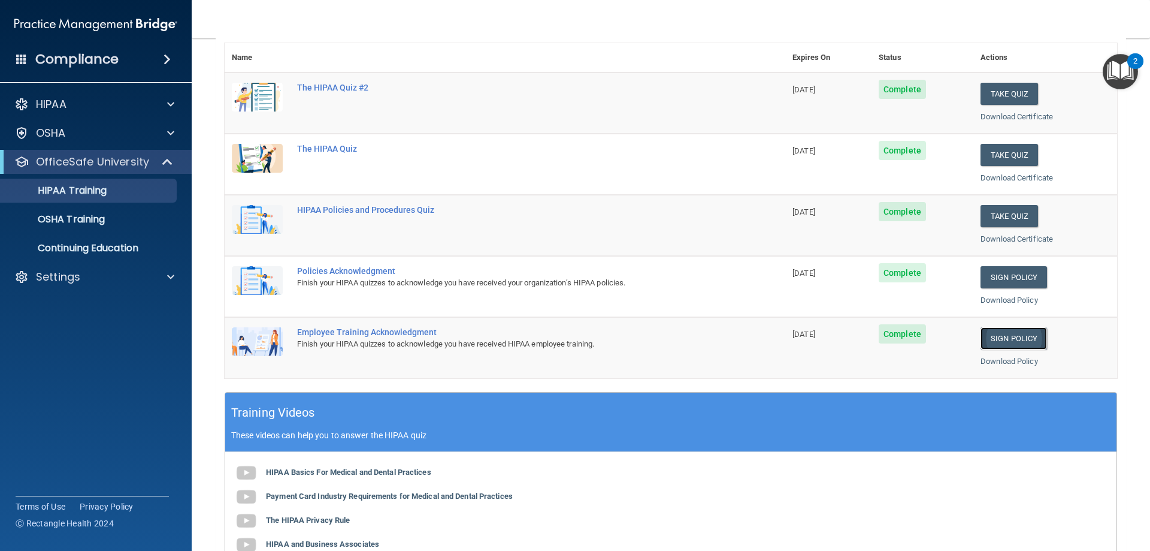
click at [1014, 339] on link "Sign Policy" at bounding box center [1014, 338] width 66 height 22
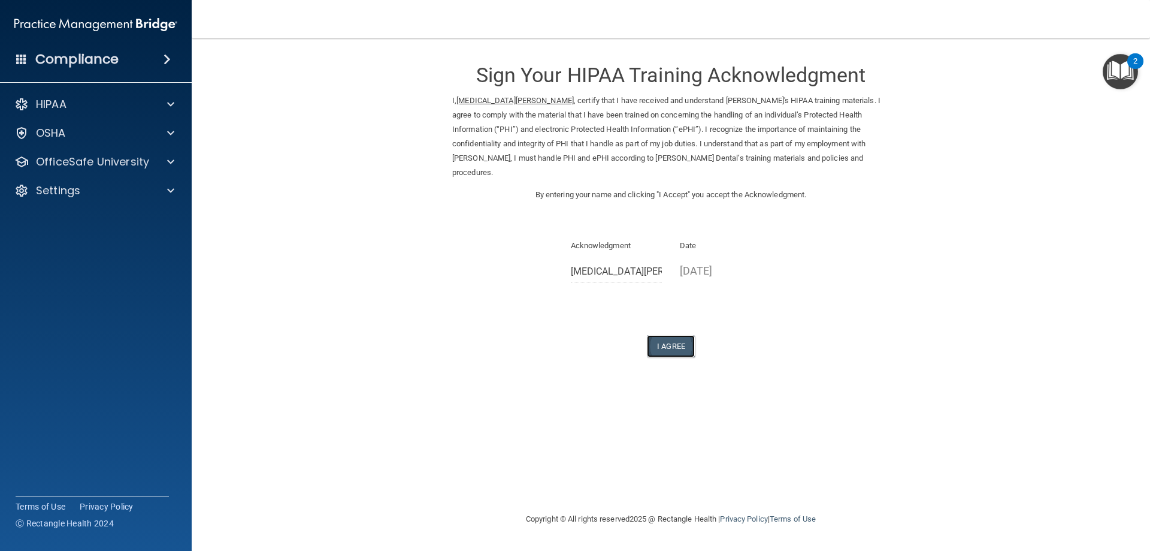
click at [673, 335] on button "I Agree" at bounding box center [671, 346] width 48 height 22
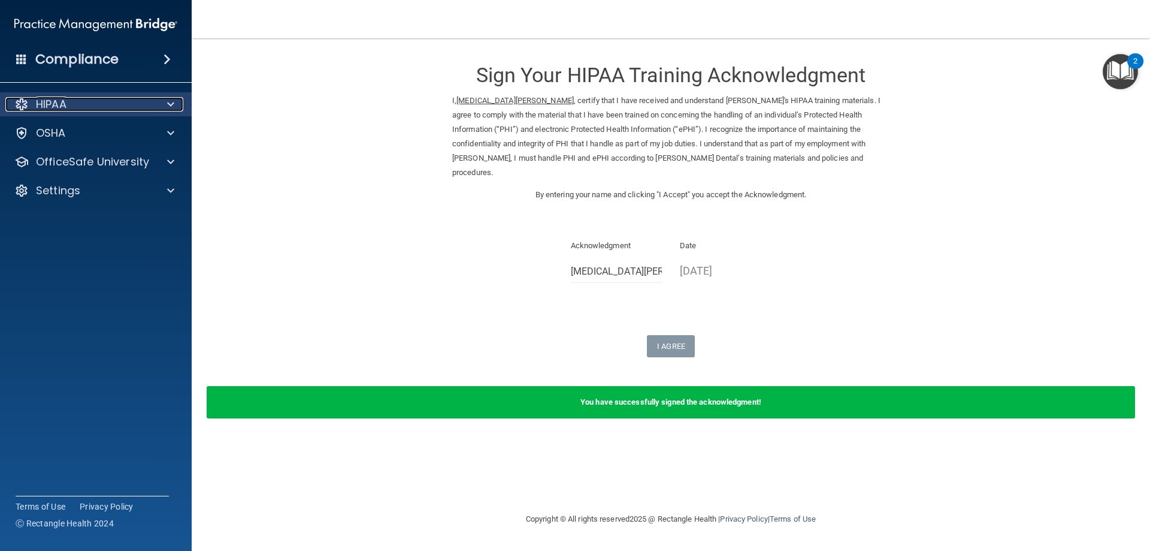
click at [114, 104] on div "HIPAA" at bounding box center [79, 104] width 149 height 14
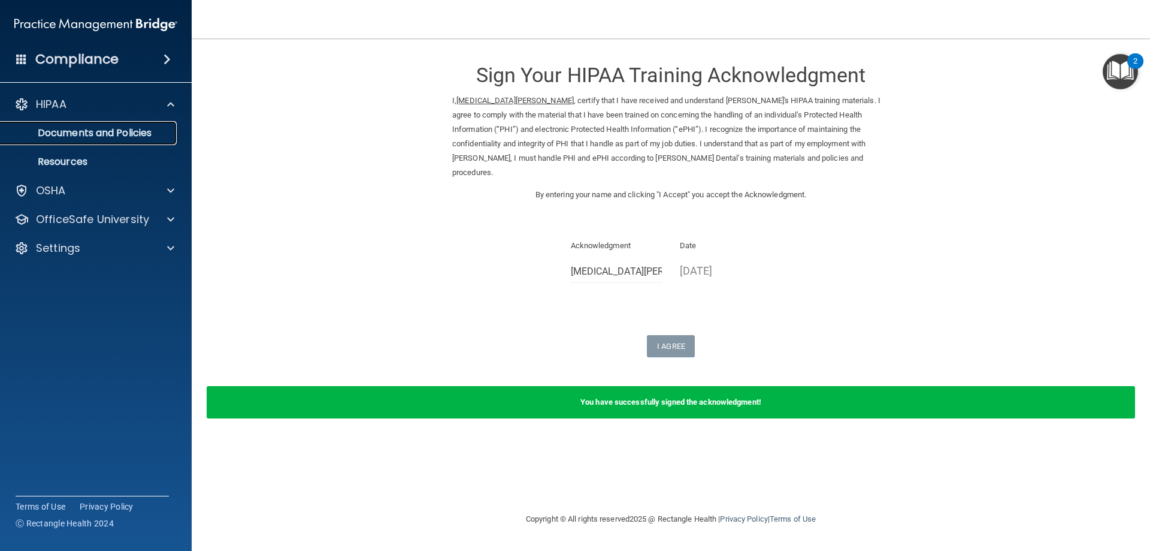
click at [115, 128] on p "Documents and Policies" at bounding box center [90, 133] width 164 height 12
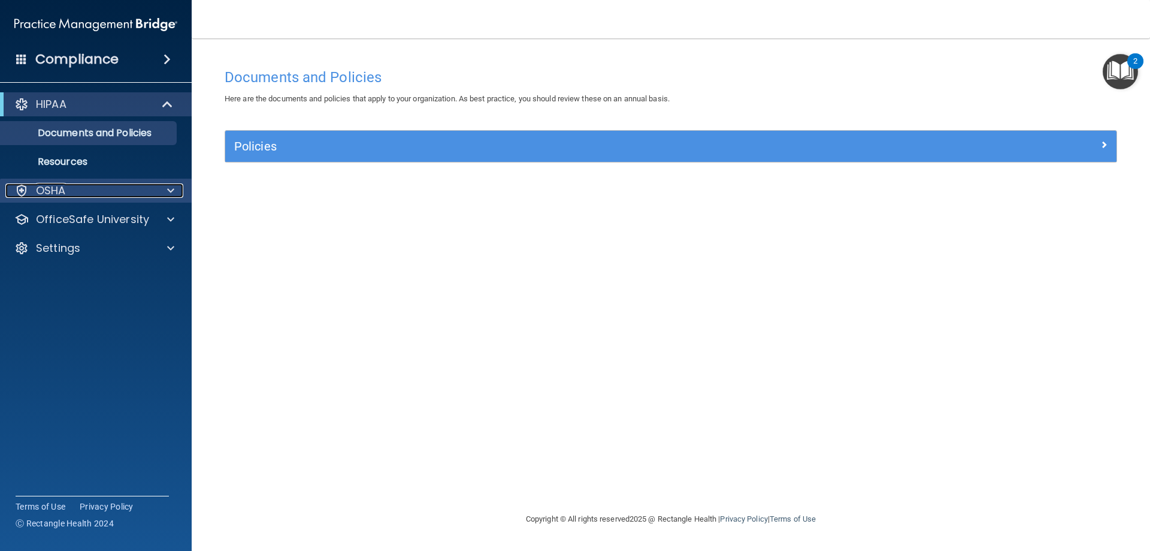
click at [116, 189] on div "OSHA" at bounding box center [79, 190] width 149 height 14
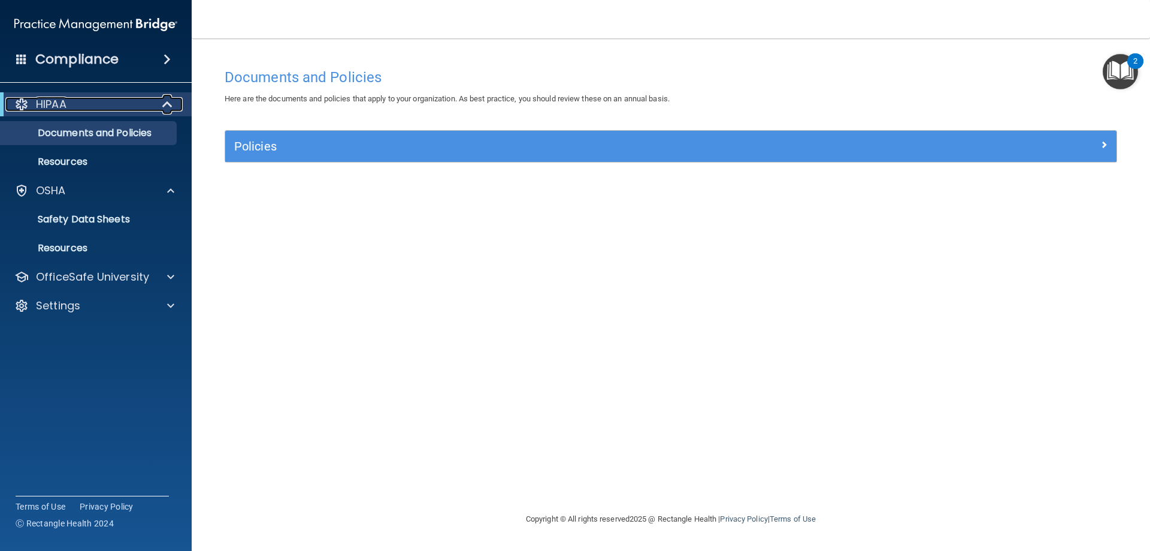
click at [170, 105] on span at bounding box center [169, 104] width 10 height 14
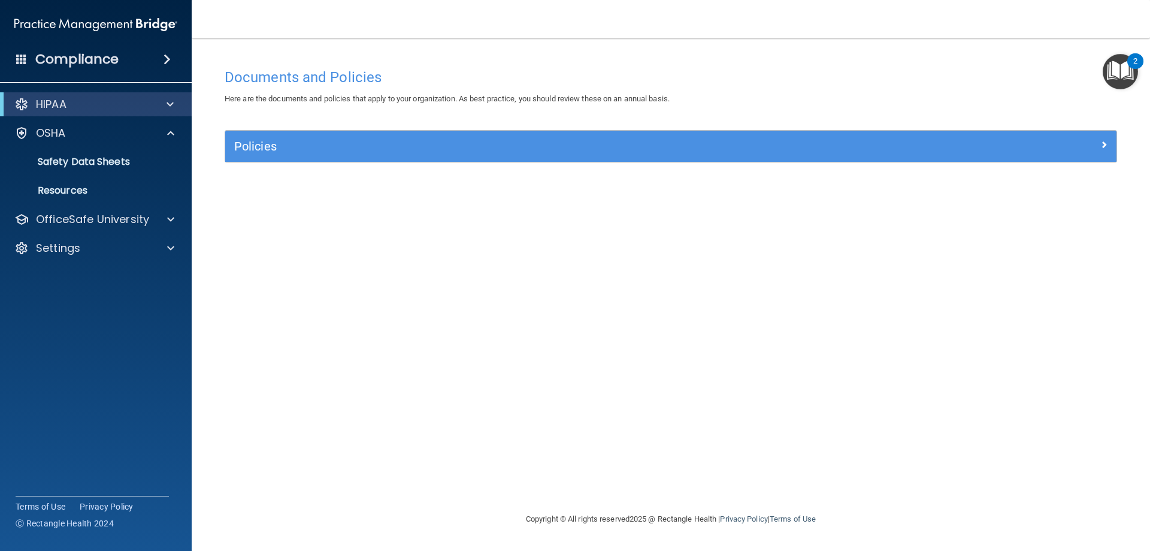
click at [167, 58] on span at bounding box center [167, 59] width 7 height 14
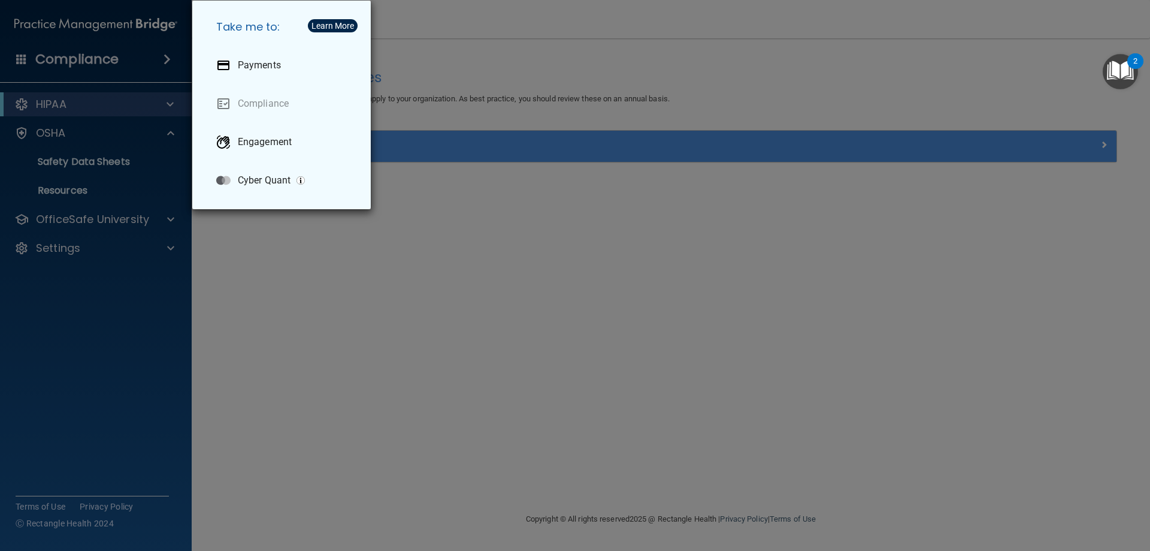
drag, startPoint x: 44, startPoint y: 413, endPoint x: 54, endPoint y: 362, distance: 51.8
click at [46, 409] on div "Take me to: Payments Compliance Engagement Cyber Quant" at bounding box center [575, 275] width 1150 height 551
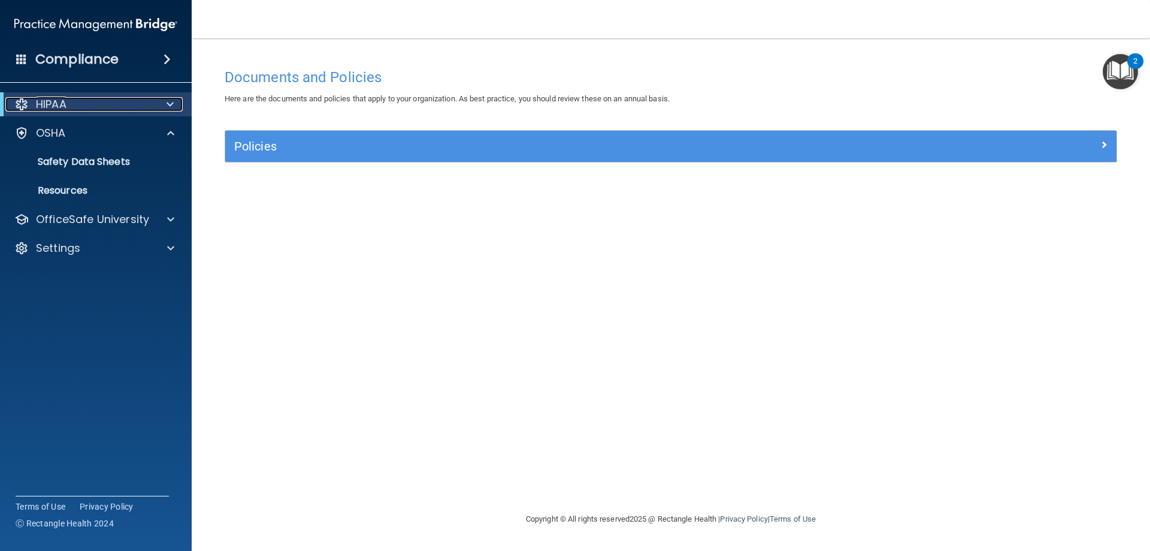
click at [77, 106] on div "HIPAA" at bounding box center [79, 104] width 148 height 14
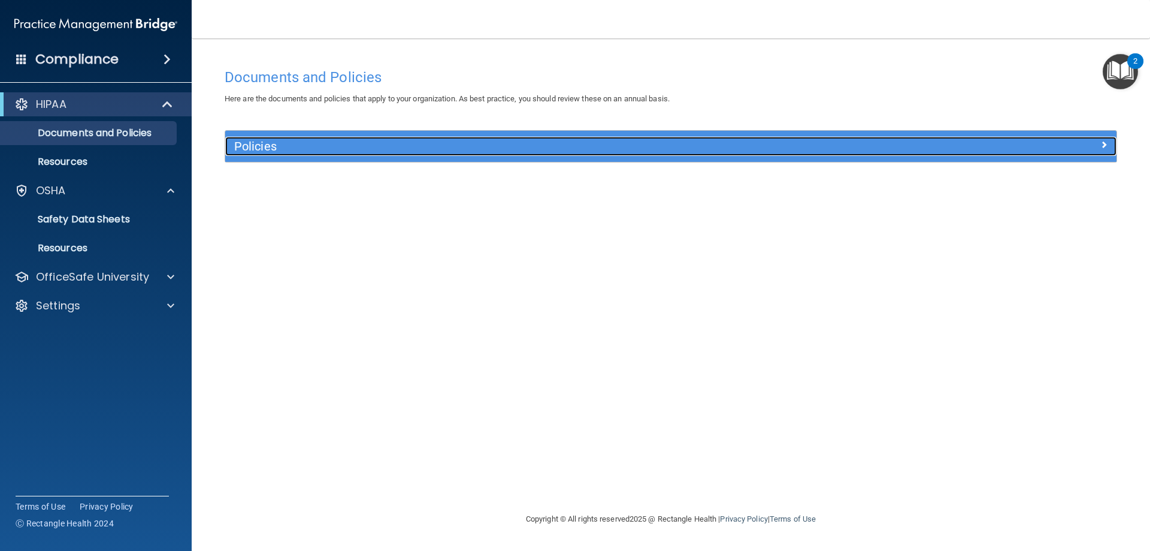
click at [1103, 144] on span at bounding box center [1103, 144] width 7 height 14
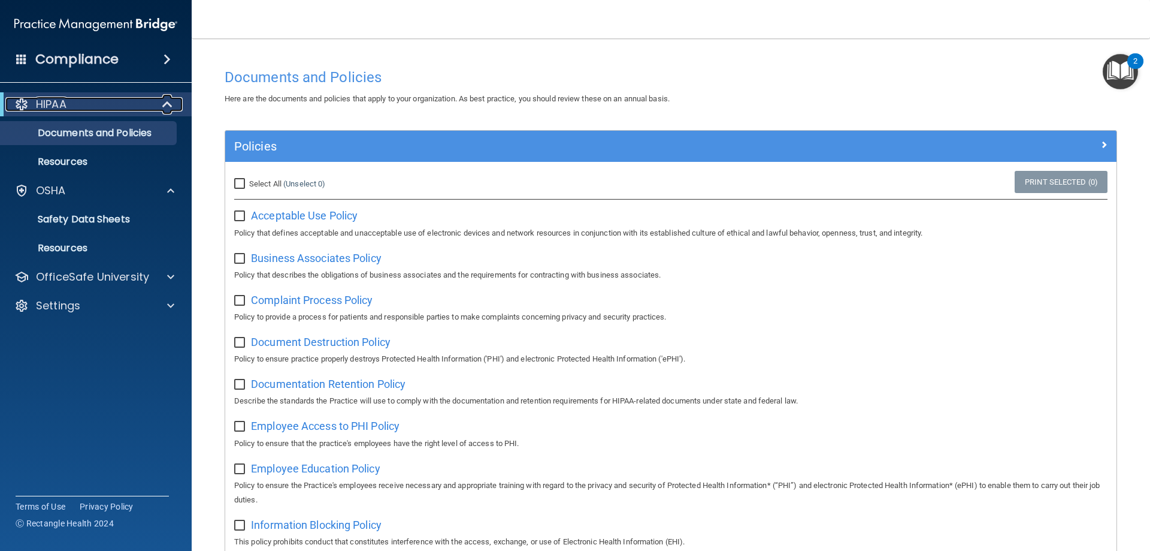
click at [96, 103] on div "HIPAA" at bounding box center [79, 104] width 148 height 14
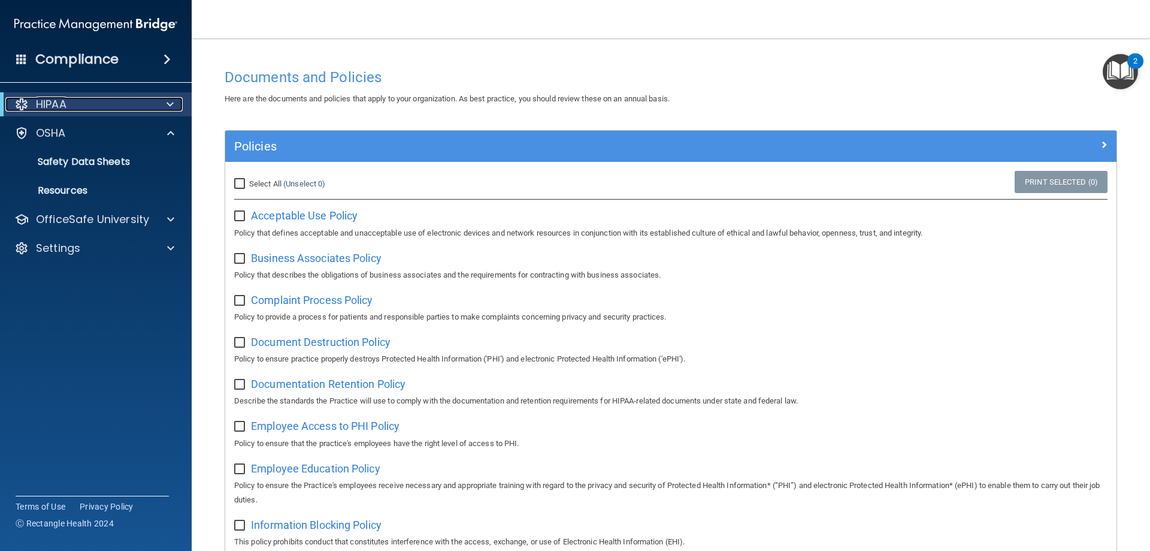
click at [96, 103] on div "HIPAA" at bounding box center [79, 104] width 148 height 14
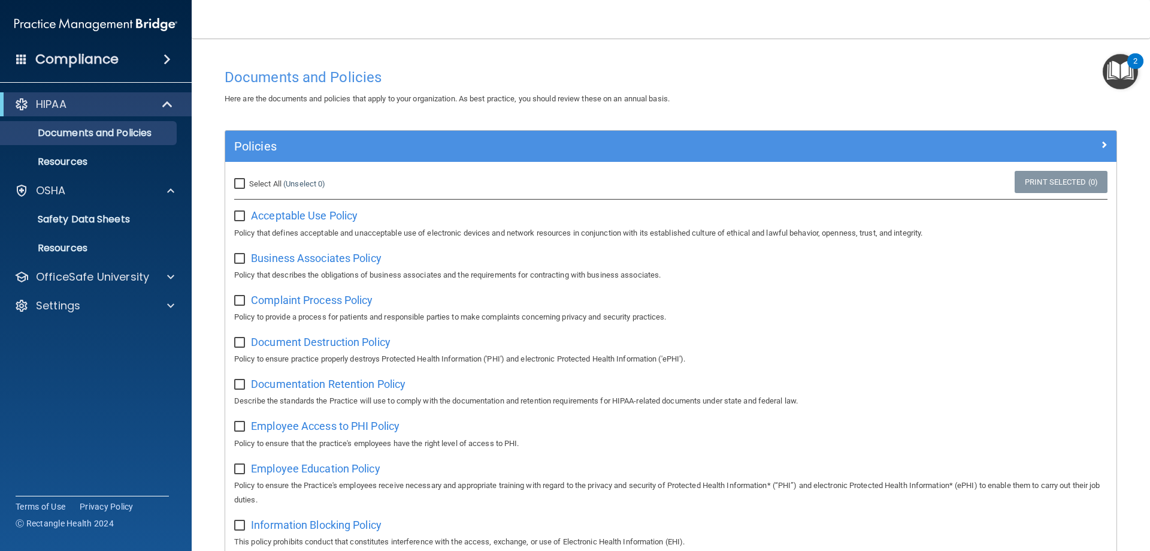
click at [1117, 68] on img "Open Resource Center, 2 new notifications" at bounding box center [1120, 71] width 35 height 35
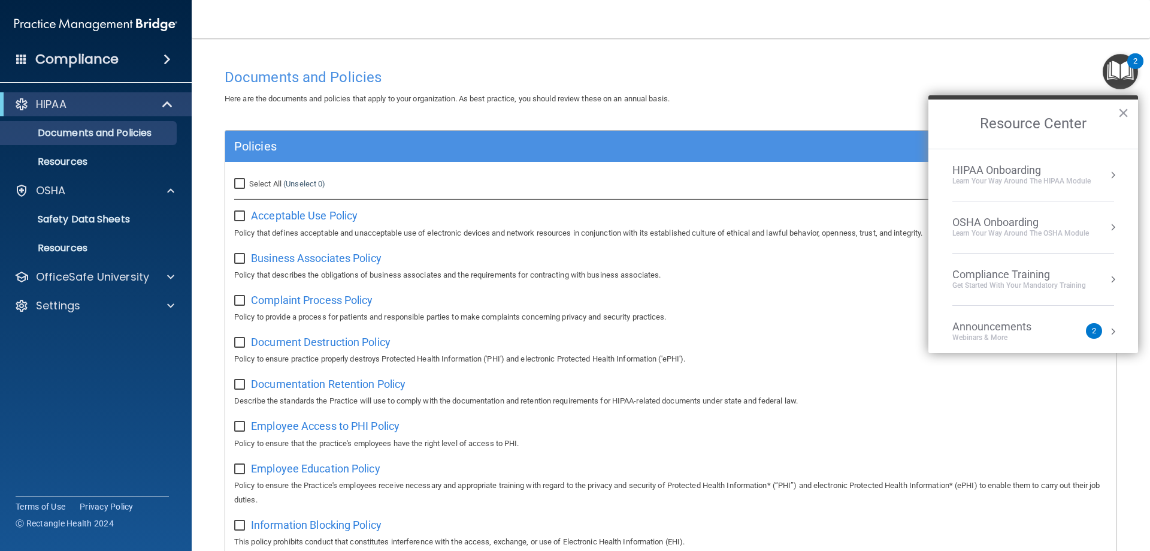
click at [1036, 286] on div "Get Started with your mandatory training" at bounding box center [1019, 285] width 134 height 10
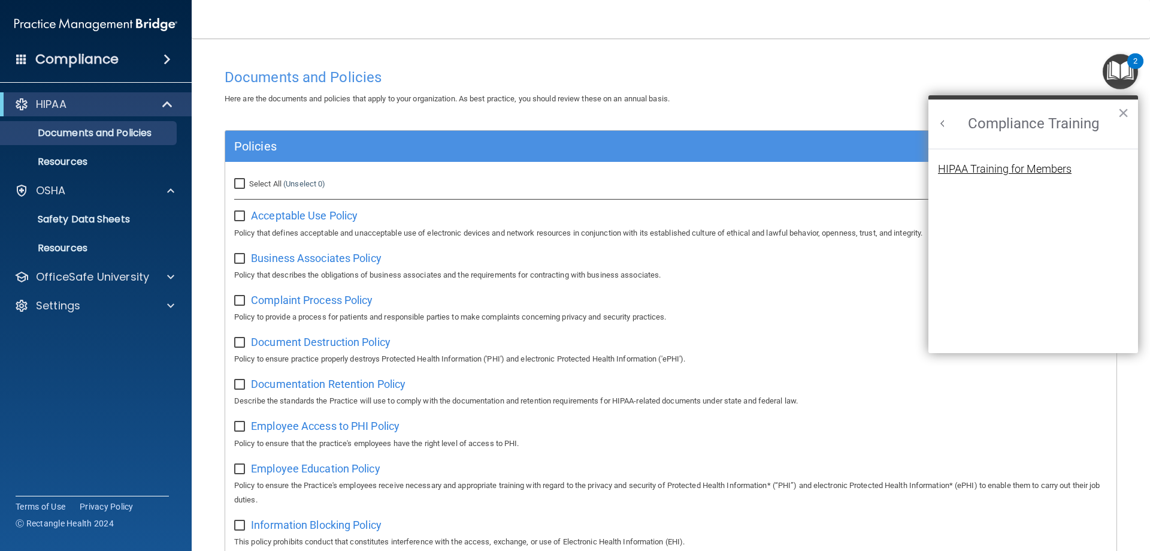
click at [1021, 168] on div "HIPAA Training for Members" at bounding box center [1005, 169] width 134 height 11
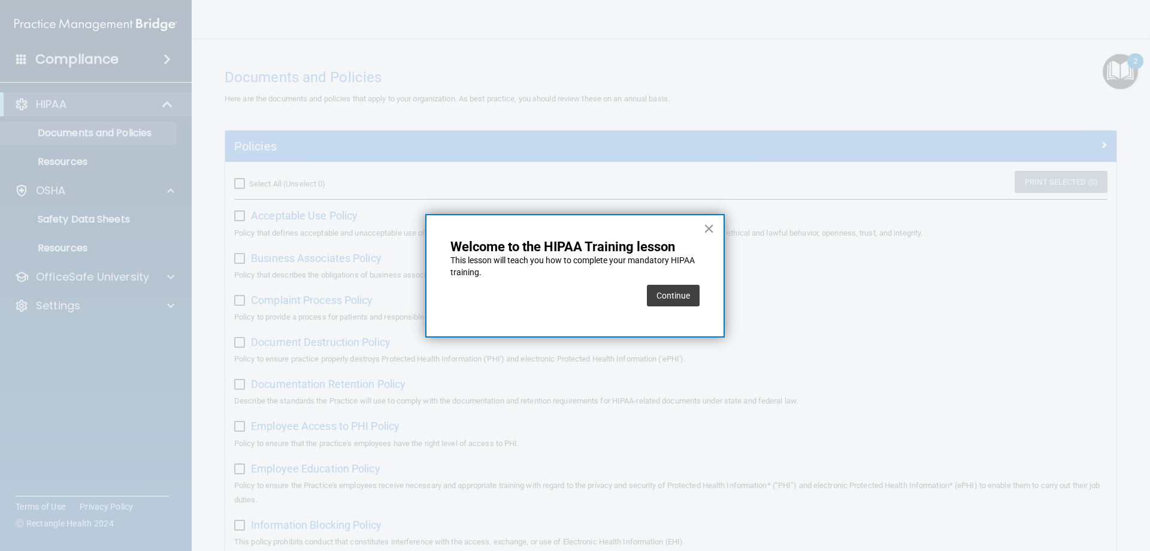
click at [709, 226] on button "×" at bounding box center [708, 228] width 11 height 19
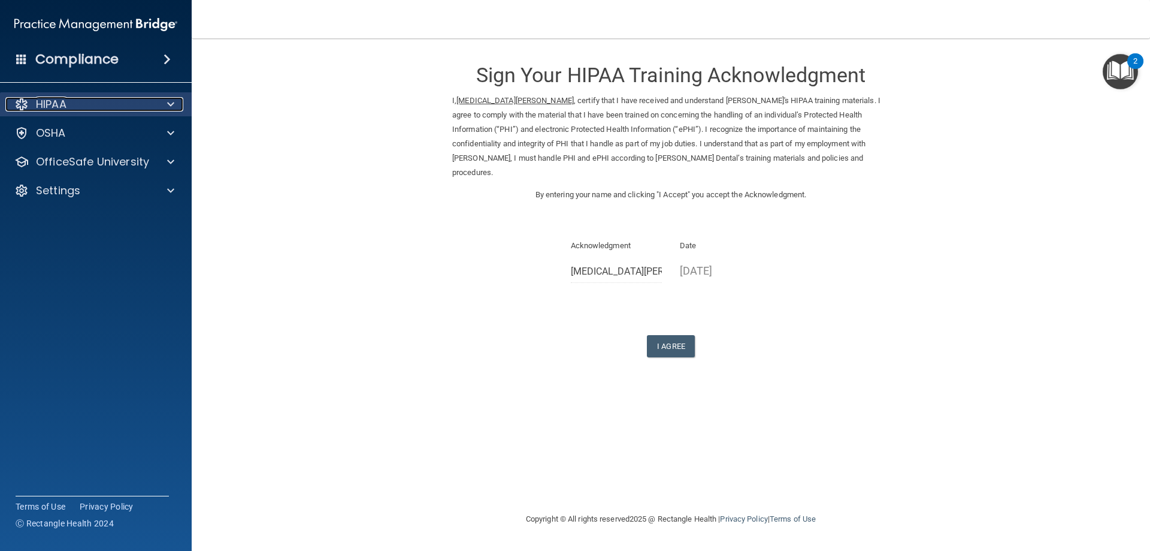
click at [46, 106] on p "HIPAA" at bounding box center [51, 104] width 31 height 14
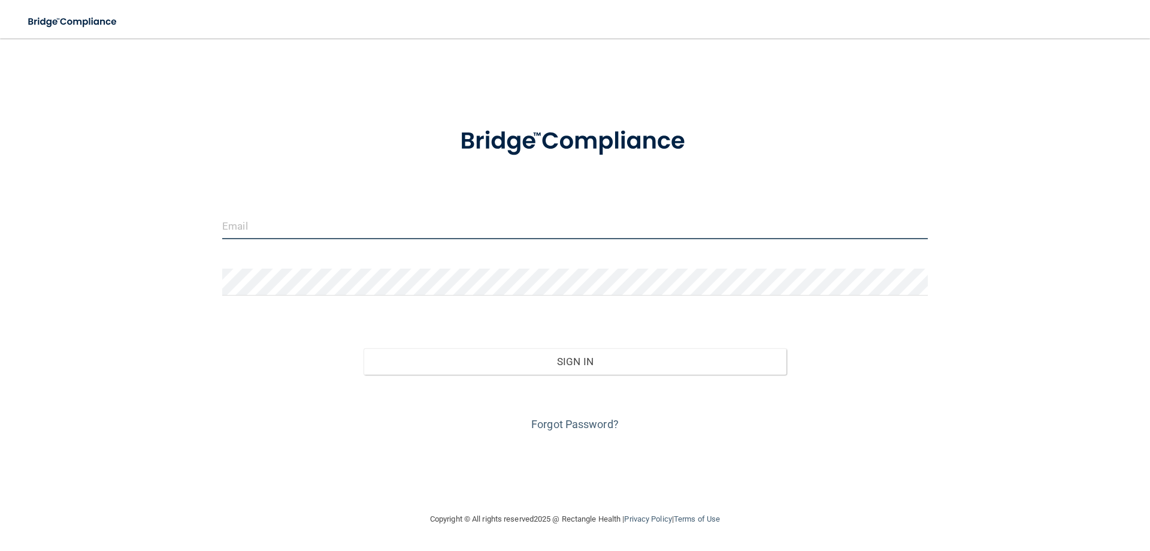
click at [266, 225] on input "email" at bounding box center [575, 225] width 706 height 27
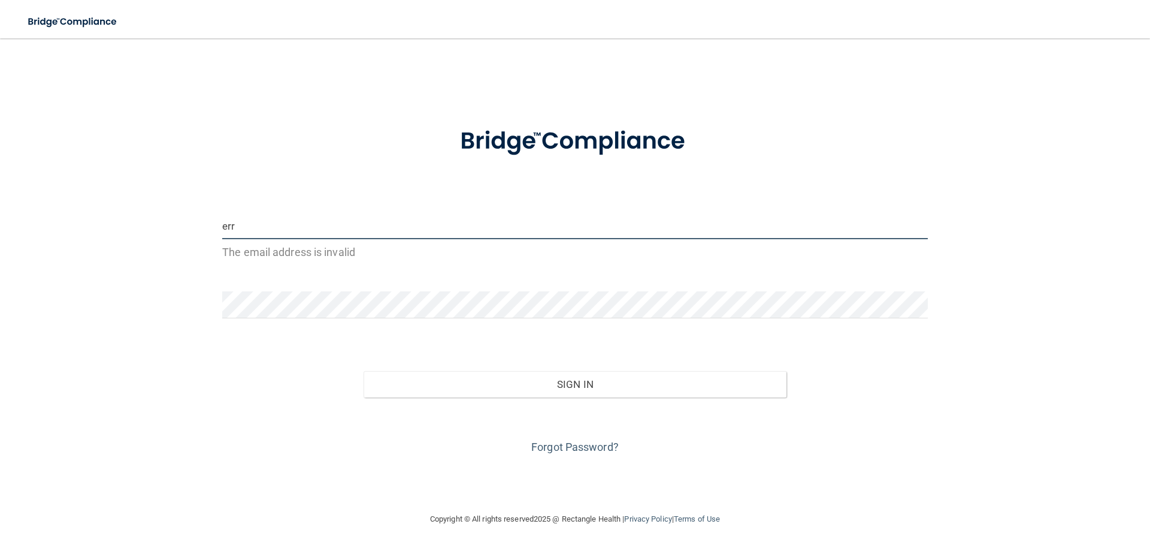
type input "[EMAIL_ADDRESS][DOMAIN_NAME]"
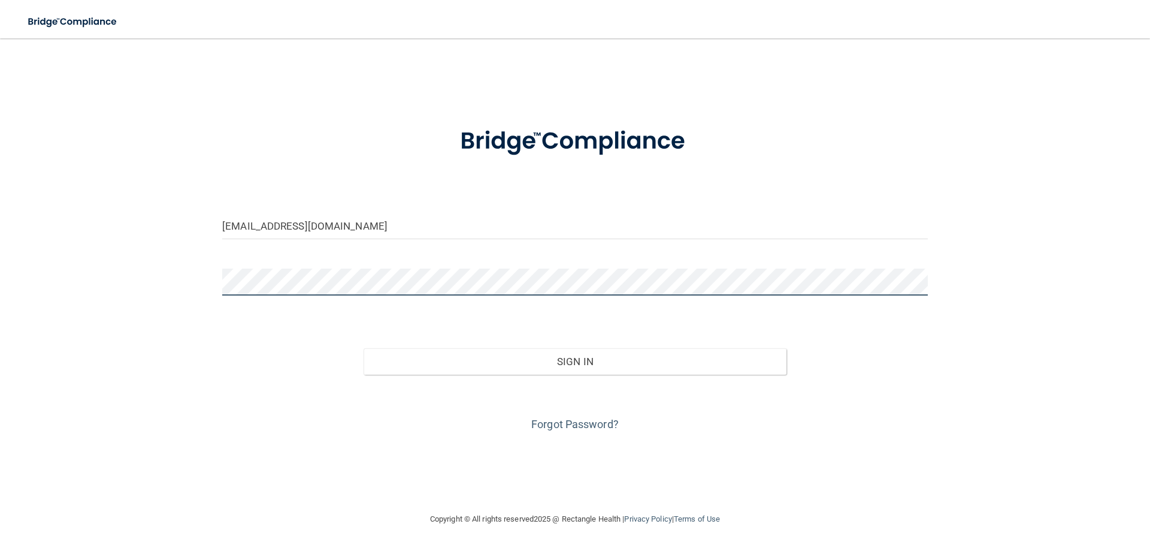
click at [364, 348] on button "Sign In" at bounding box center [576, 361] width 424 height 26
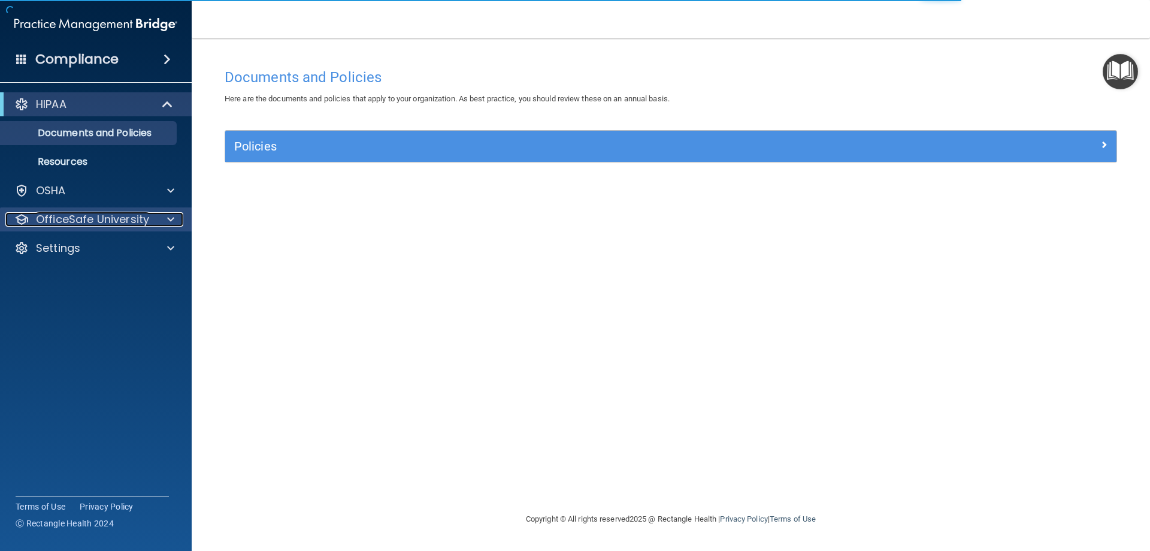
click at [171, 219] on span at bounding box center [170, 219] width 7 height 14
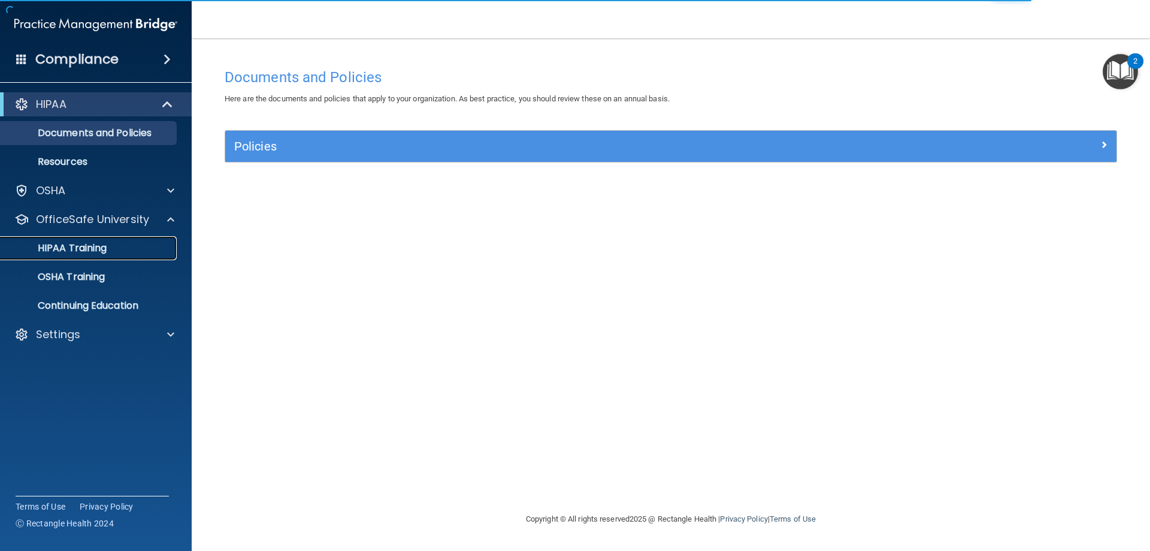
click at [113, 245] on div "HIPAA Training" at bounding box center [90, 248] width 164 height 12
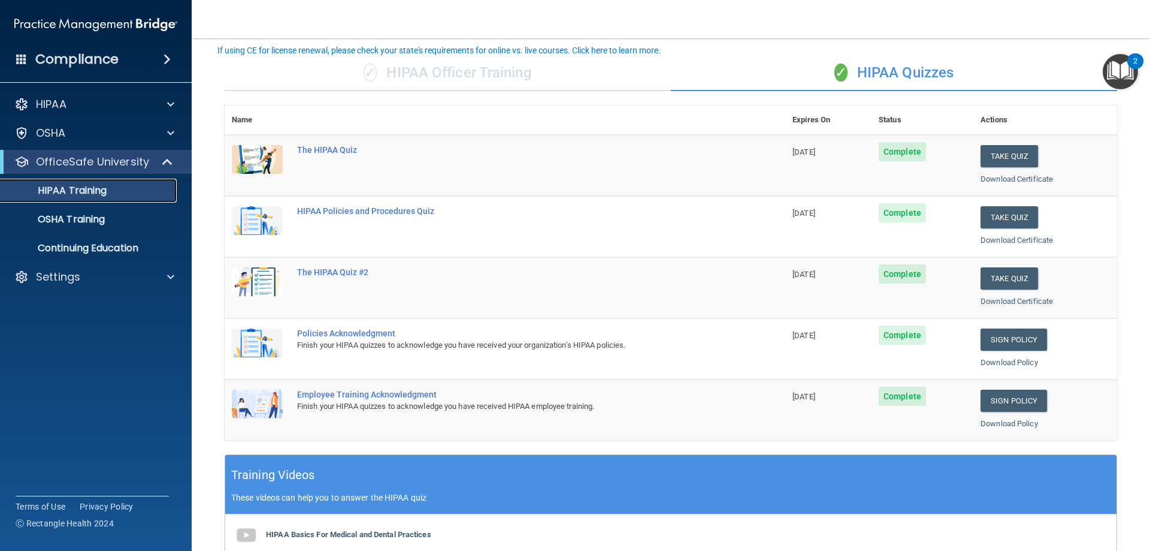
scroll to position [63, 0]
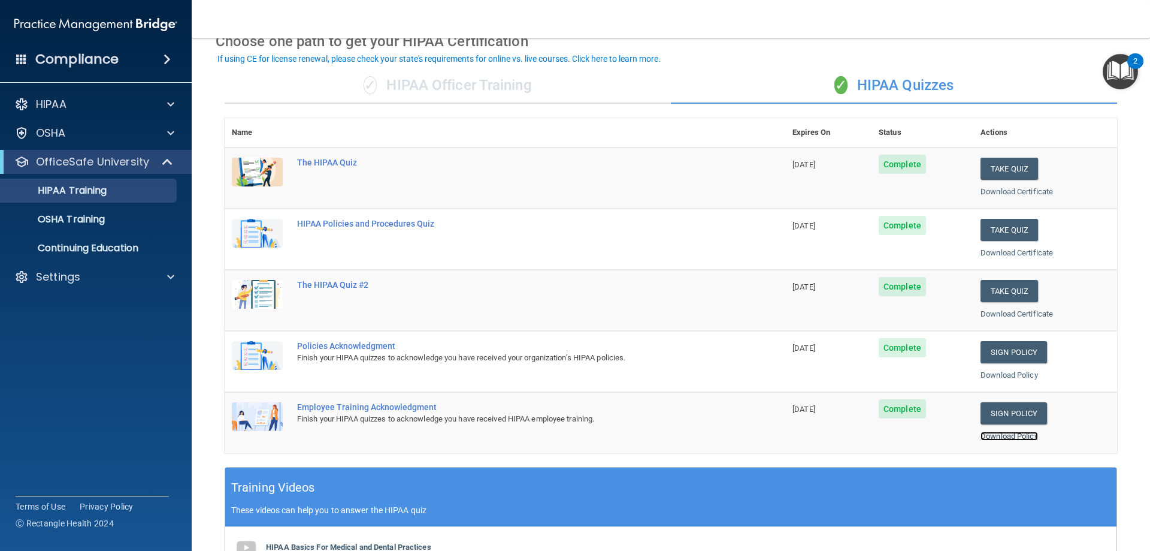
click at [999, 435] on link "Download Policy" at bounding box center [1010, 435] width 58 height 9
click at [993, 439] on link "Download Policy" at bounding box center [1010, 435] width 58 height 9
click at [996, 376] on link "Download Policy" at bounding box center [1010, 374] width 58 height 9
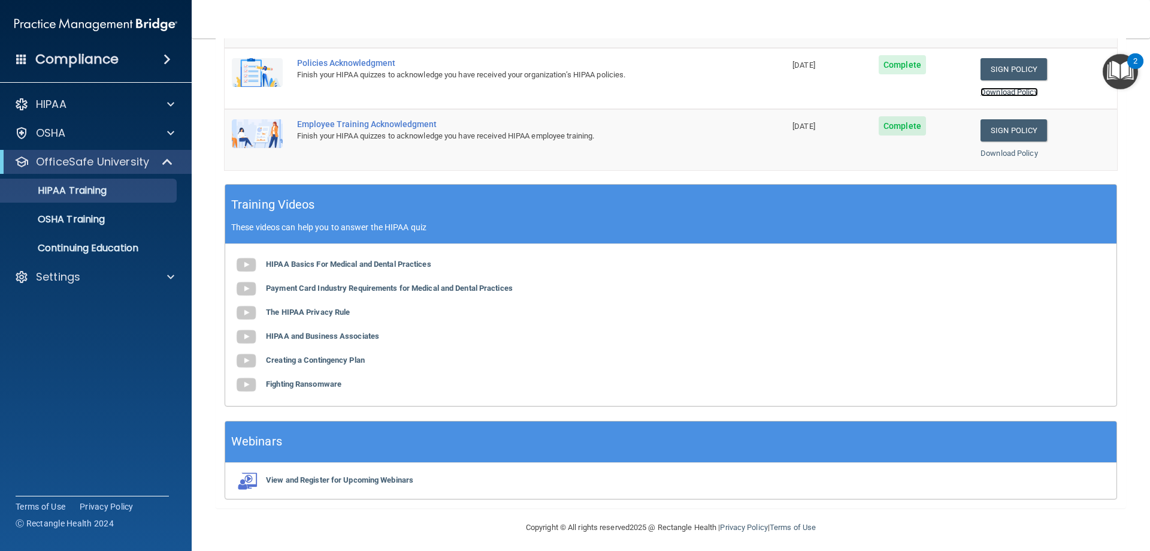
scroll to position [352, 0]
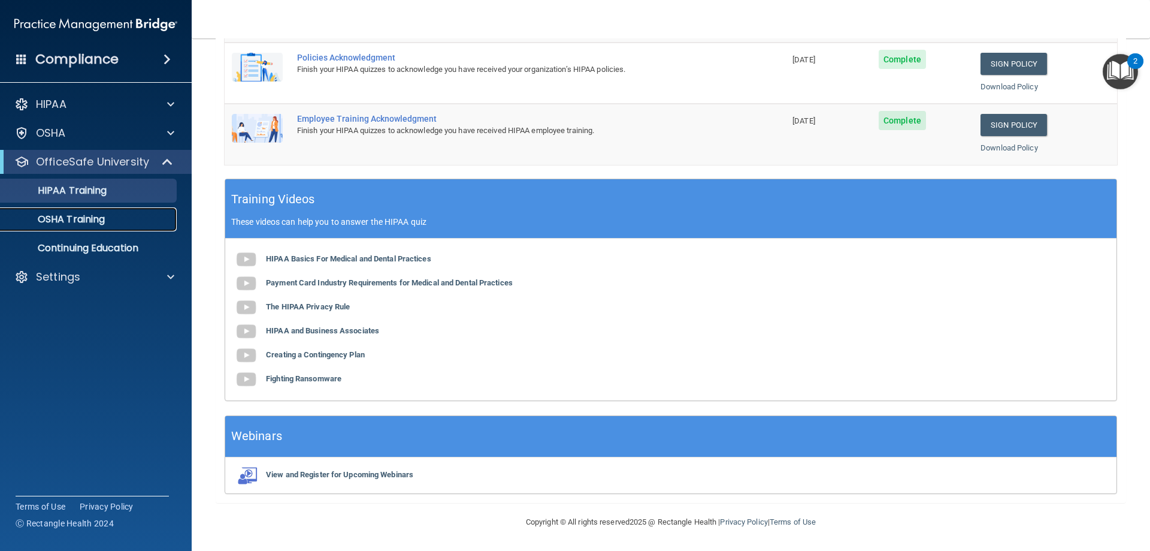
click at [80, 222] on p "OSHA Training" at bounding box center [56, 219] width 97 height 12
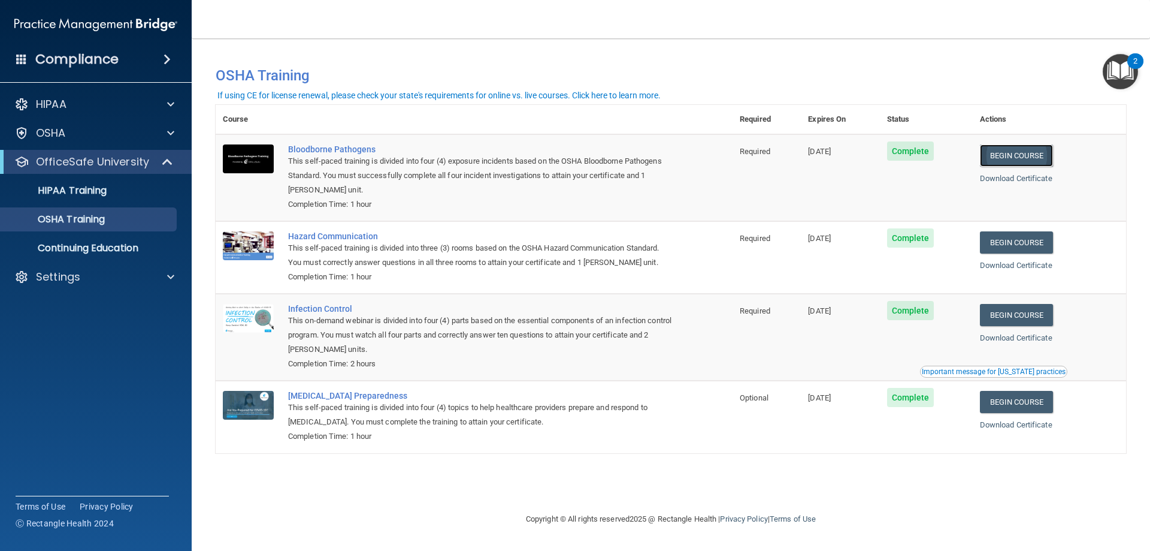
click at [1022, 159] on link "Begin Course" at bounding box center [1016, 155] width 73 height 22
click at [1027, 176] on link "Download Certificate" at bounding box center [1016, 178] width 72 height 9
click at [108, 221] on div "OSHA Training" at bounding box center [90, 219] width 164 height 12
click at [1031, 158] on link "Begin Course" at bounding box center [1016, 155] width 73 height 22
click at [340, 152] on div "Bloodborne Pathogens" at bounding box center [480, 149] width 385 height 10
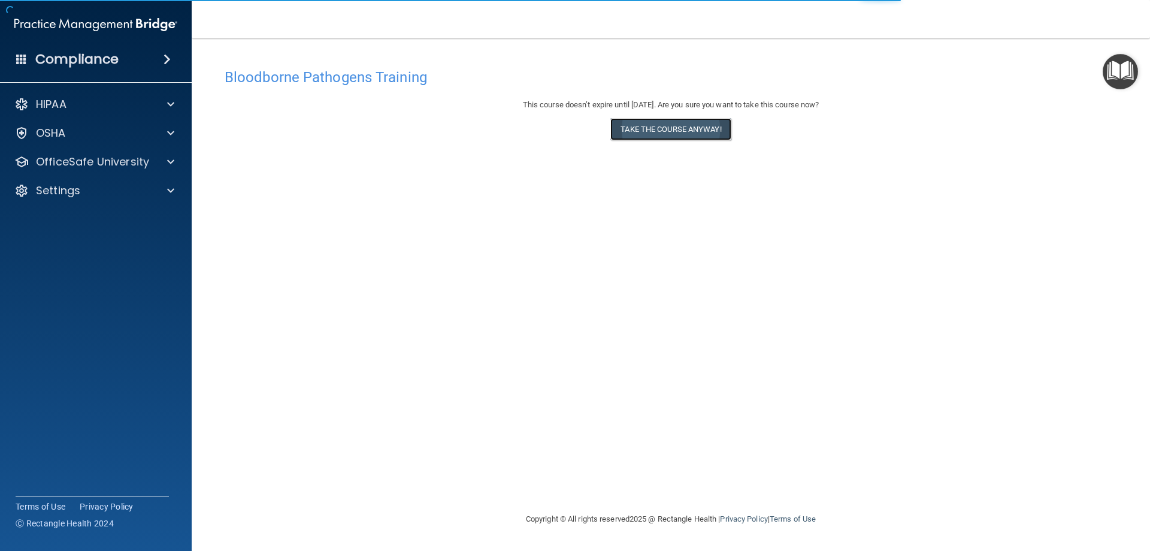
click at [683, 131] on button "Take the course anyway!" at bounding box center [670, 129] width 120 height 22
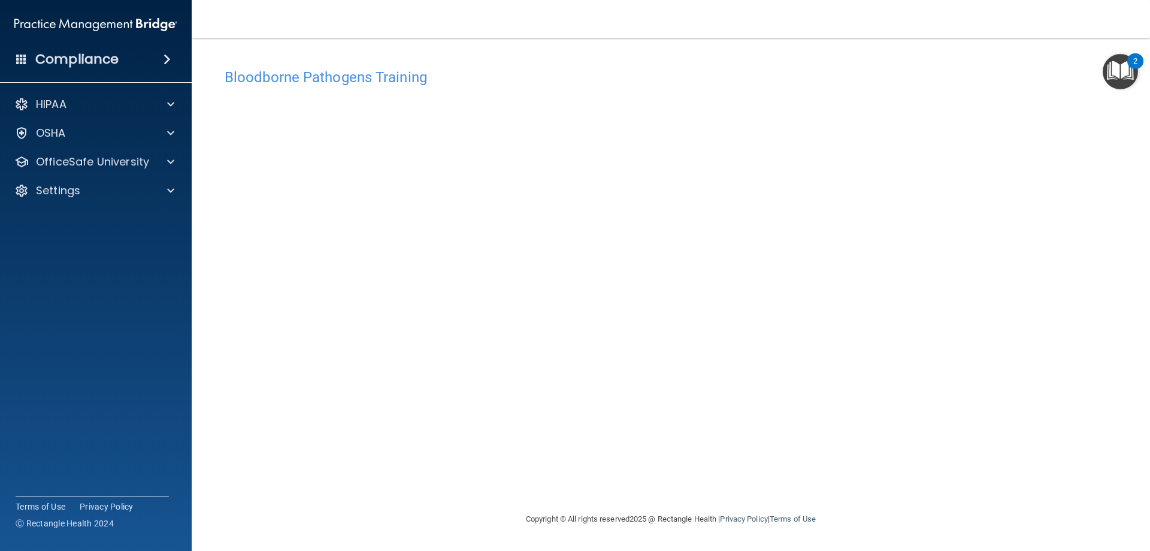
click at [842, 496] on div "Bloodborne Pathogens Training This course doesn’t expire until [DATE]. Are you …" at bounding box center [671, 286] width 911 height 449
drag, startPoint x: 1037, startPoint y: 86, endPoint x: 870, endPoint y: 500, distance: 446.2
click at [870, 500] on div "Copyright © All rights reserved 2025 @ Rectangle Health | Privacy Policy | Term…" at bounding box center [670, 519] width 437 height 38
click at [158, 138] on div at bounding box center [169, 133] width 30 height 14
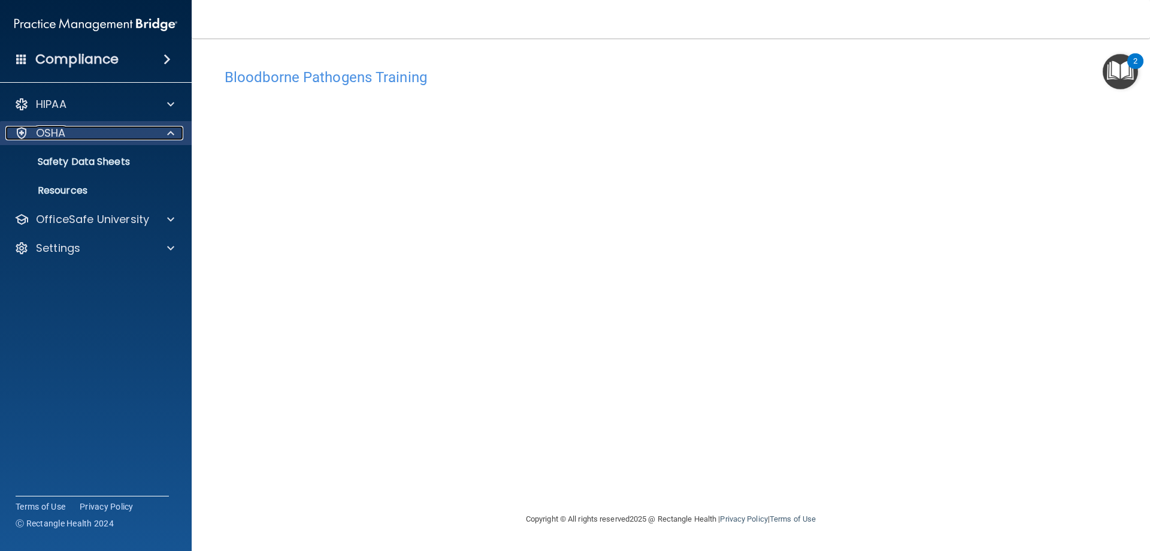
click at [158, 138] on div at bounding box center [169, 133] width 30 height 14
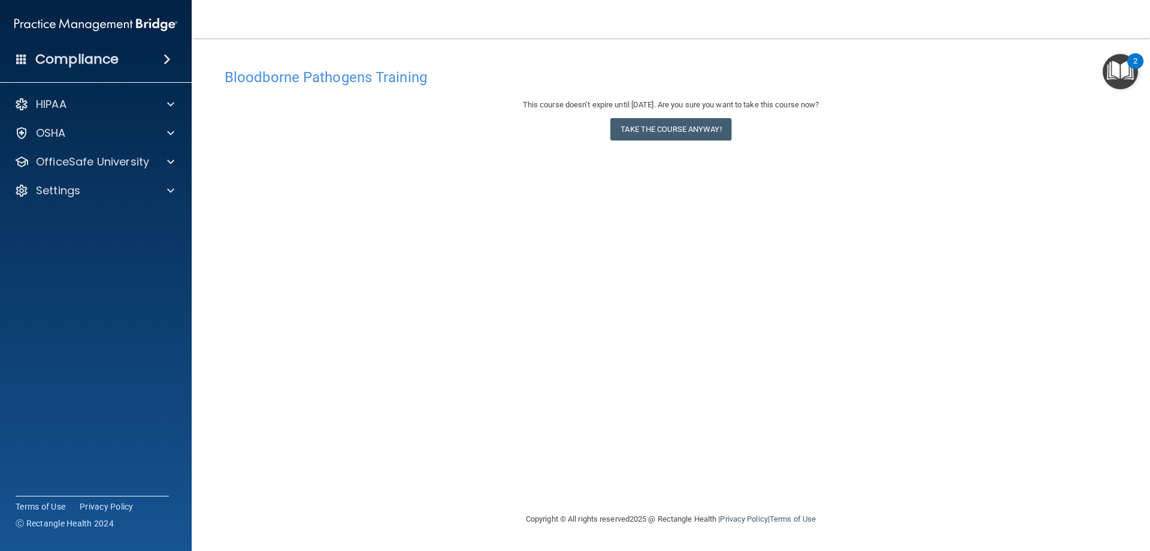
click at [1120, 75] on img "Open Resource Center, 2 new notifications" at bounding box center [1120, 71] width 35 height 35
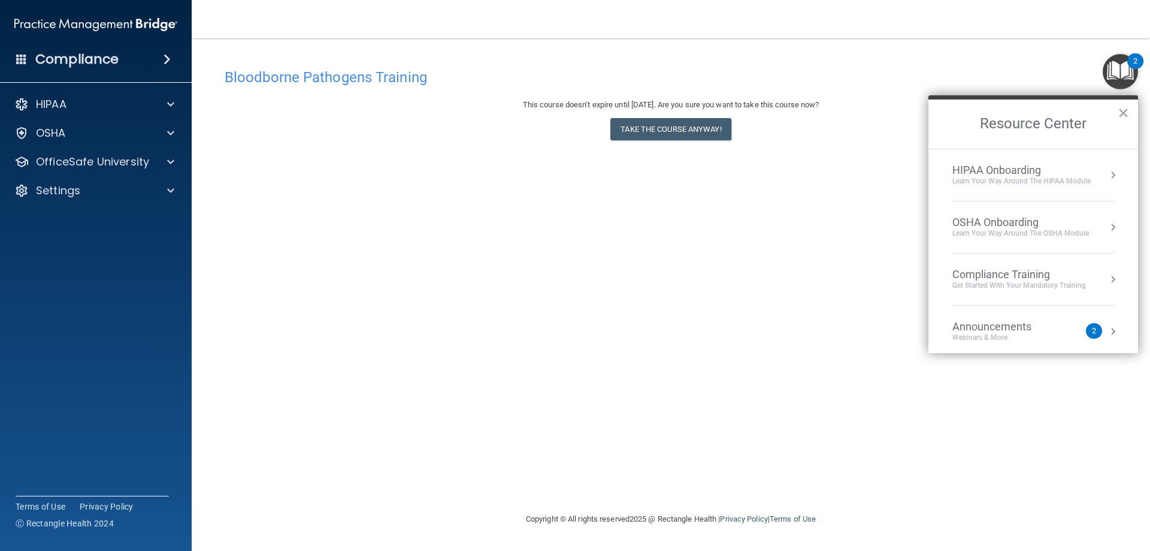
click at [746, 271] on div "Bloodborne Pathogens Training This course doesn’t expire until 10/03/2026. Are …" at bounding box center [671, 286] width 911 height 449
click at [1124, 112] on button "×" at bounding box center [1123, 112] width 11 height 19
